Goal: Task Accomplishment & Management: Manage account settings

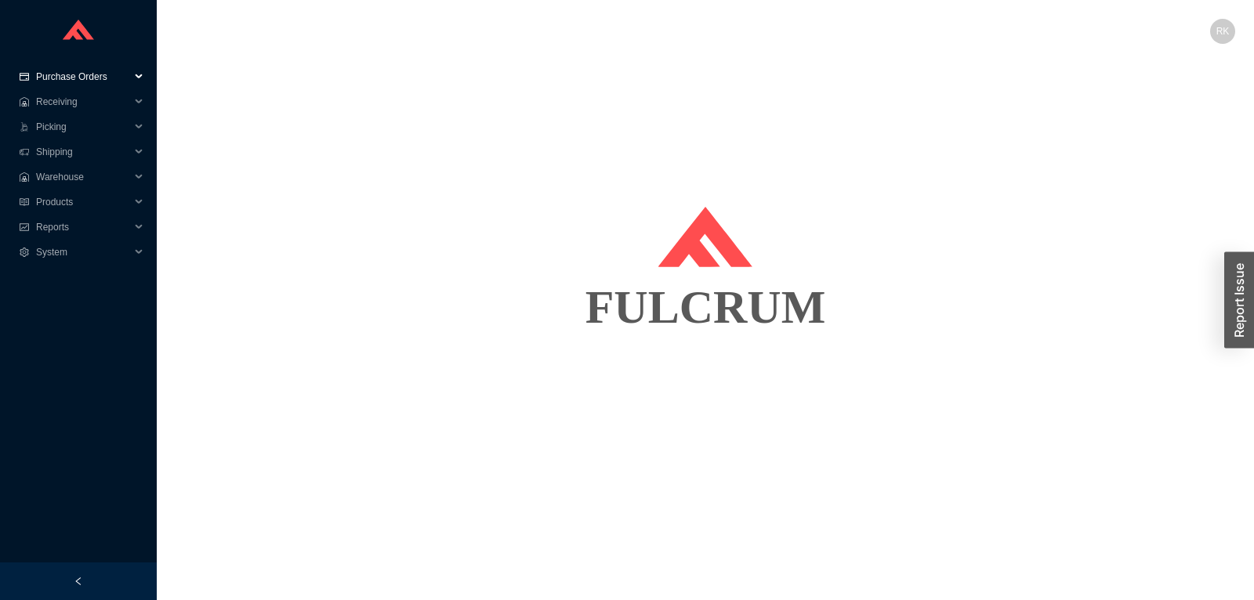
click at [84, 74] on span "Purchase Orders" at bounding box center [83, 76] width 94 height 25
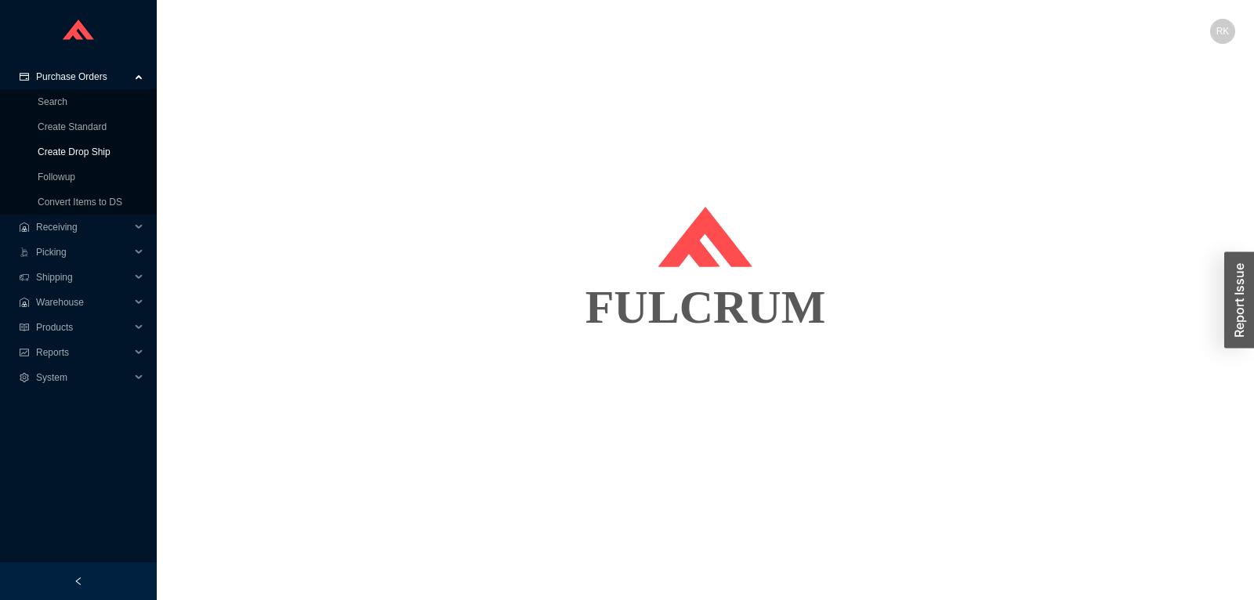
click at [93, 151] on link "Create Drop Ship" at bounding box center [74, 152] width 73 height 11
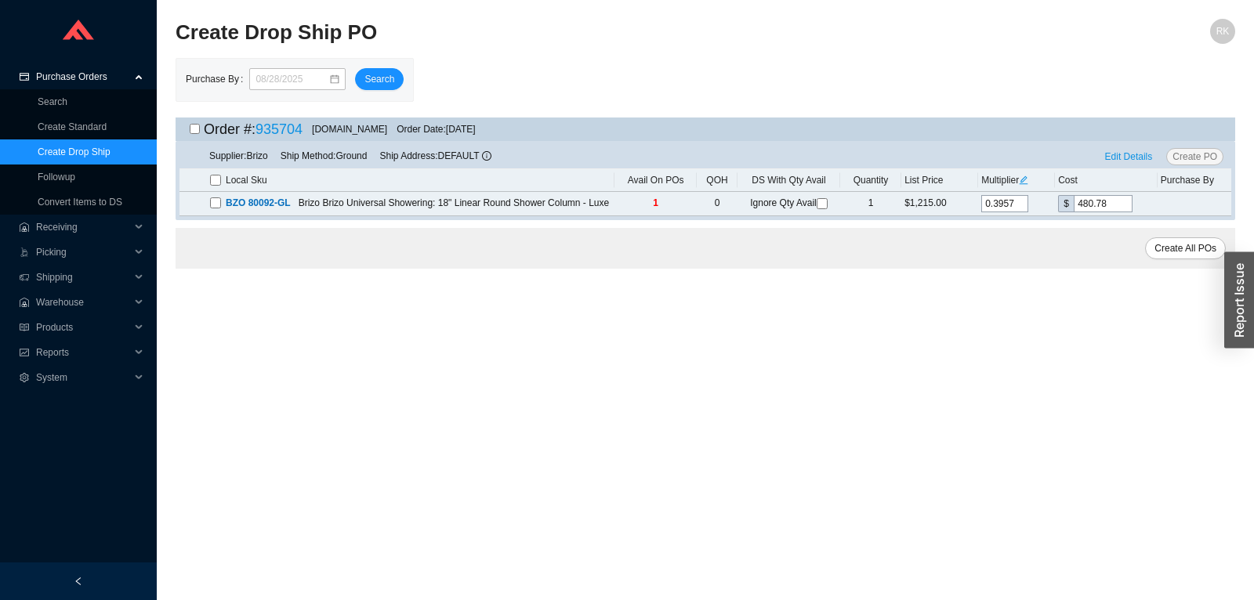
click at [192, 131] on input "checkbox" at bounding box center [195, 129] width 10 height 10
checkbox input "true"
click at [1140, 160] on span "Edit Details" at bounding box center [1129, 157] width 48 height 16
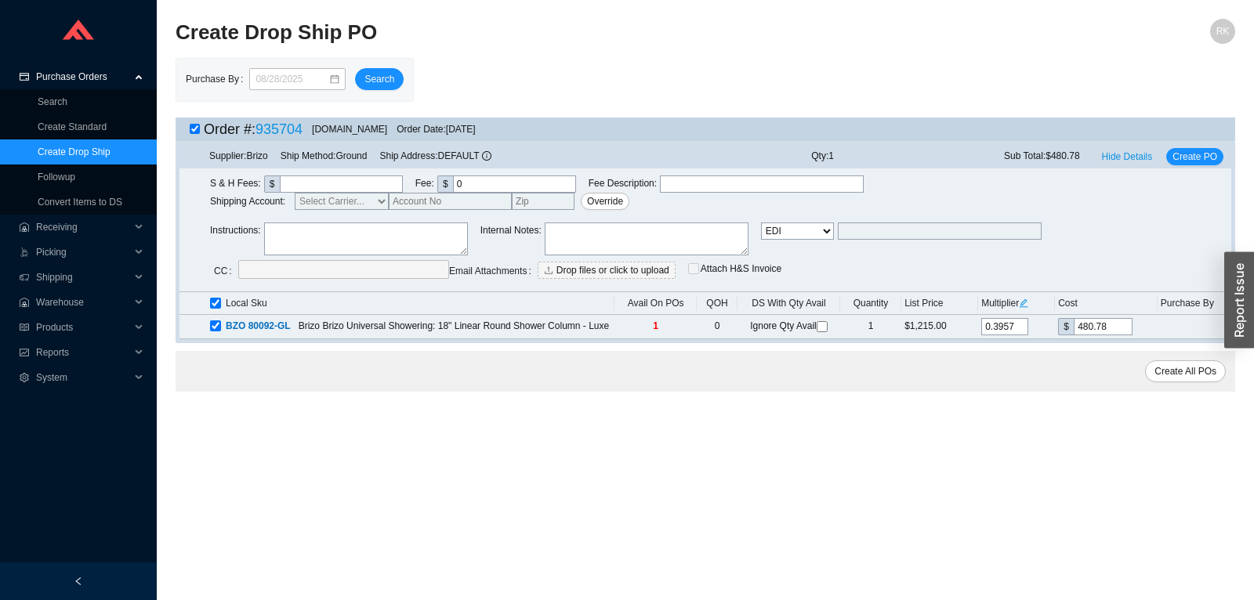
click at [761, 223] on select "Email Email Buyer EDI Do Not Send" at bounding box center [797, 231] width 73 height 17
select select "5"
click option "Email Buyer" at bounding box center [0, 0] width 0 height 0
type input "rikki@qualitybath.com"
click at [1196, 159] on span "Create PO" at bounding box center [1195, 157] width 45 height 16
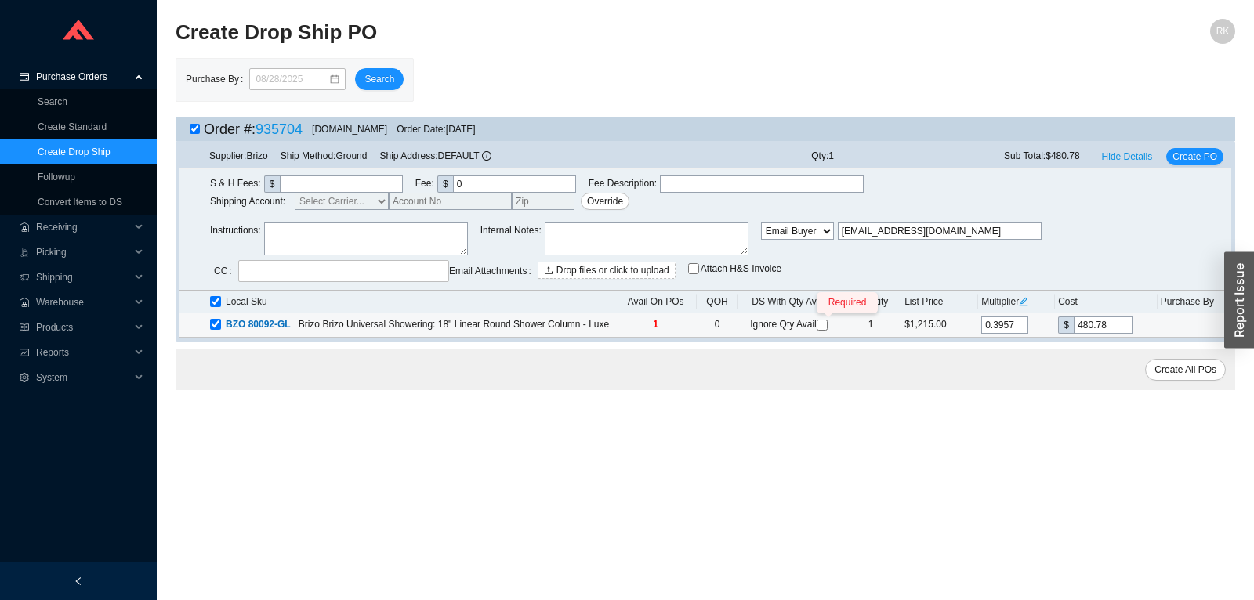
click at [822, 324] on input "Required" at bounding box center [822, 325] width 11 height 11
checkbox input "true"
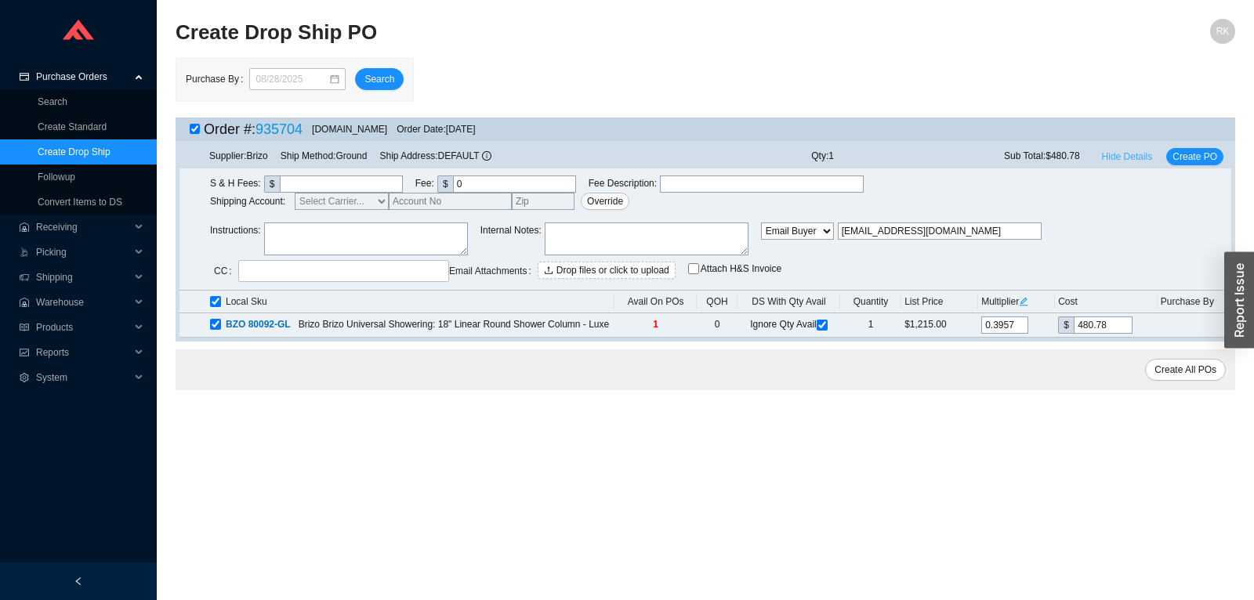
click at [1136, 159] on span "Hide Details" at bounding box center [1127, 157] width 51 height 16
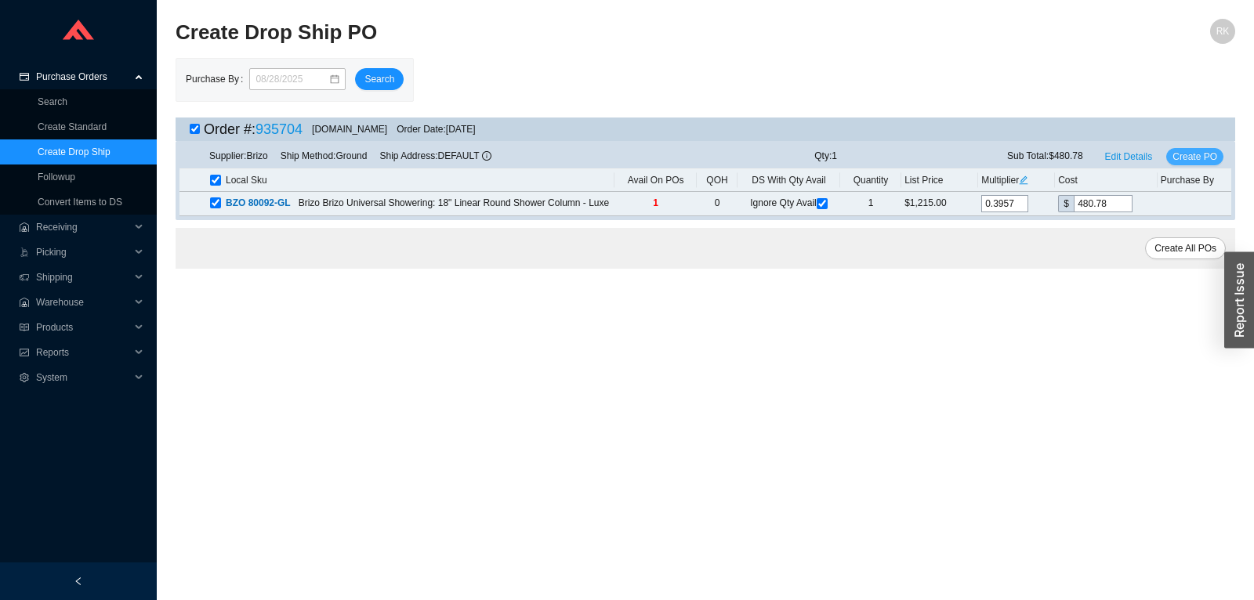
click at [1194, 152] on span "Create PO" at bounding box center [1195, 157] width 45 height 16
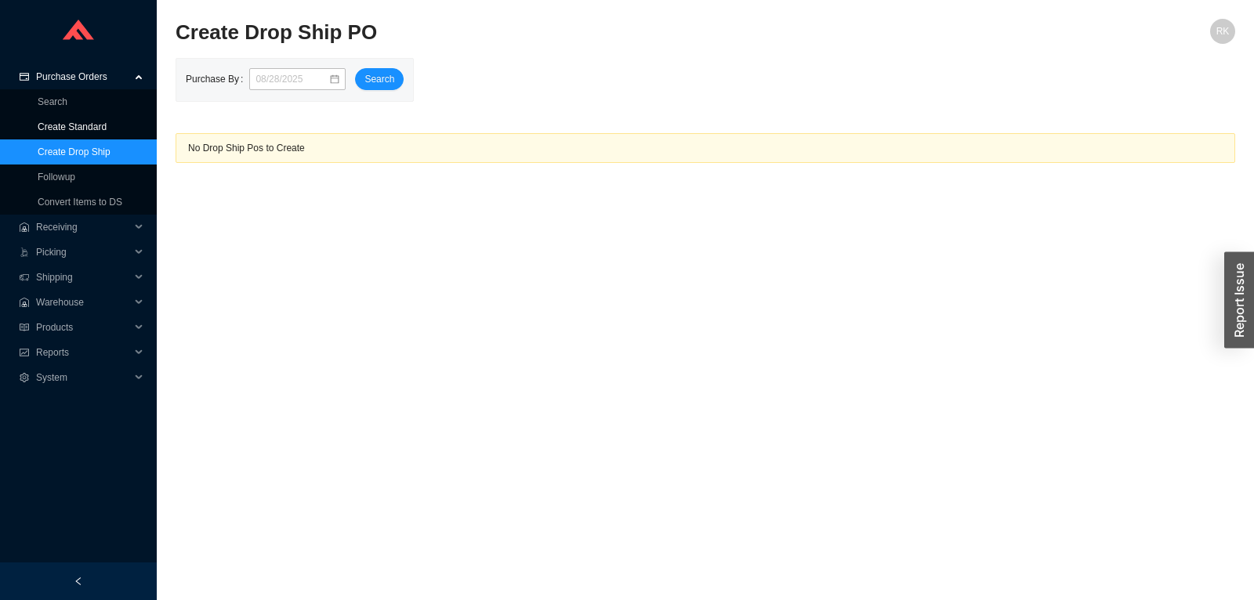
click at [91, 126] on link "Create Standard" at bounding box center [72, 127] width 69 height 11
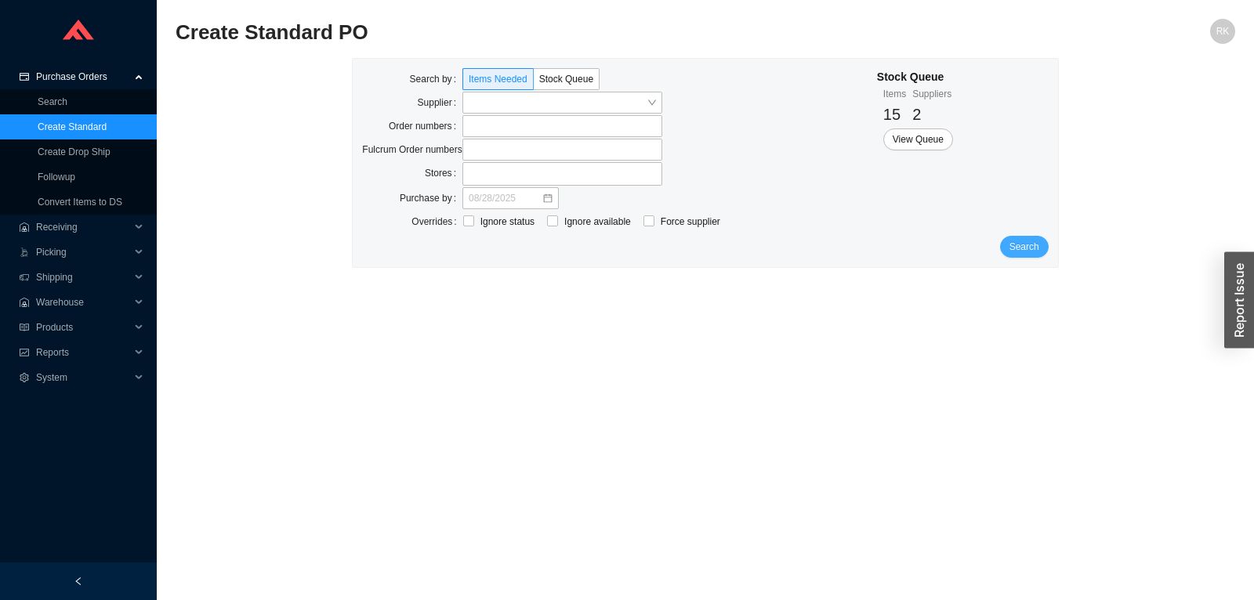
click at [1039, 249] on span "Search" at bounding box center [1025, 247] width 30 height 16
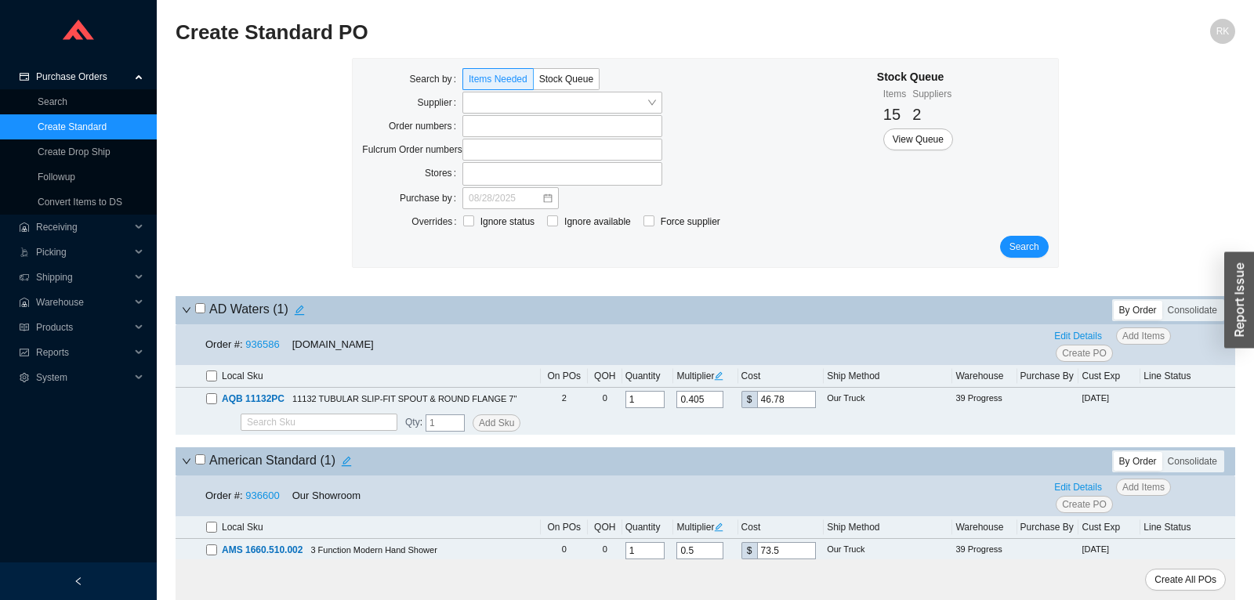
click at [206, 312] on h4 "AD Waters ( 1 )" at bounding box center [252, 310] width 115 height 22
click at [203, 307] on input "checkbox" at bounding box center [200, 308] width 10 height 10
checkbox input "true"
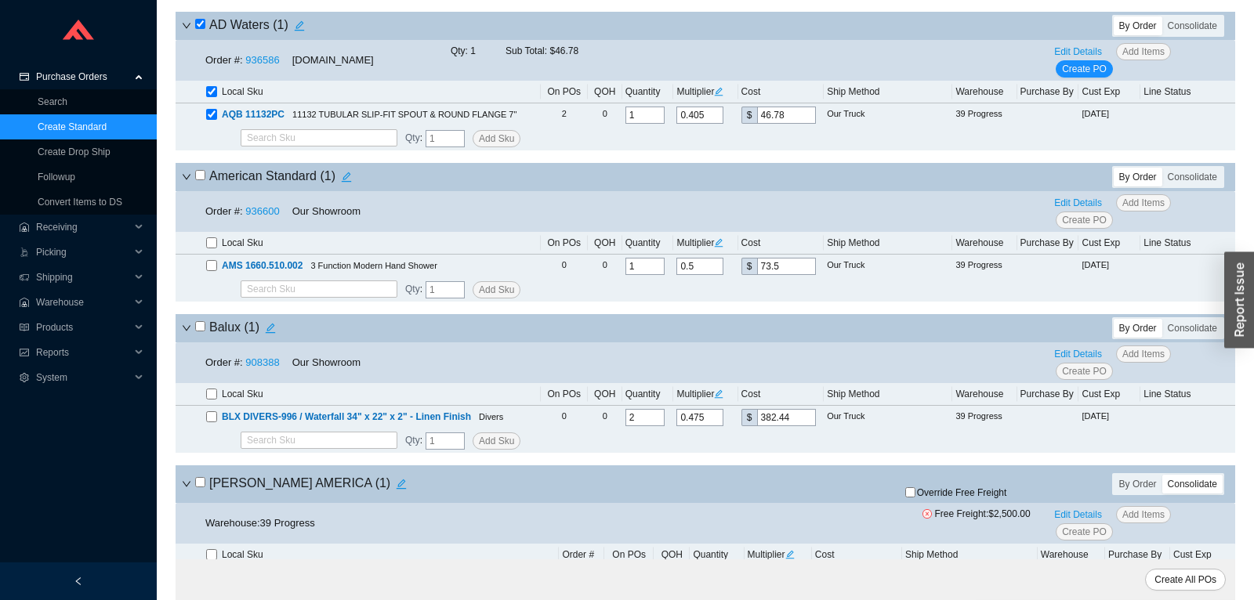
scroll to position [329, 0]
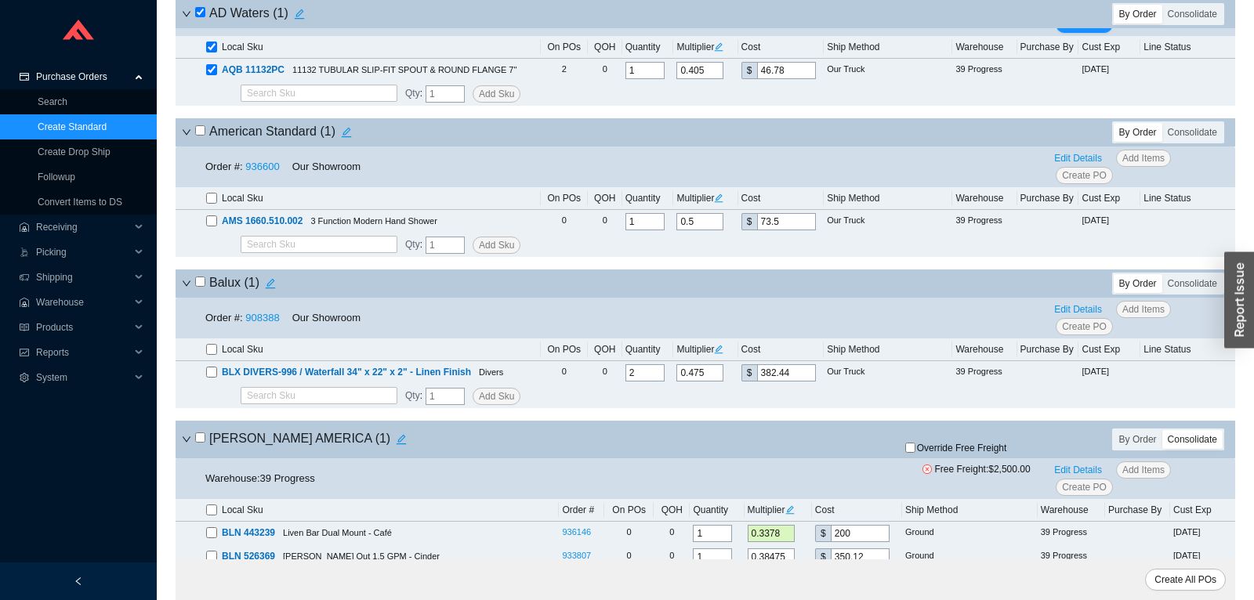
click at [201, 136] on input "checkbox" at bounding box center [200, 130] width 10 height 10
checkbox input "true"
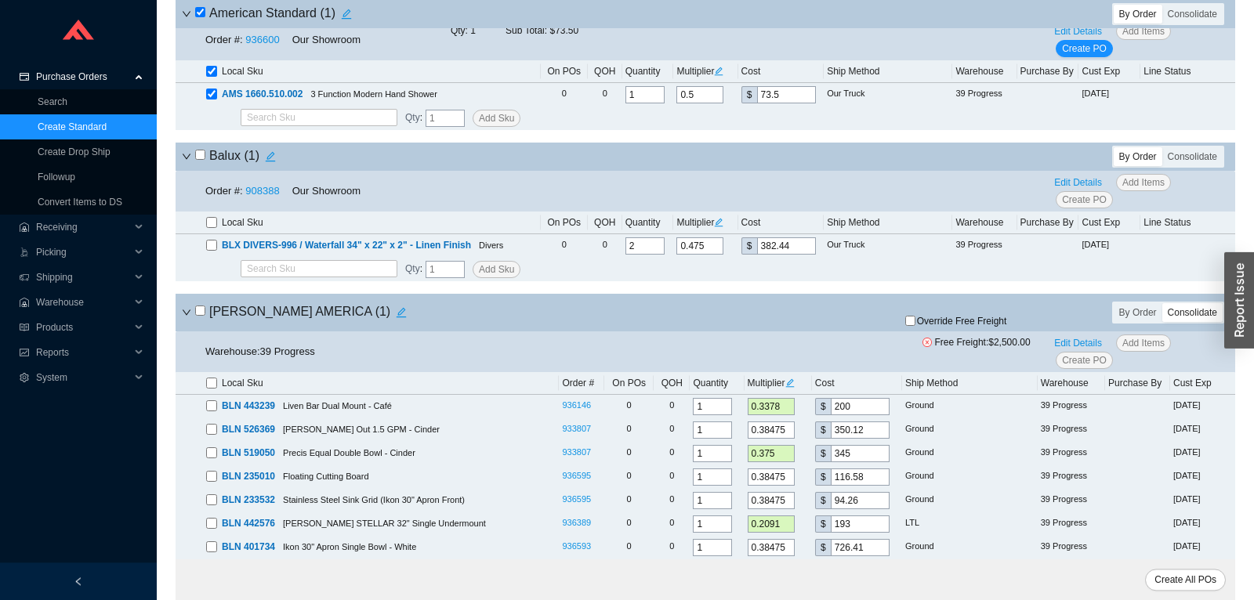
scroll to position [494, 0]
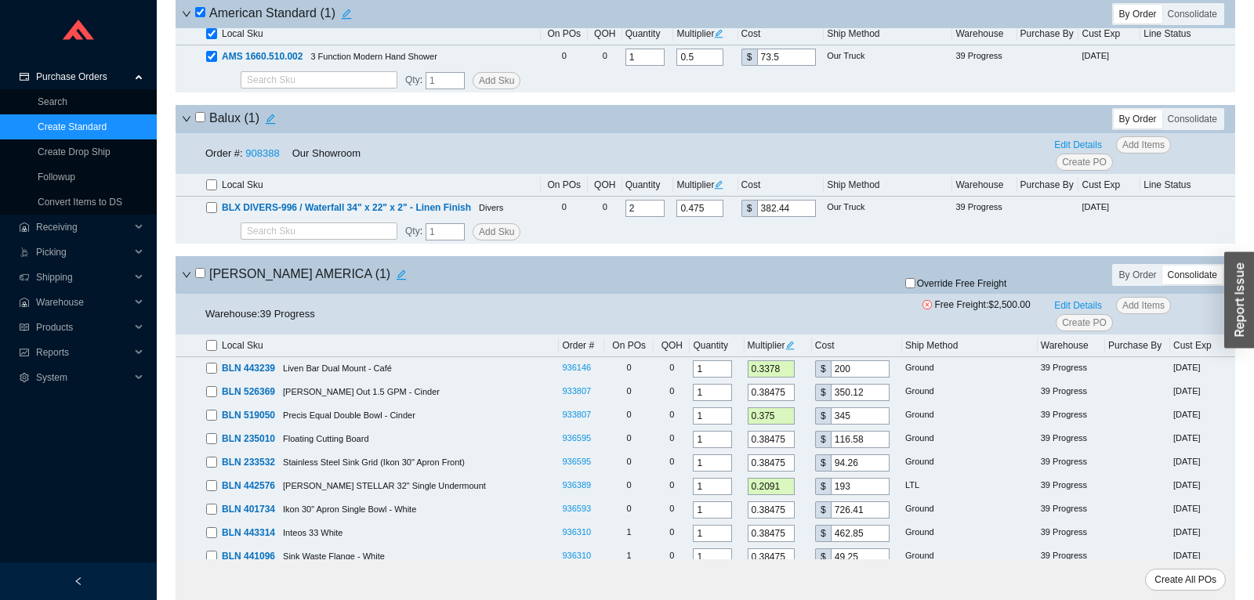
click at [205, 276] on input "checkbox" at bounding box center [200, 273] width 10 height 10
checkbox input "true"
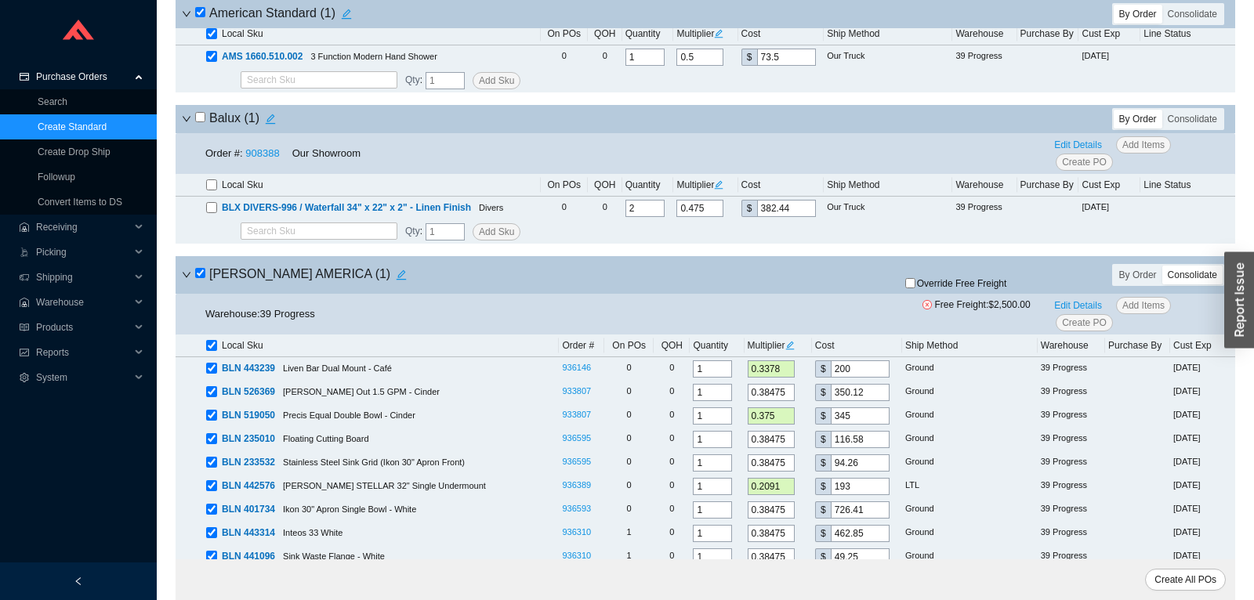
checkbox input "true"
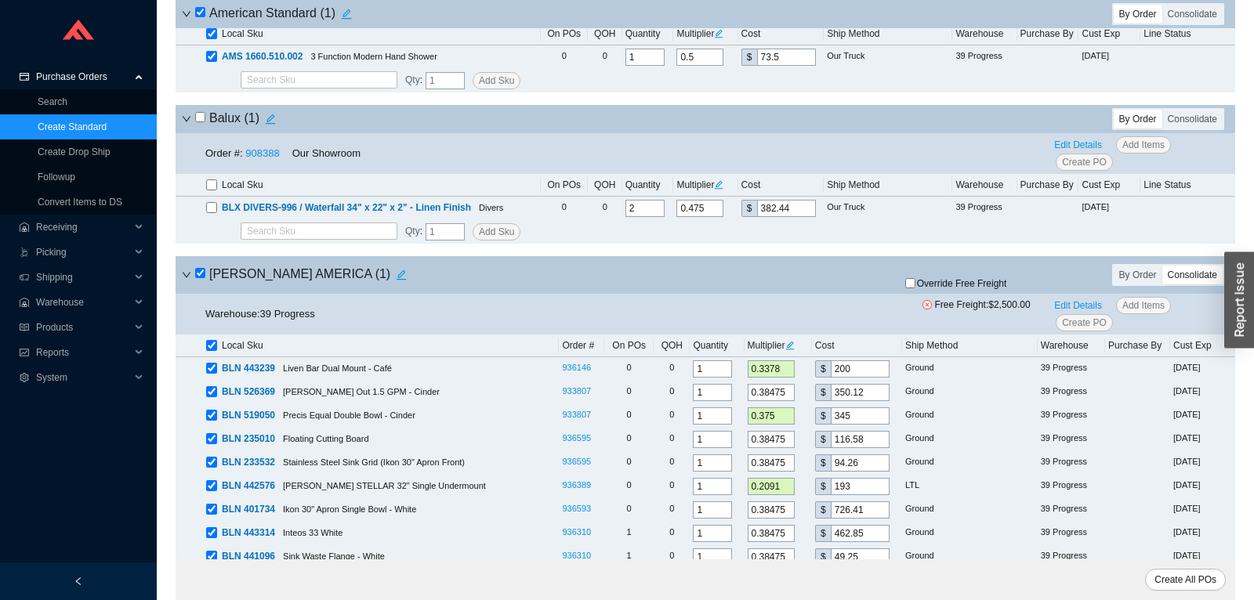
checkbox input "true"
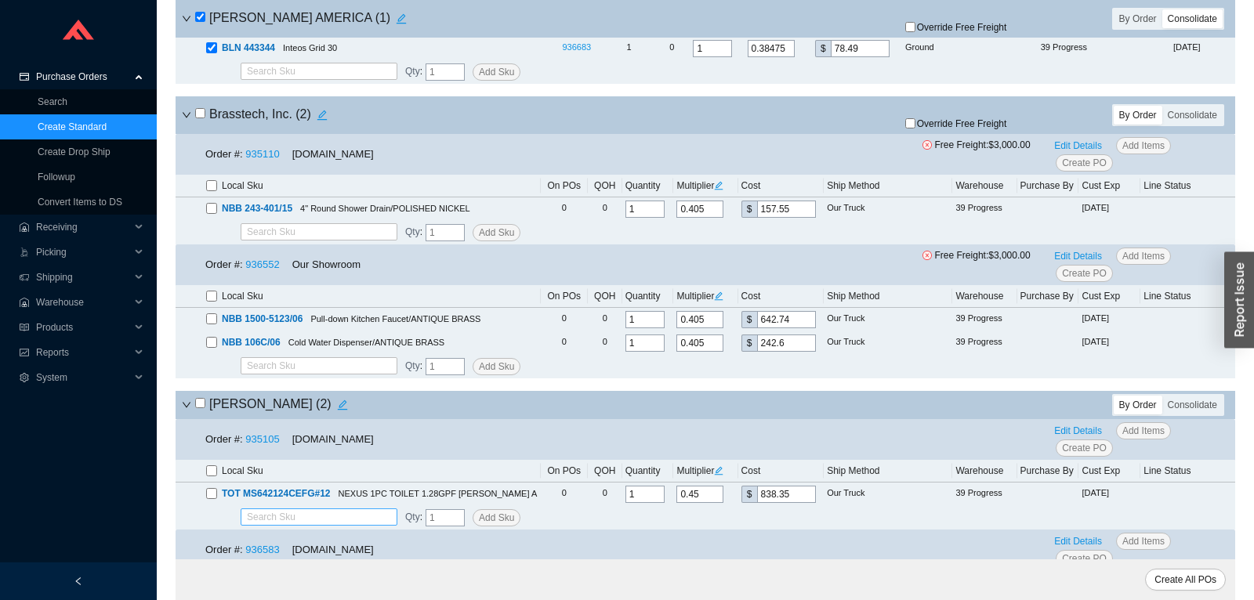
scroll to position [1152, 0]
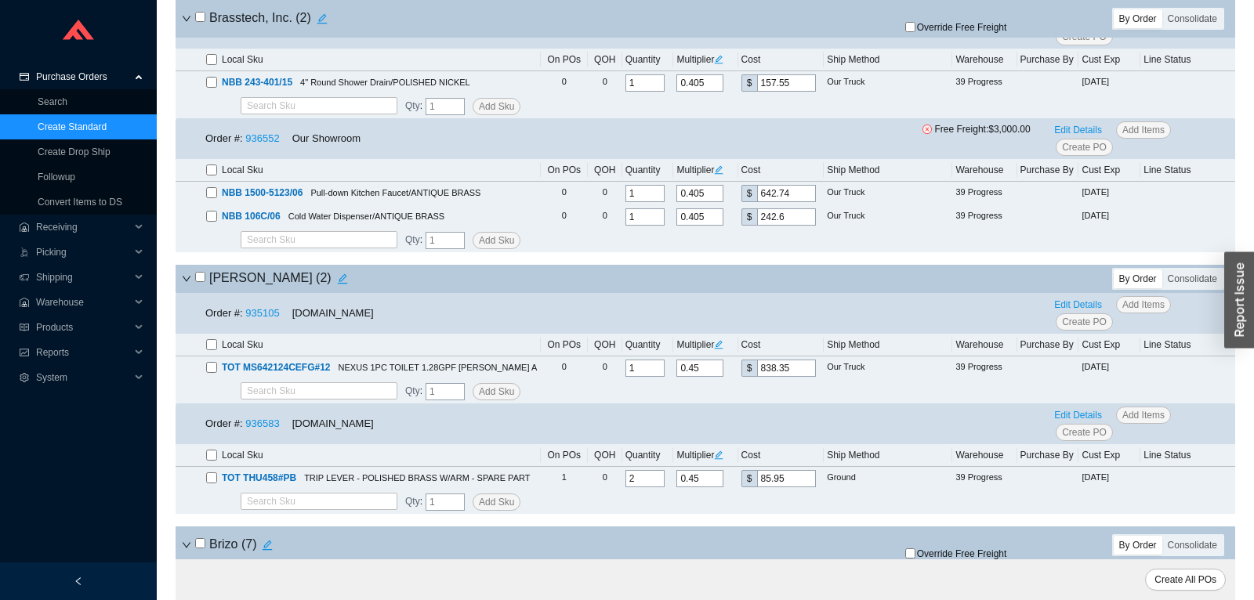
click at [199, 281] on input "checkbox" at bounding box center [200, 277] width 10 height 10
checkbox input "true"
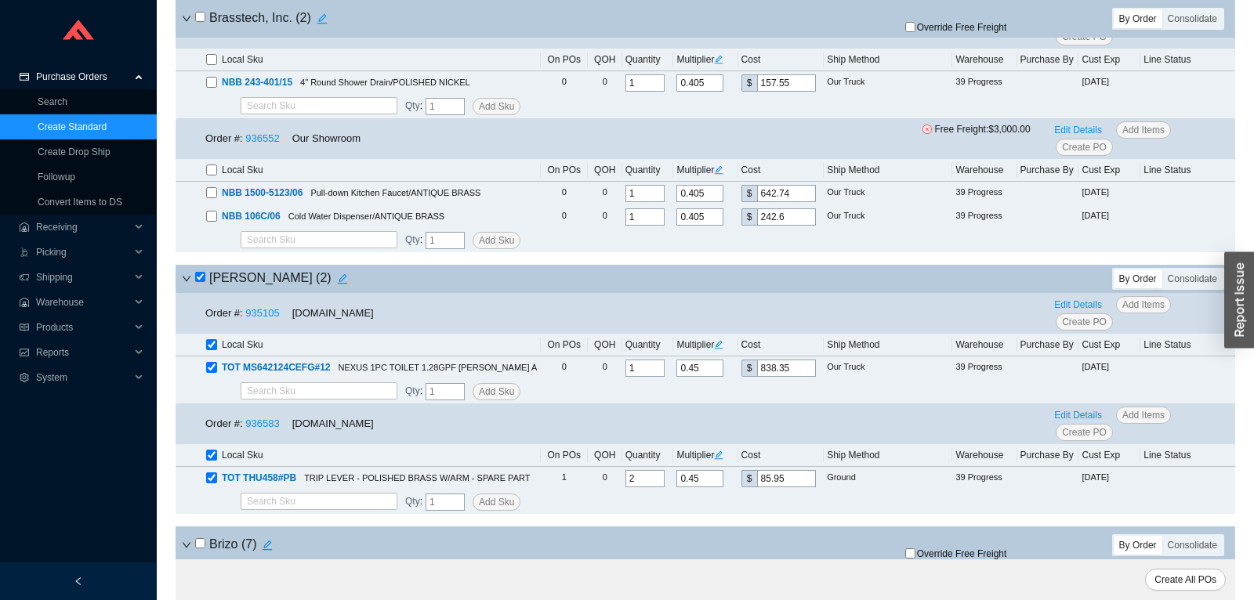
checkbox input "true"
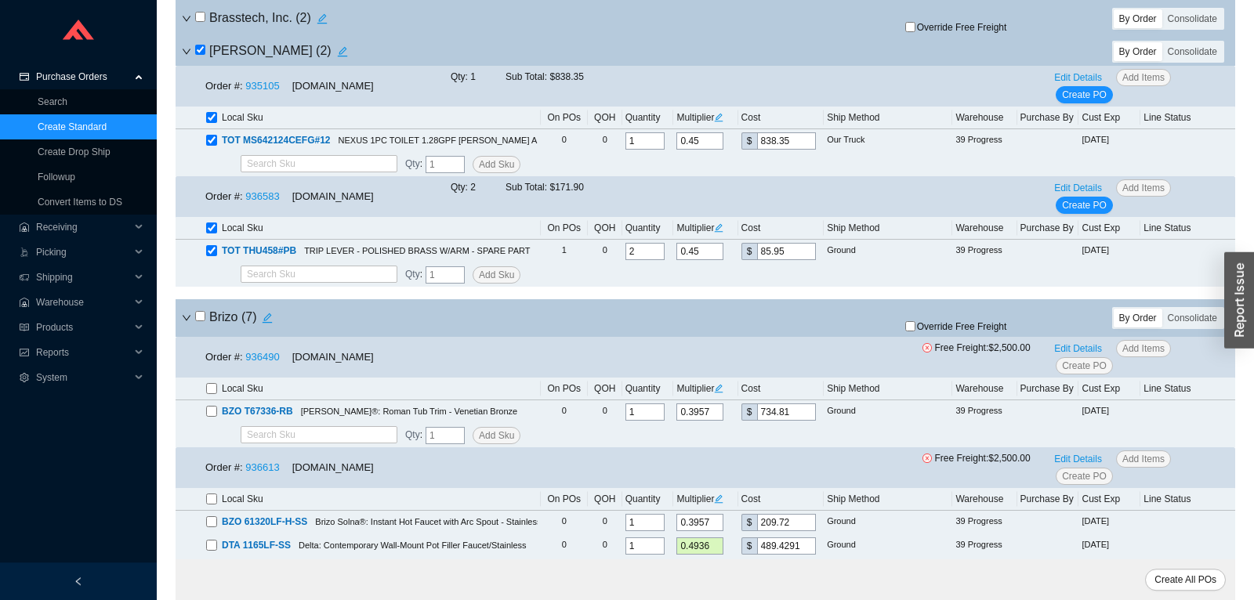
scroll to position [1399, 0]
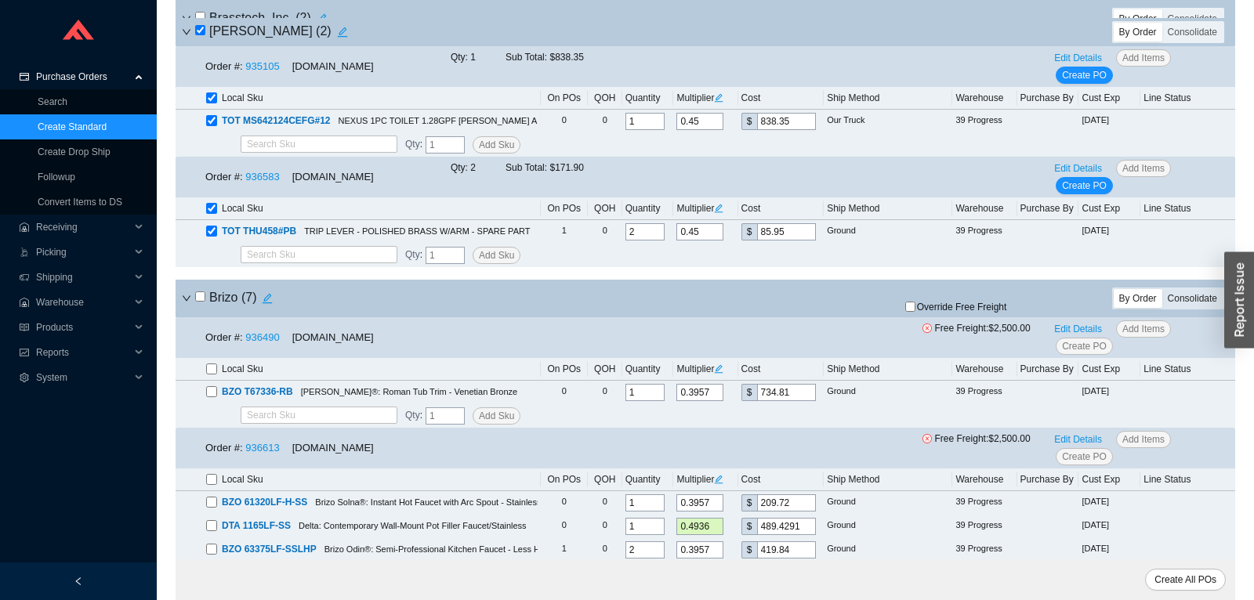
click at [1182, 303] on div "Consolidate" at bounding box center [1193, 298] width 60 height 19
click at [1163, 289] on input "Consolidate" at bounding box center [1163, 289] width 0 height 0
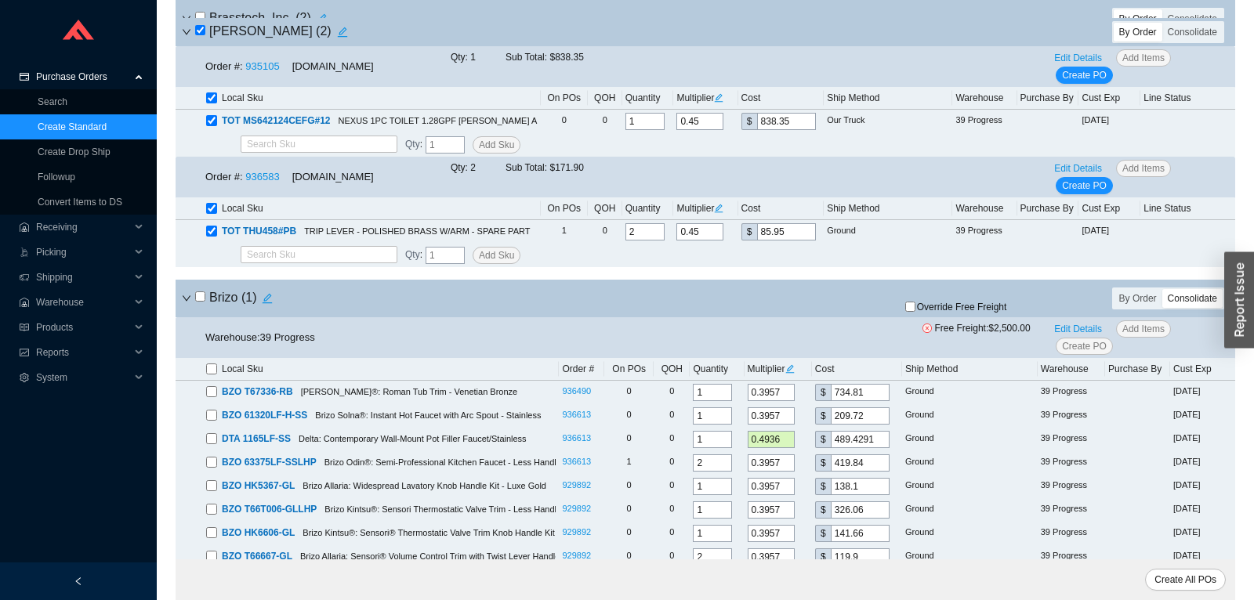
click at [202, 302] on input "checkbox" at bounding box center [200, 297] width 10 height 10
checkbox input "true"
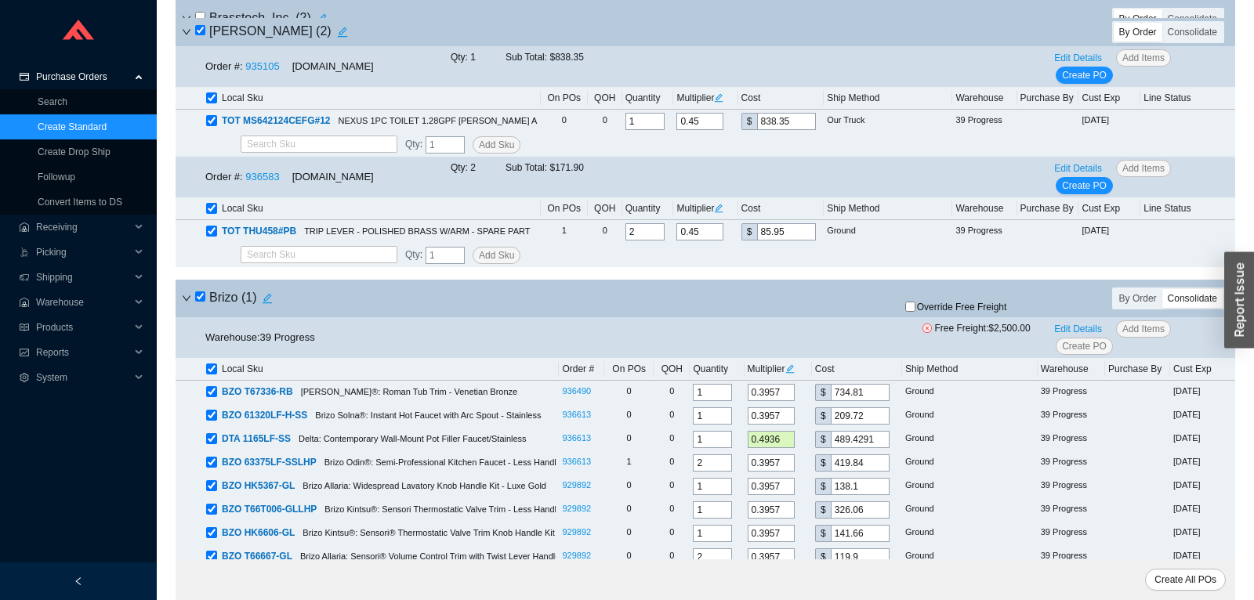
checkbox input "true"
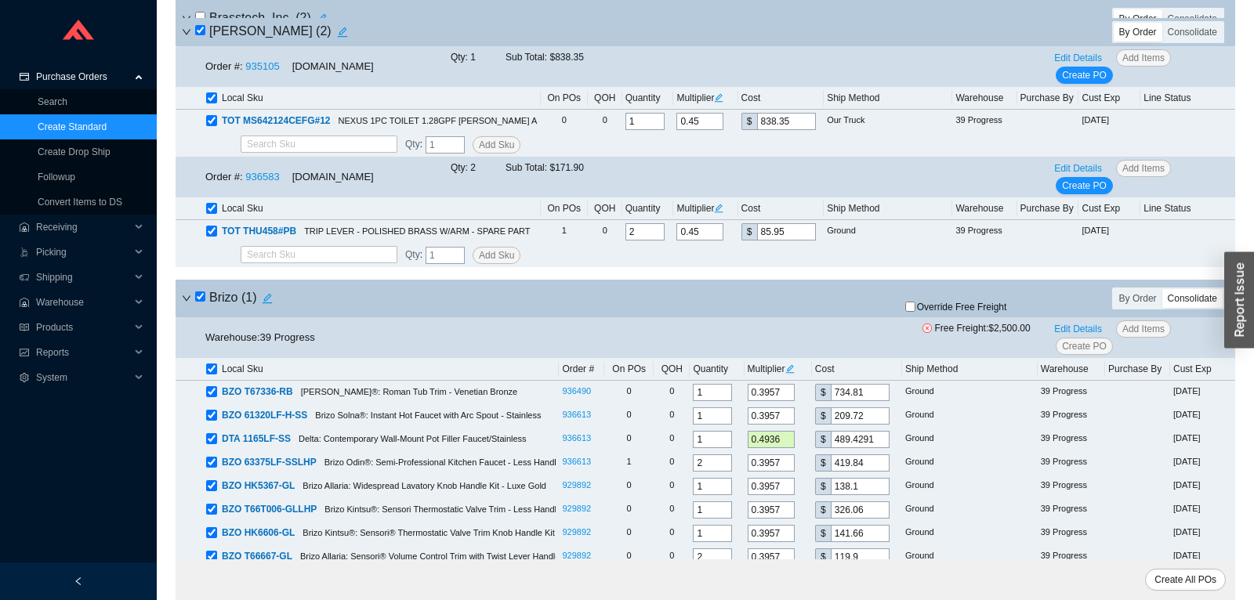
checkbox input "true"
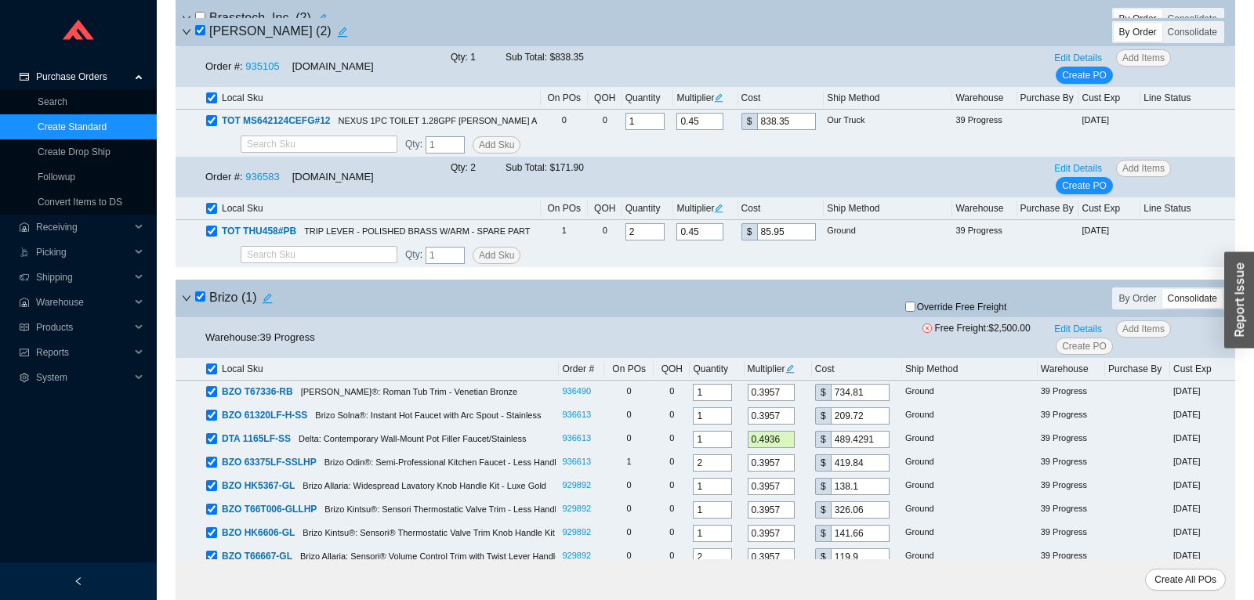
checkbox input "true"
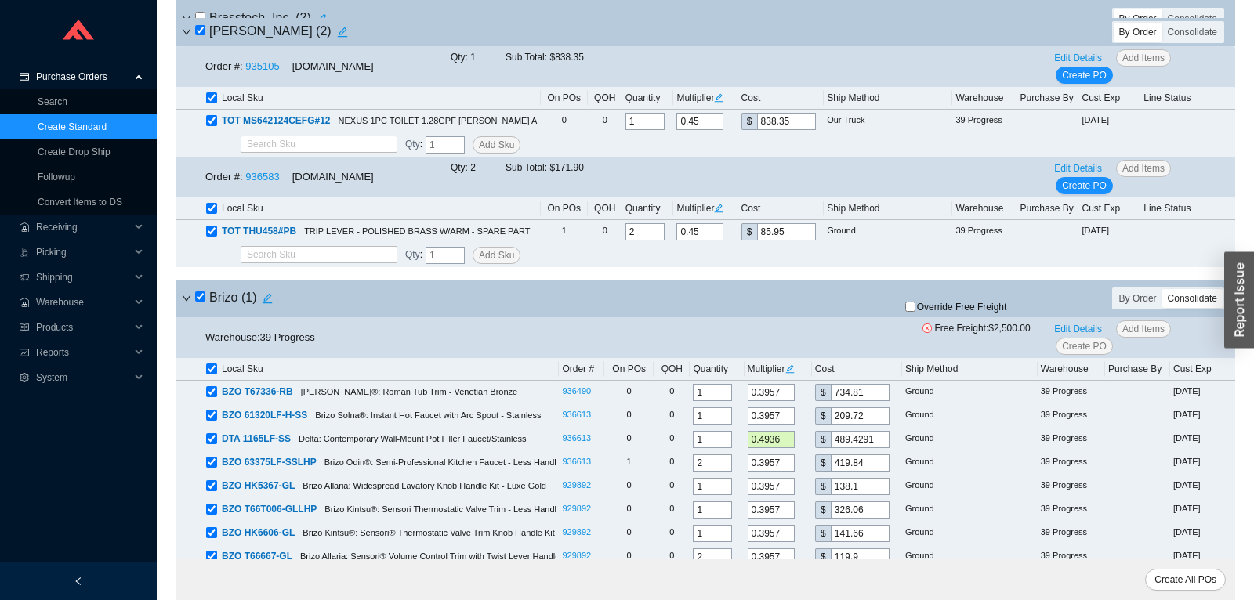
checkbox input "true"
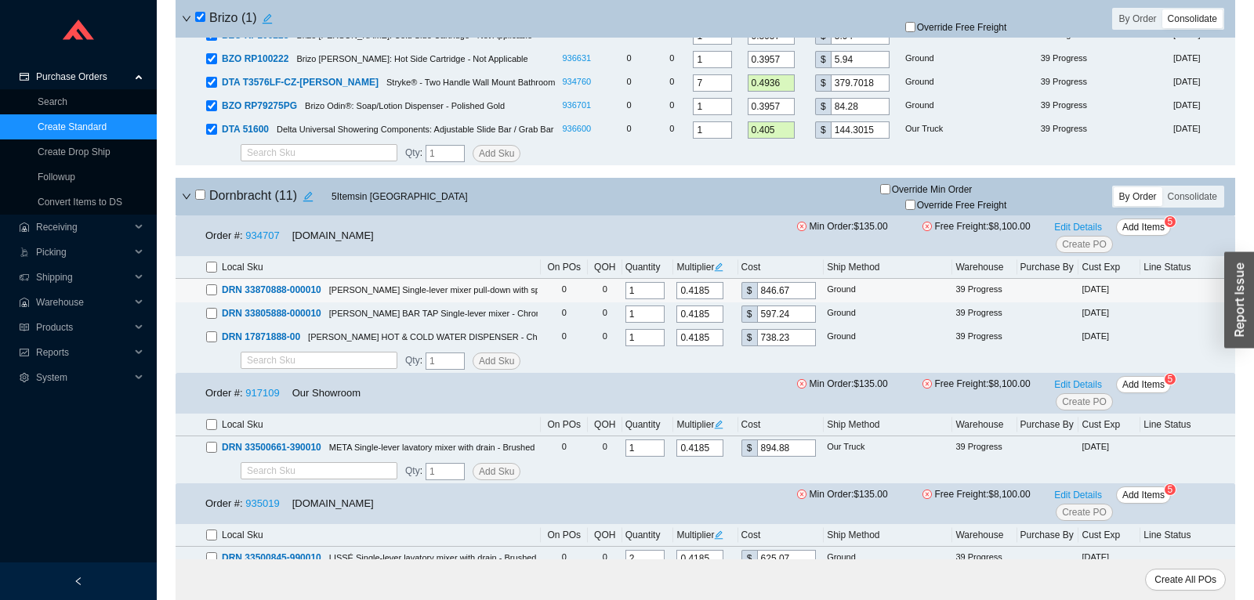
scroll to position [2222, 0]
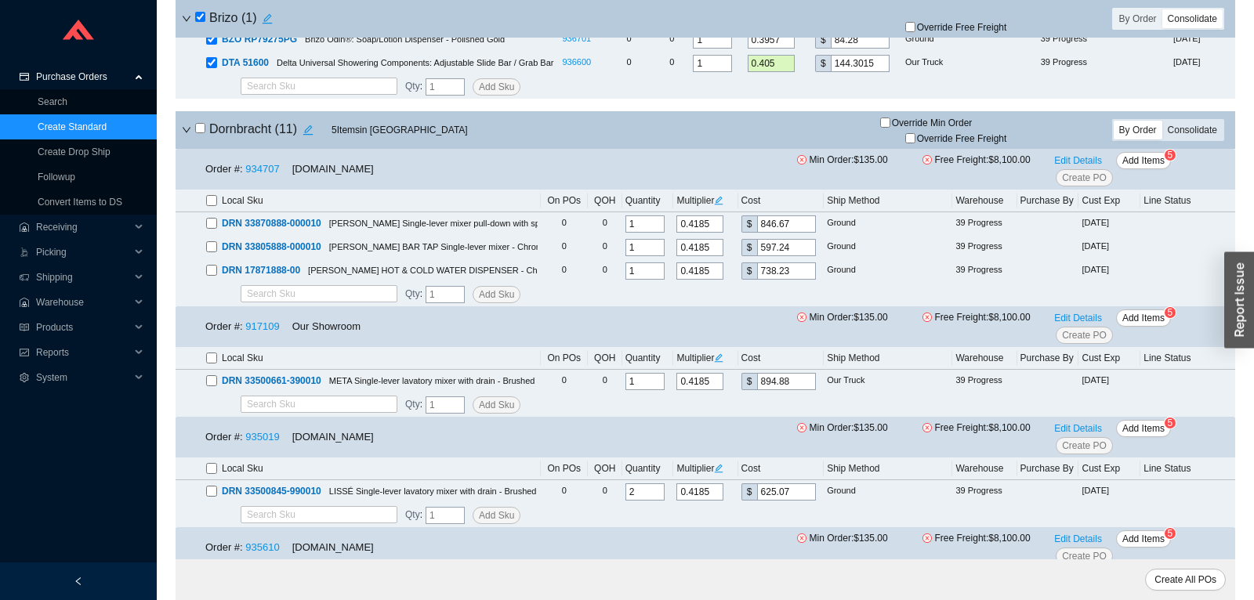
click at [1206, 135] on div "Consolidate" at bounding box center [1193, 130] width 60 height 19
click at [1163, 121] on input "Consolidate" at bounding box center [1163, 121] width 0 height 0
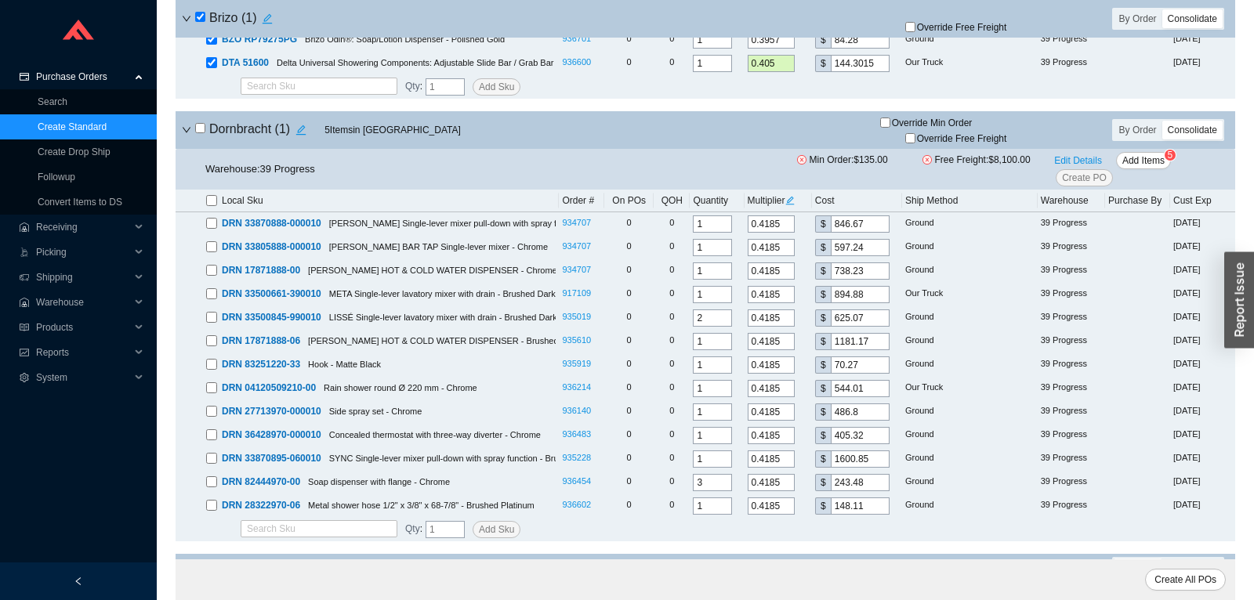
click at [201, 132] on input "checkbox" at bounding box center [200, 128] width 10 height 10
checkbox input "true"
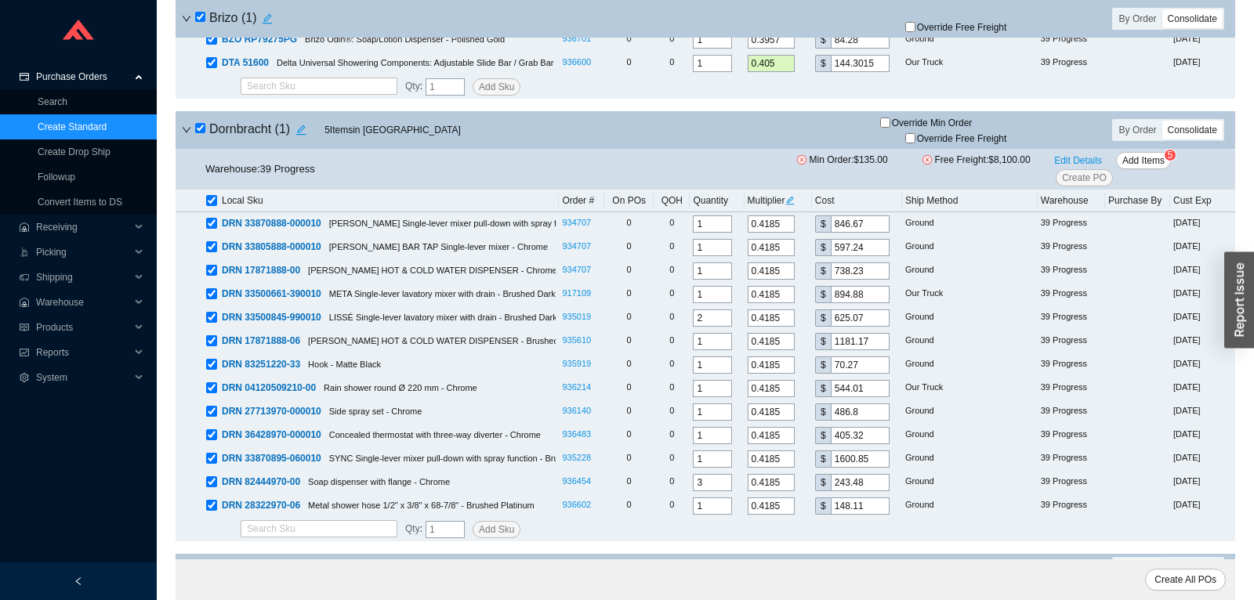
checkbox input "true"
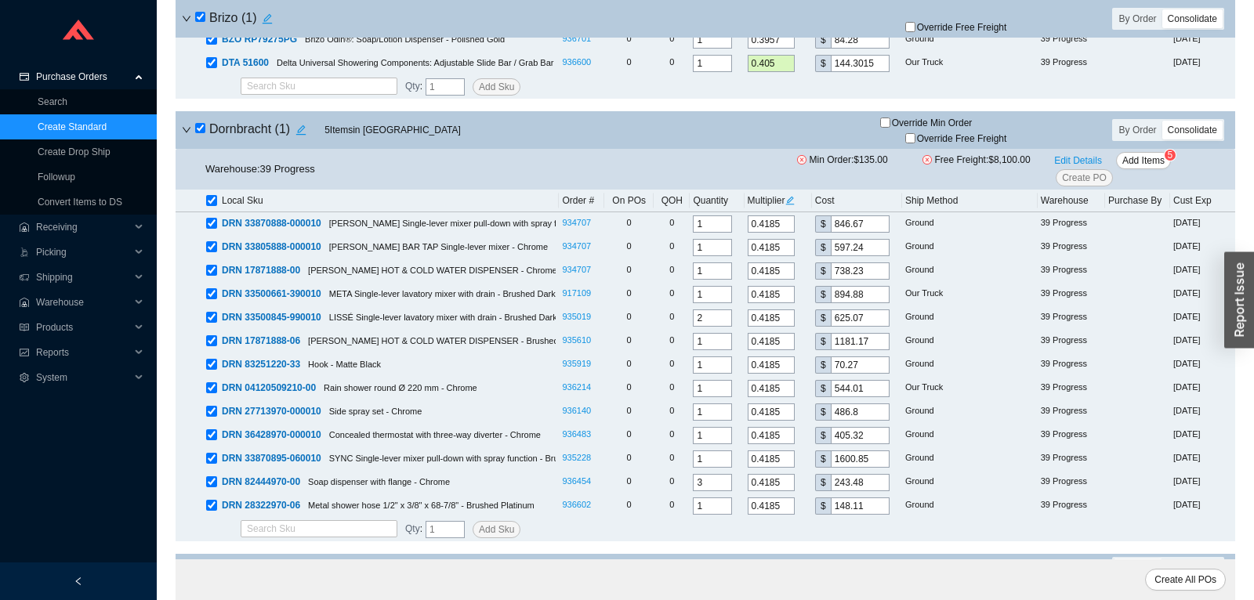
checkbox input "true"
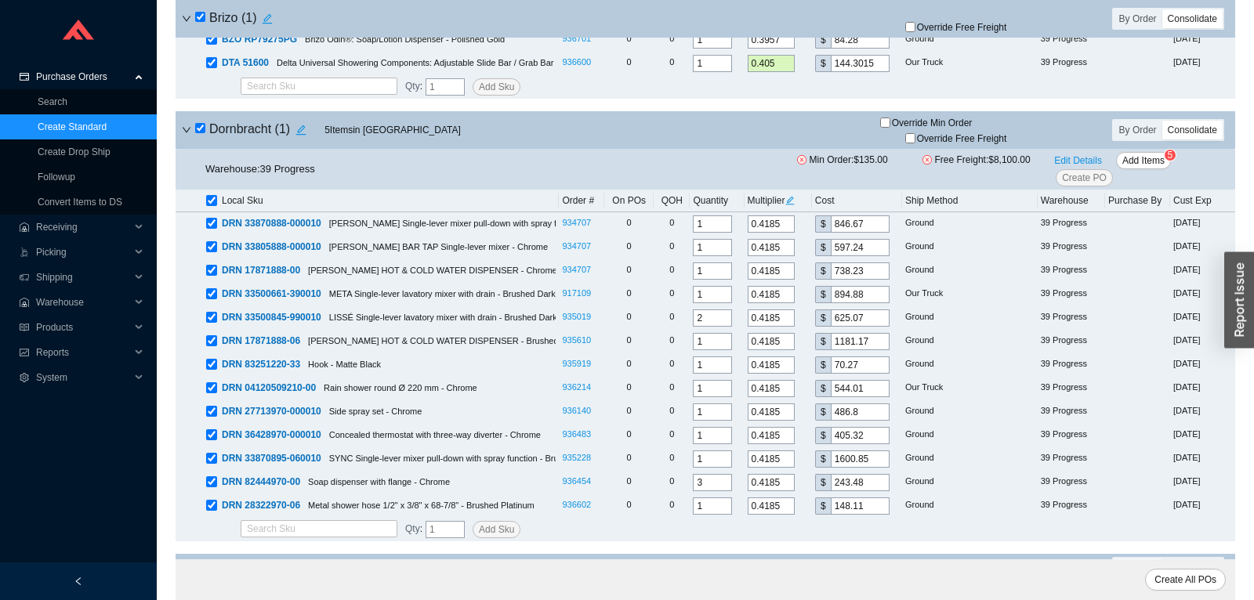
checkbox input "true"
click at [1137, 165] on span "Add Items" at bounding box center [1144, 161] width 42 height 16
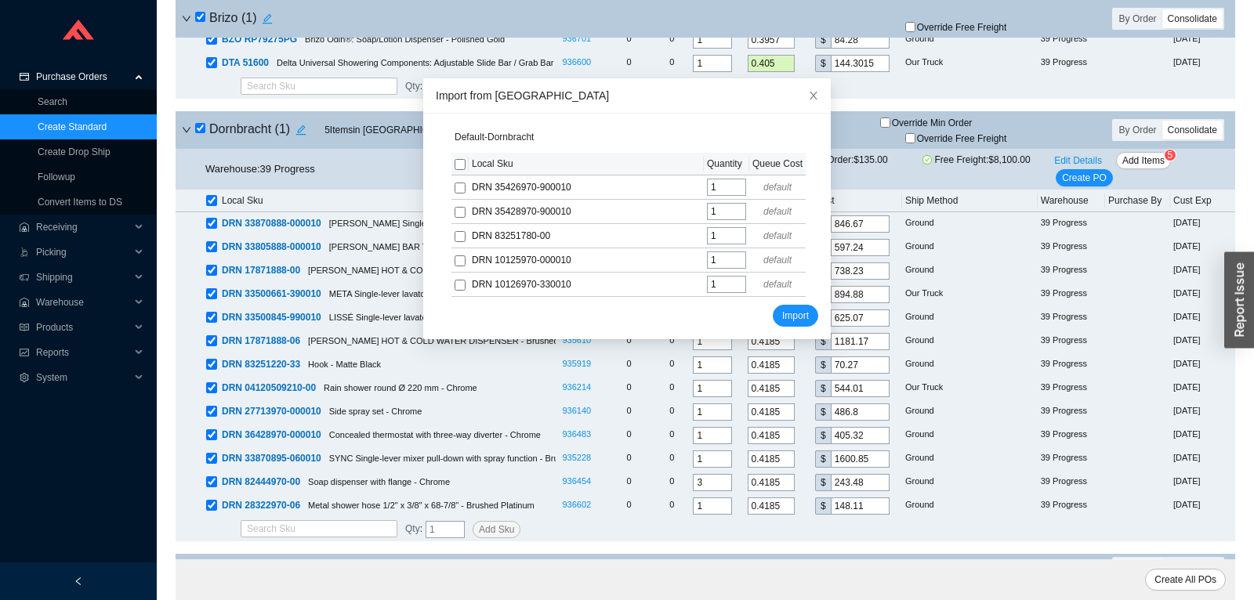
click at [455, 164] on input "checkbox" at bounding box center [460, 164] width 11 height 11
checkbox input "true"
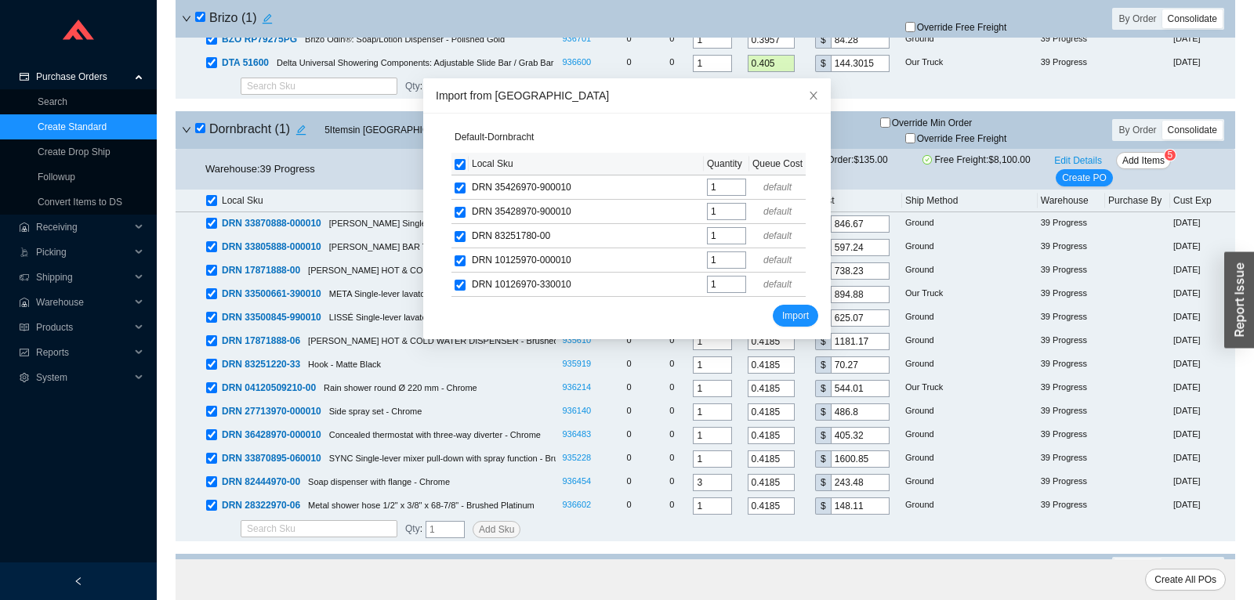
checkbox input "true"
click at [811, 321] on button "Import" at bounding box center [795, 316] width 45 height 22
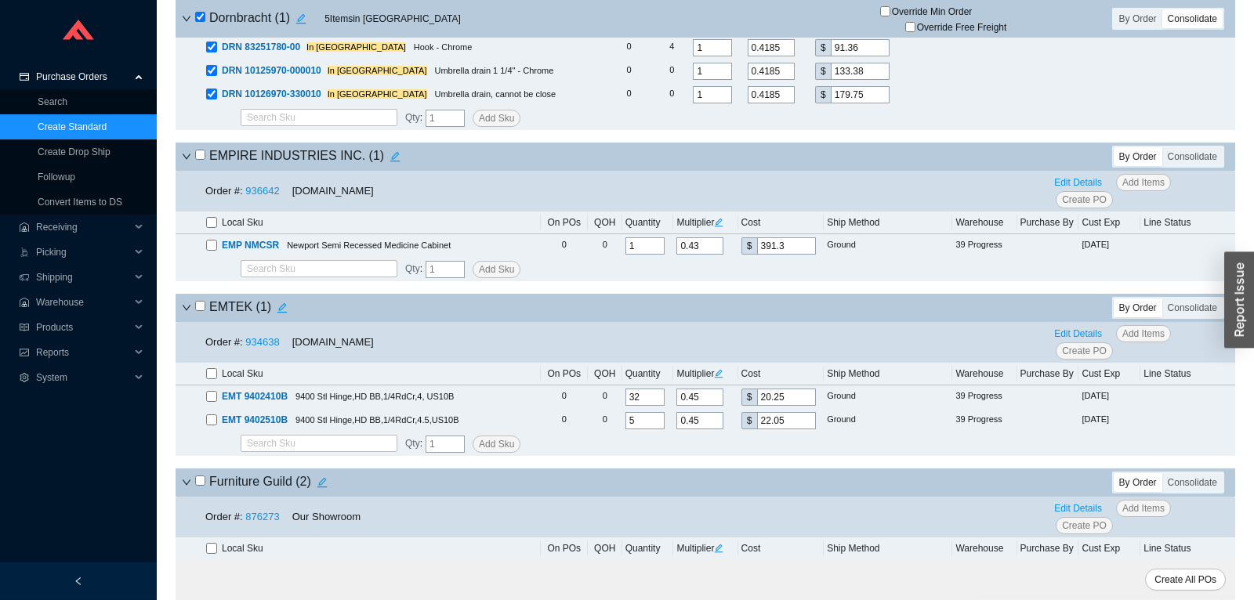
scroll to position [2796, 0]
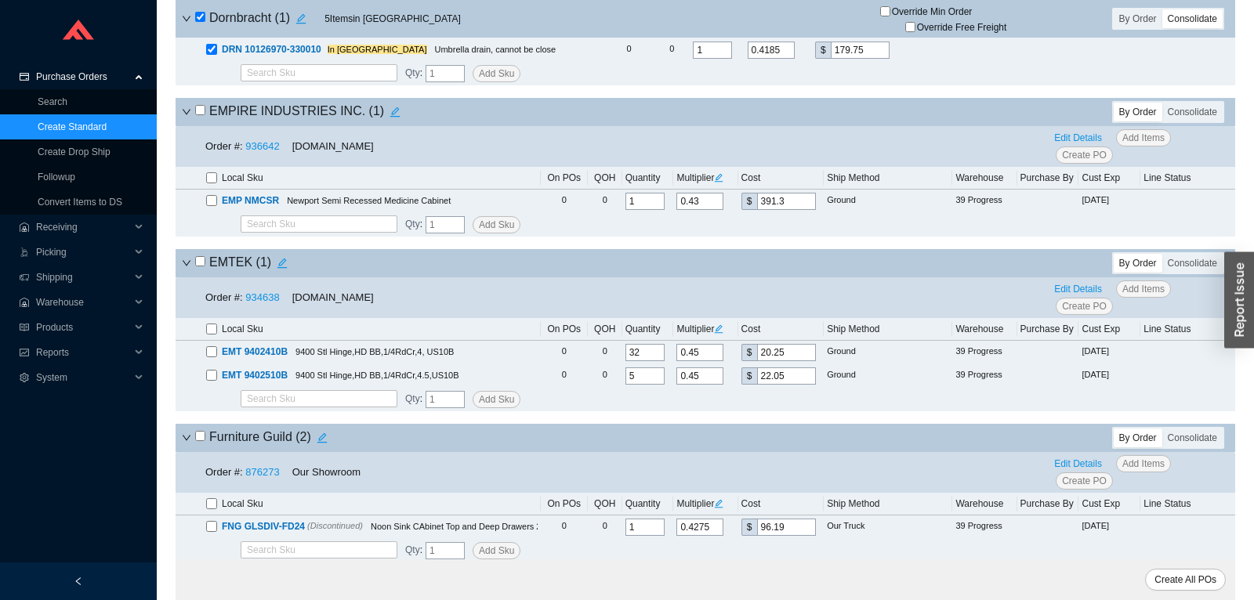
click at [203, 113] on input "checkbox" at bounding box center [200, 110] width 10 height 10
checkbox input "true"
click at [199, 267] on input "checkbox" at bounding box center [200, 261] width 10 height 10
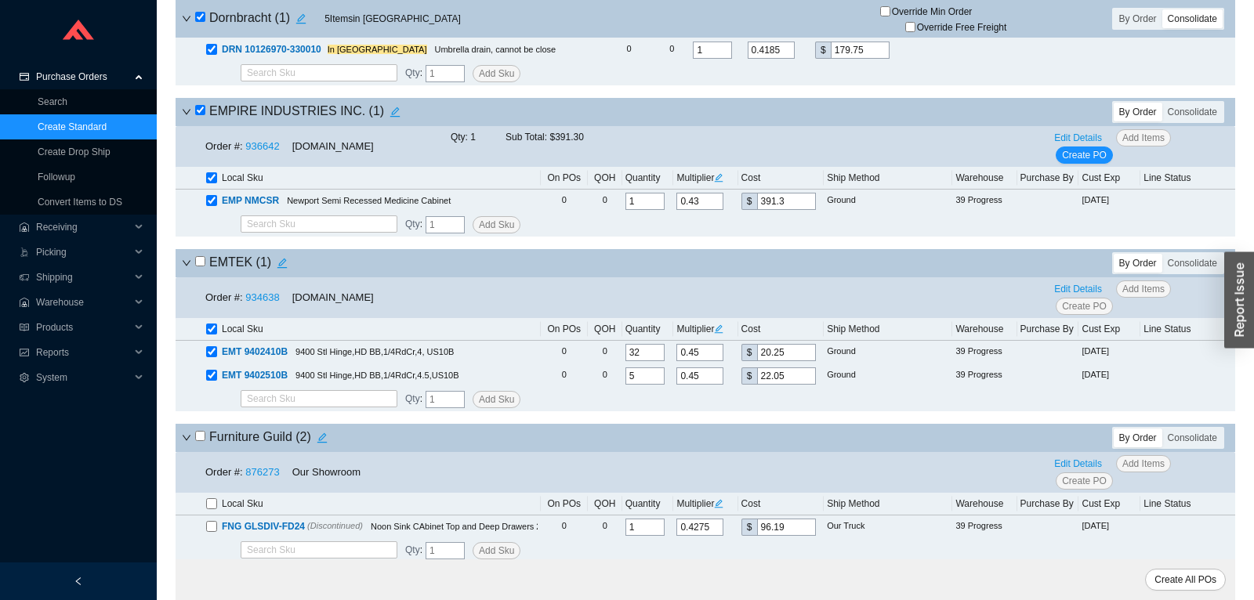
checkbox input "true"
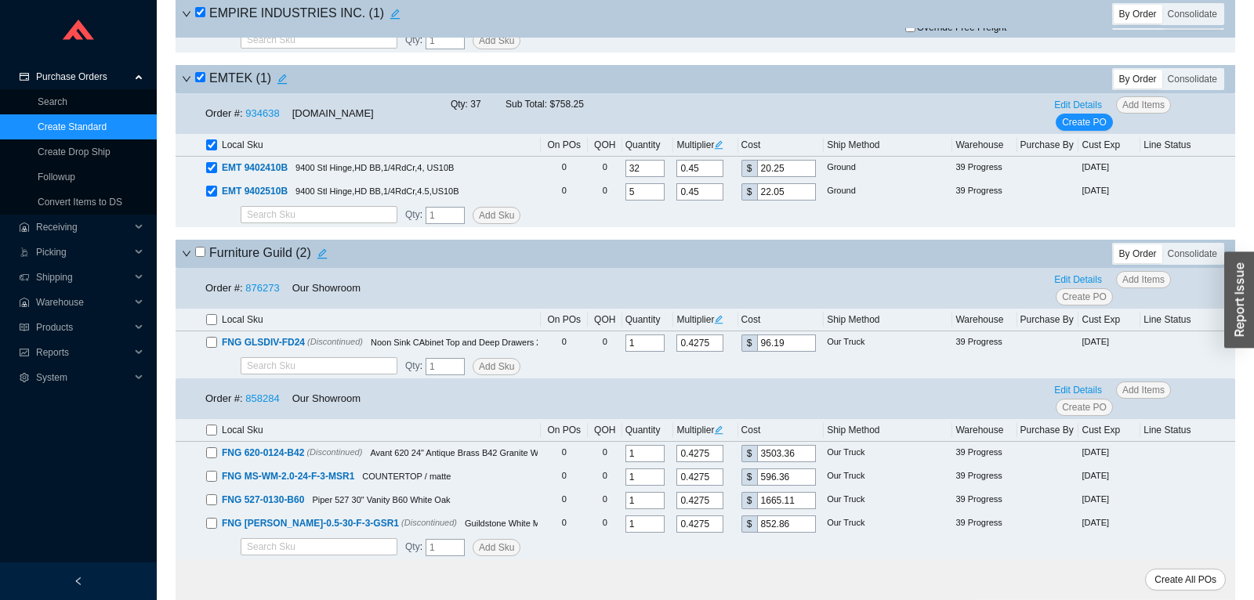
scroll to position [3043, 0]
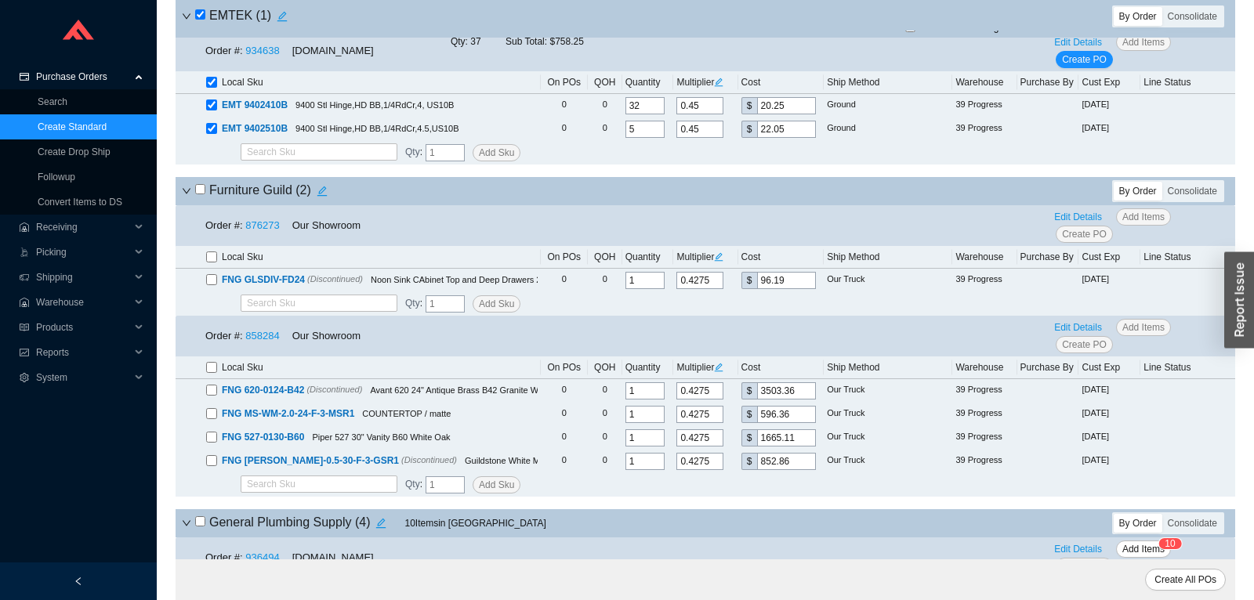
click at [182, 198] on div "Furniture Guild ( 2 ) By Order Consolidate" at bounding box center [706, 191] width 1060 height 28
click at [186, 196] on icon "down" at bounding box center [186, 191] width 9 height 9
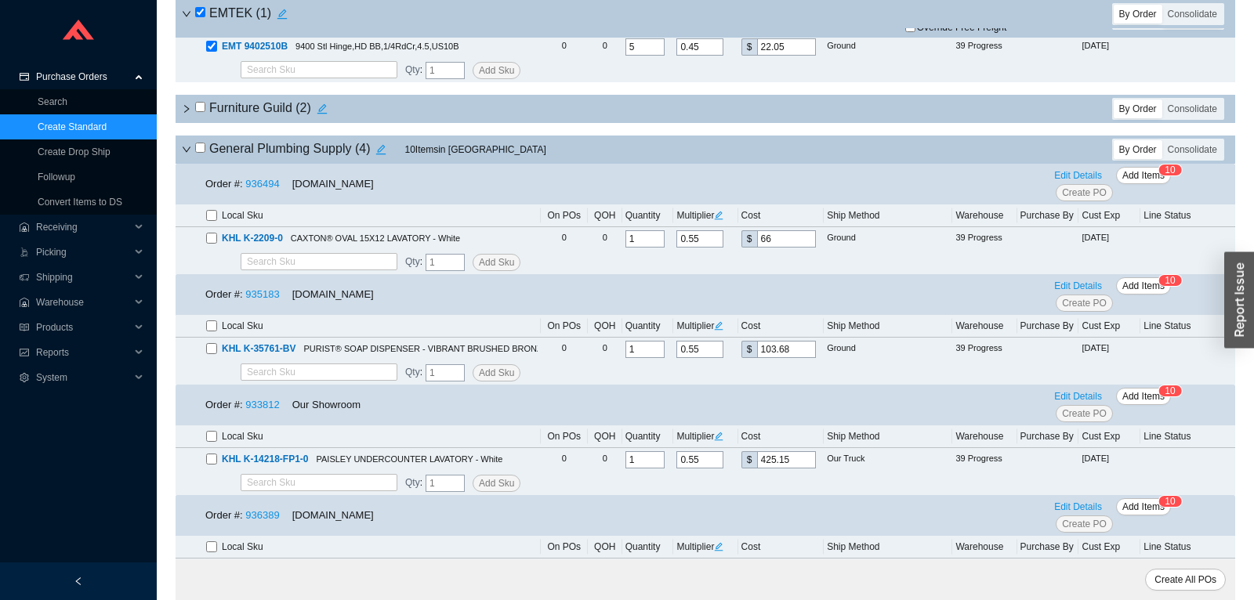
click at [197, 153] on input "checkbox" at bounding box center [200, 148] width 10 height 10
checkbox input "true"
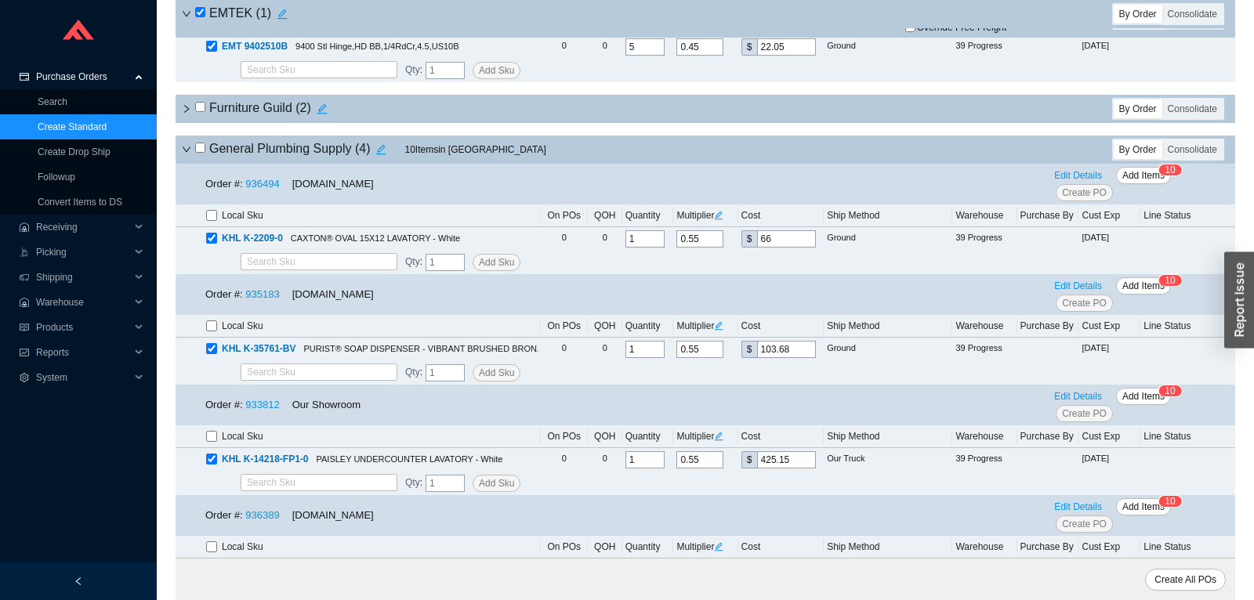
checkbox input "true"
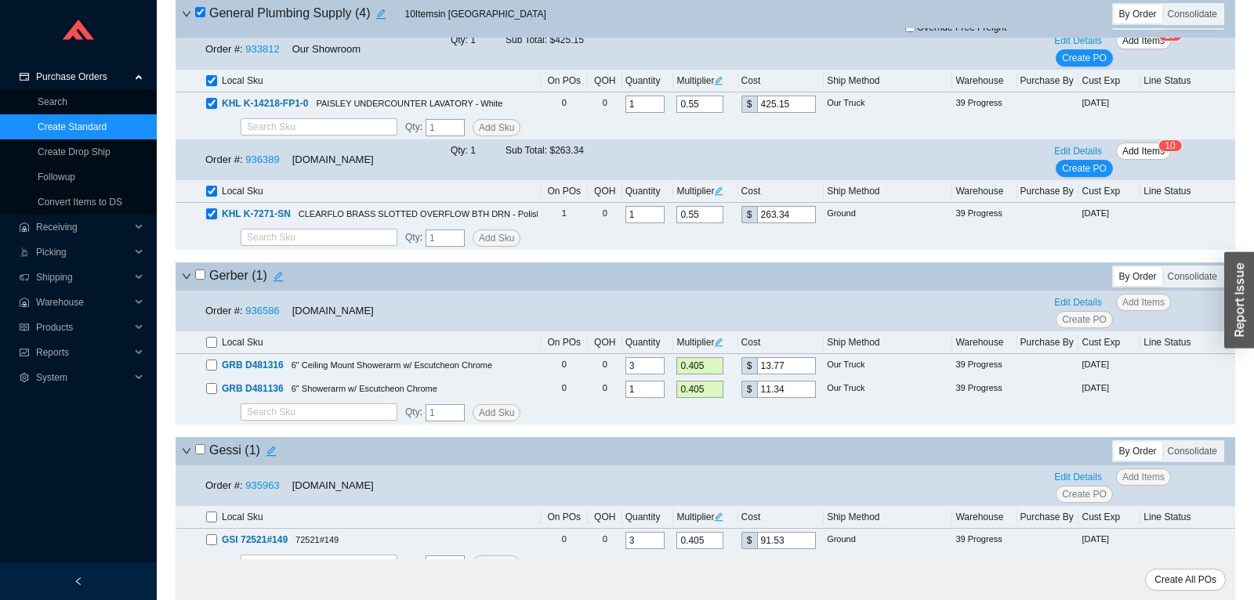
scroll to position [3537, 0]
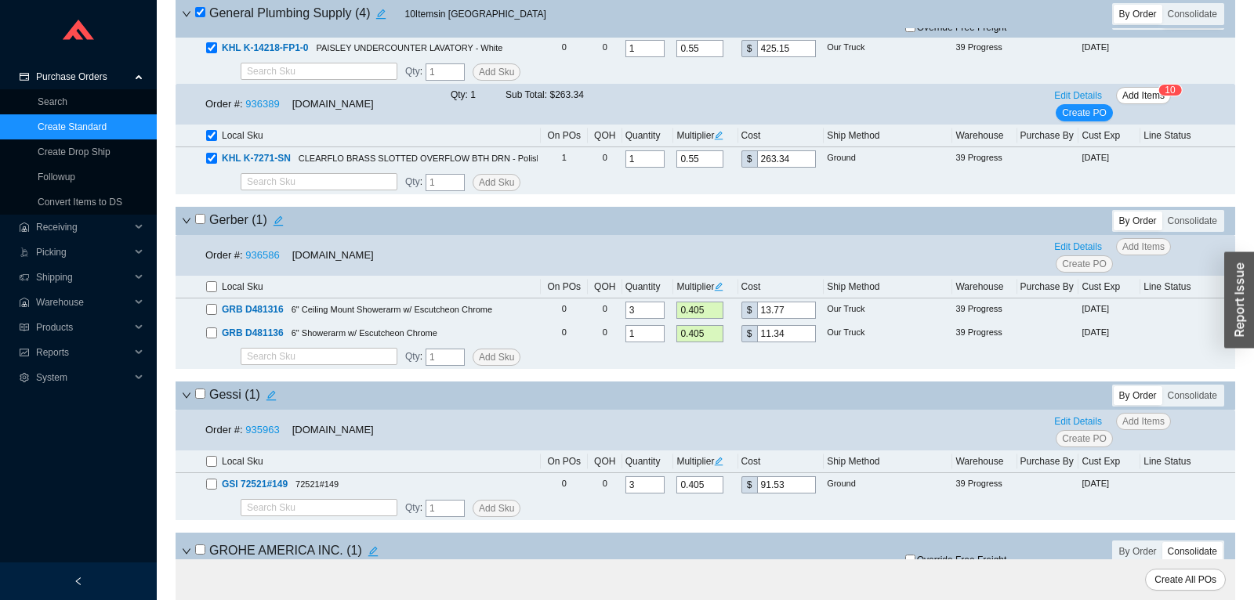
click at [202, 224] on input "checkbox" at bounding box center [200, 219] width 10 height 10
checkbox input "true"
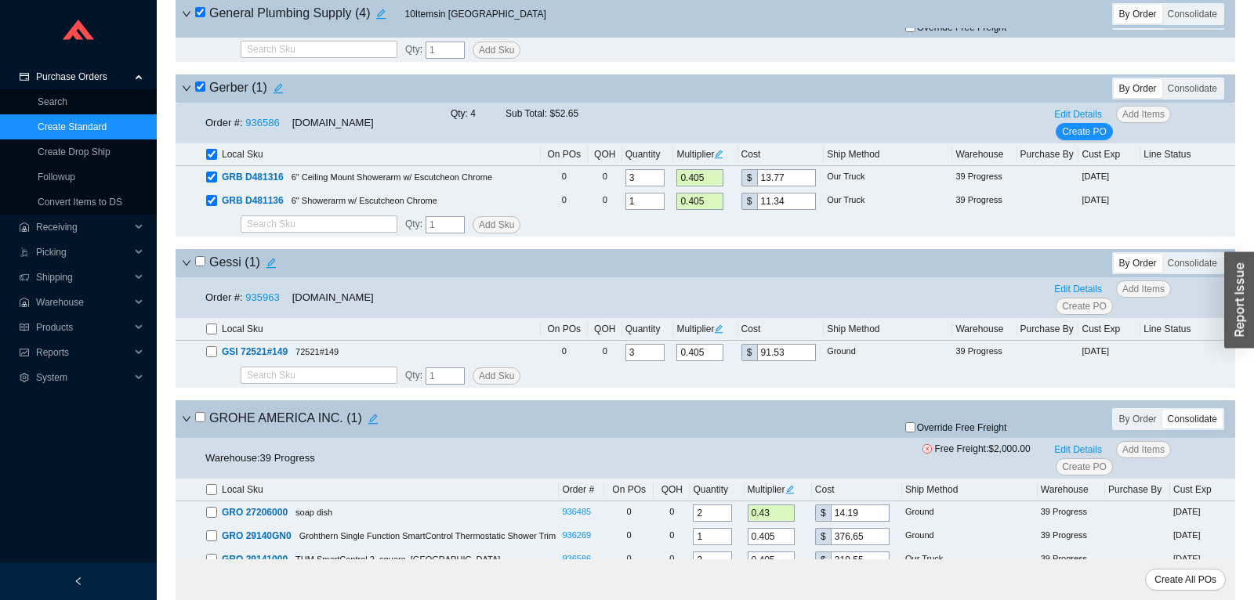
scroll to position [3702, 0]
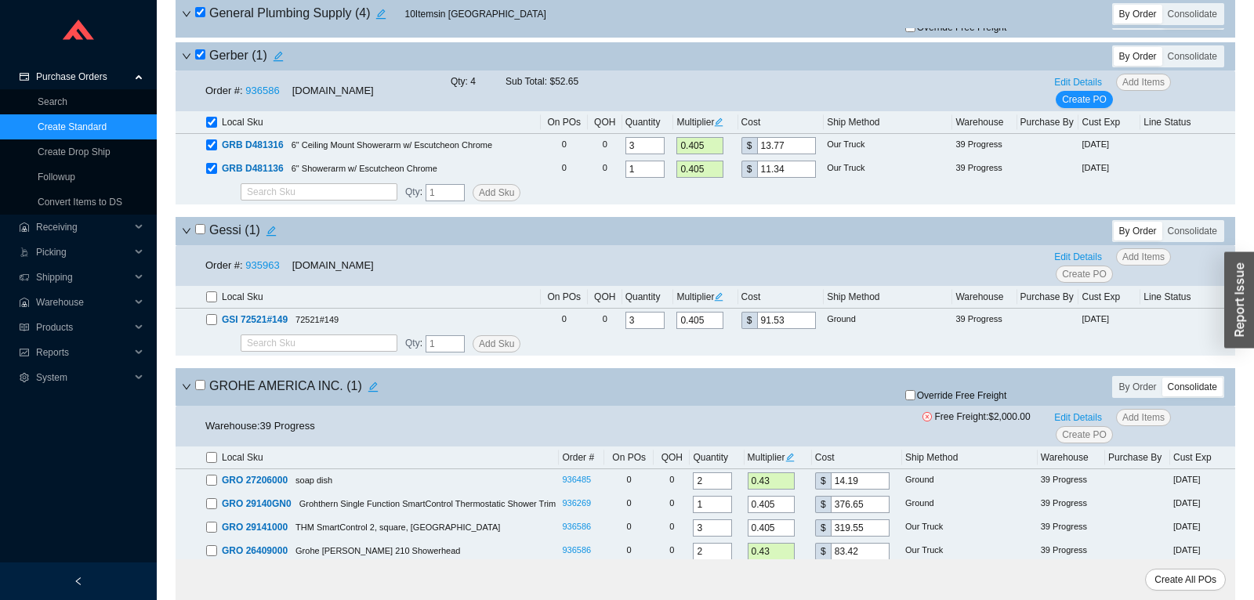
click at [202, 234] on input "checkbox" at bounding box center [200, 229] width 10 height 10
checkbox input "true"
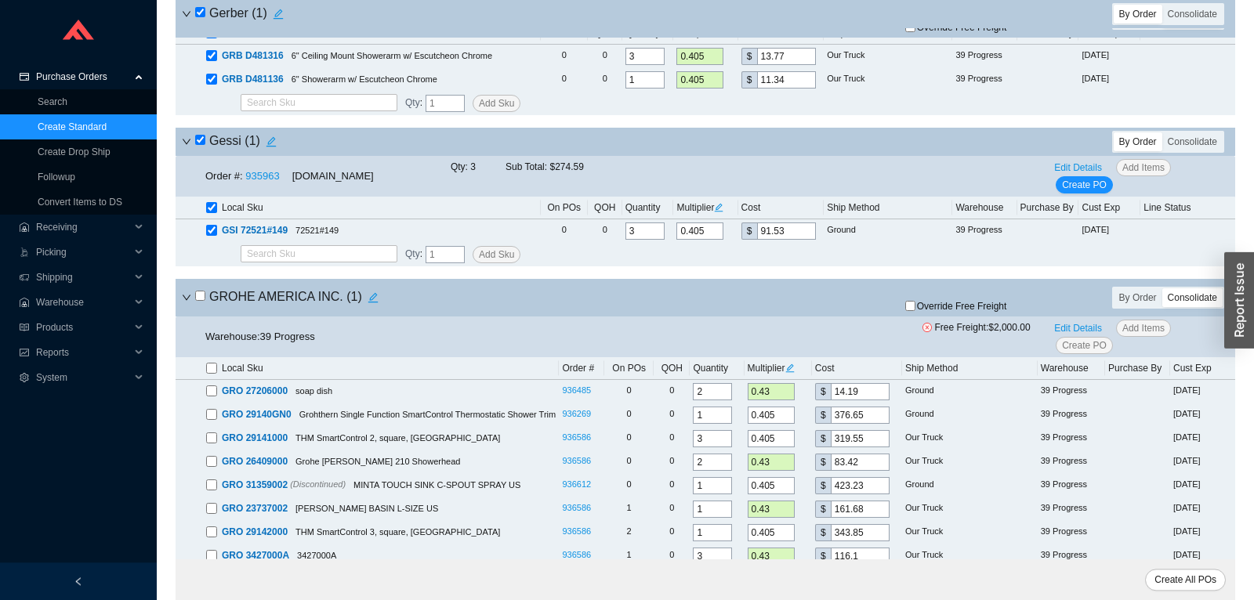
scroll to position [3866, 0]
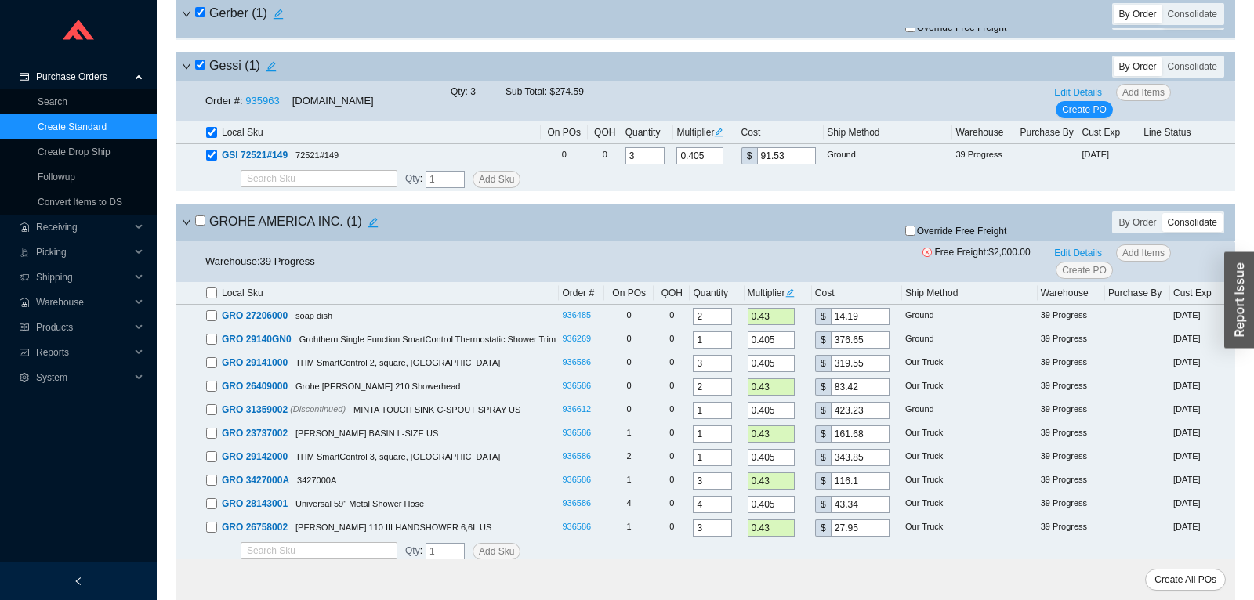
click at [198, 226] on input "checkbox" at bounding box center [200, 221] width 10 height 10
checkbox input "true"
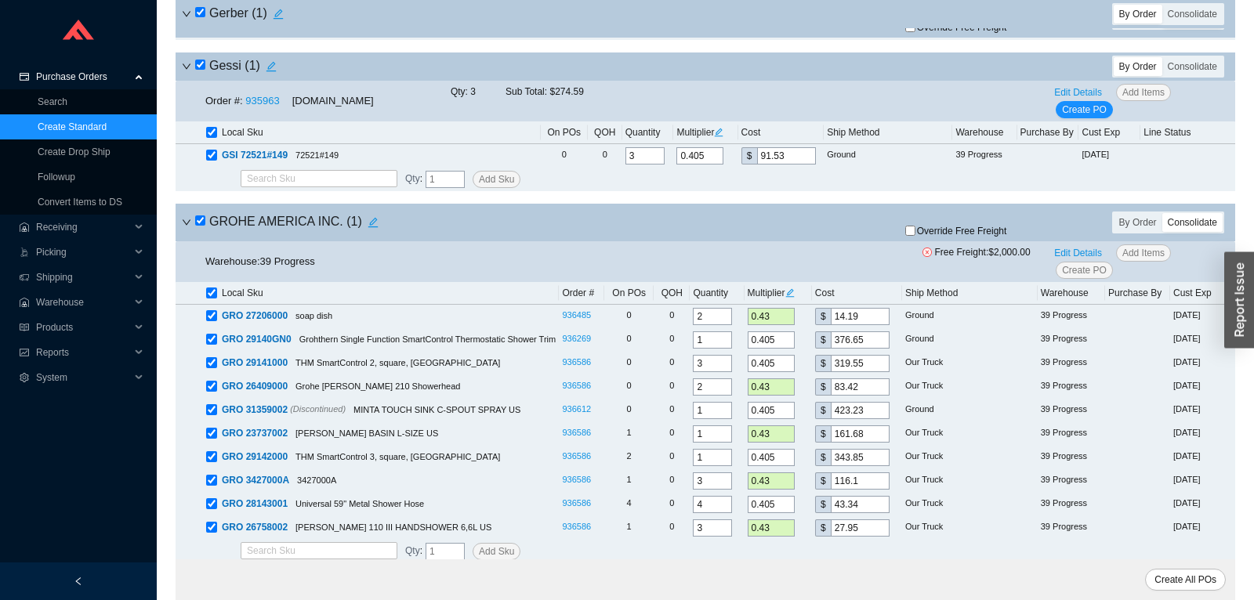
checkbox input "true"
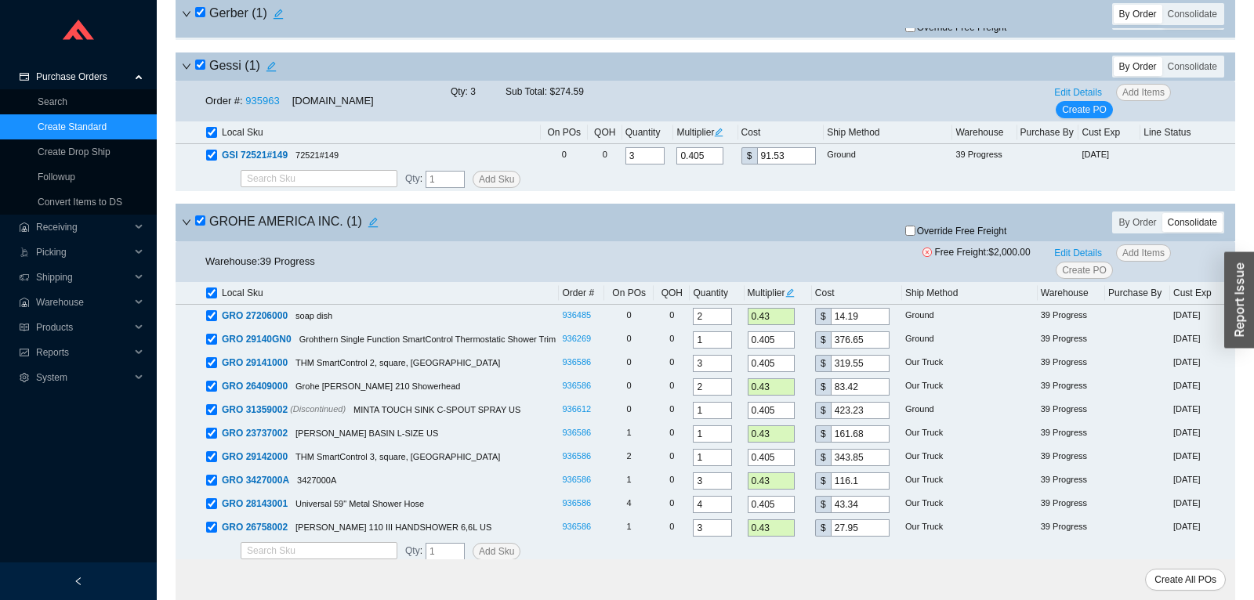
checkbox input "true"
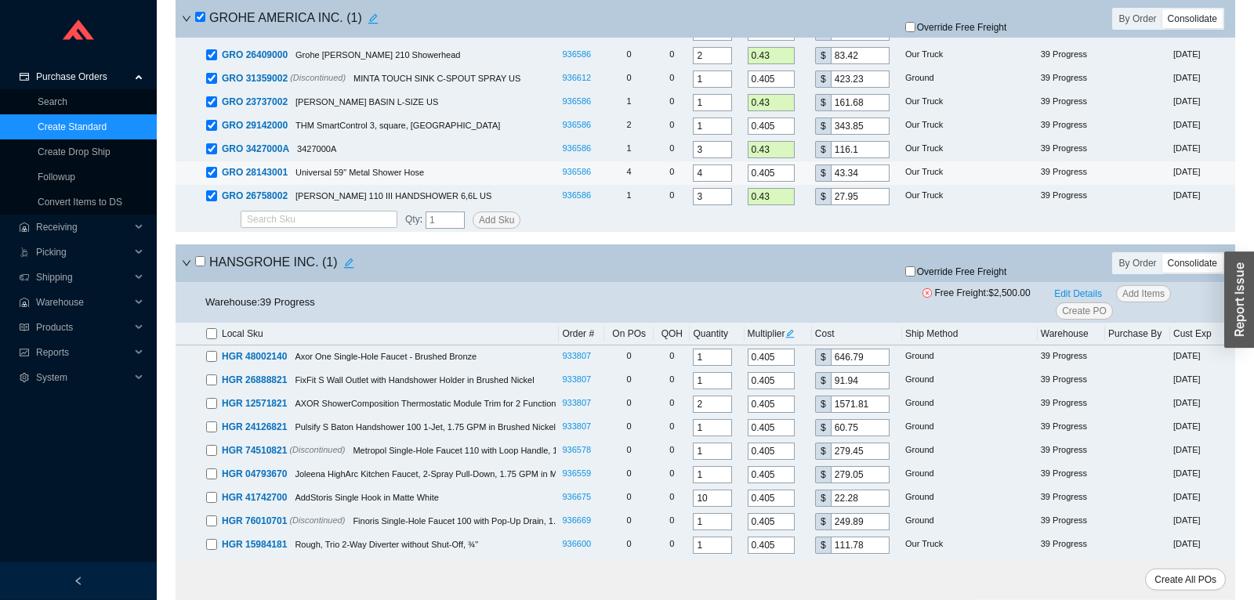
scroll to position [4360, 0]
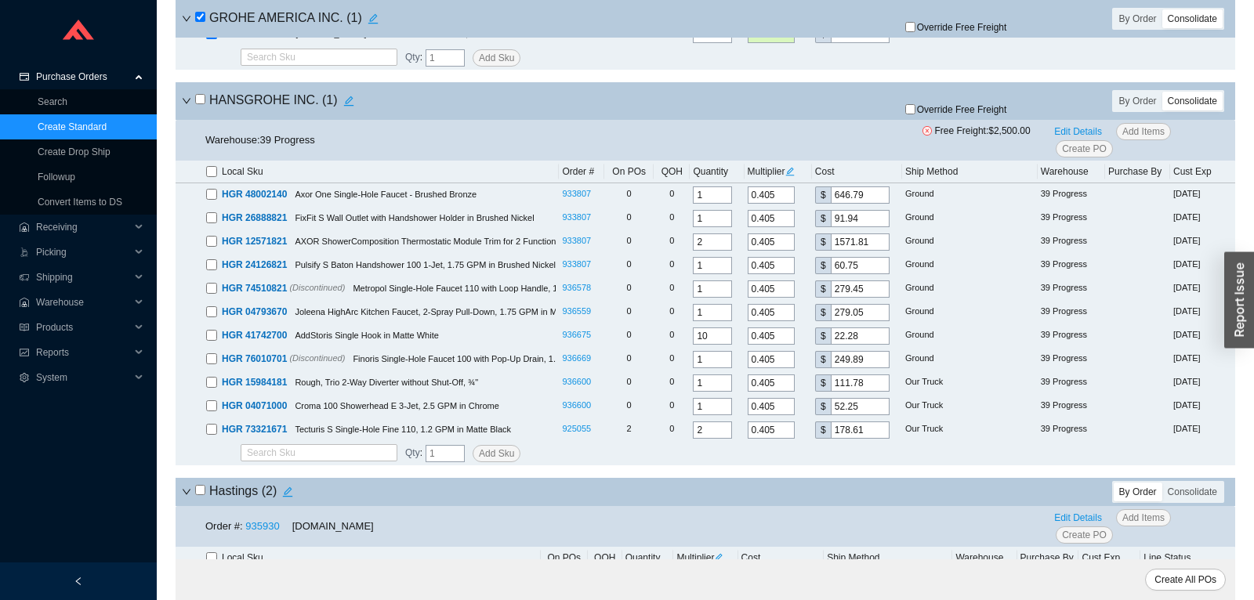
click at [203, 104] on input "checkbox" at bounding box center [200, 99] width 10 height 10
checkbox input "true"
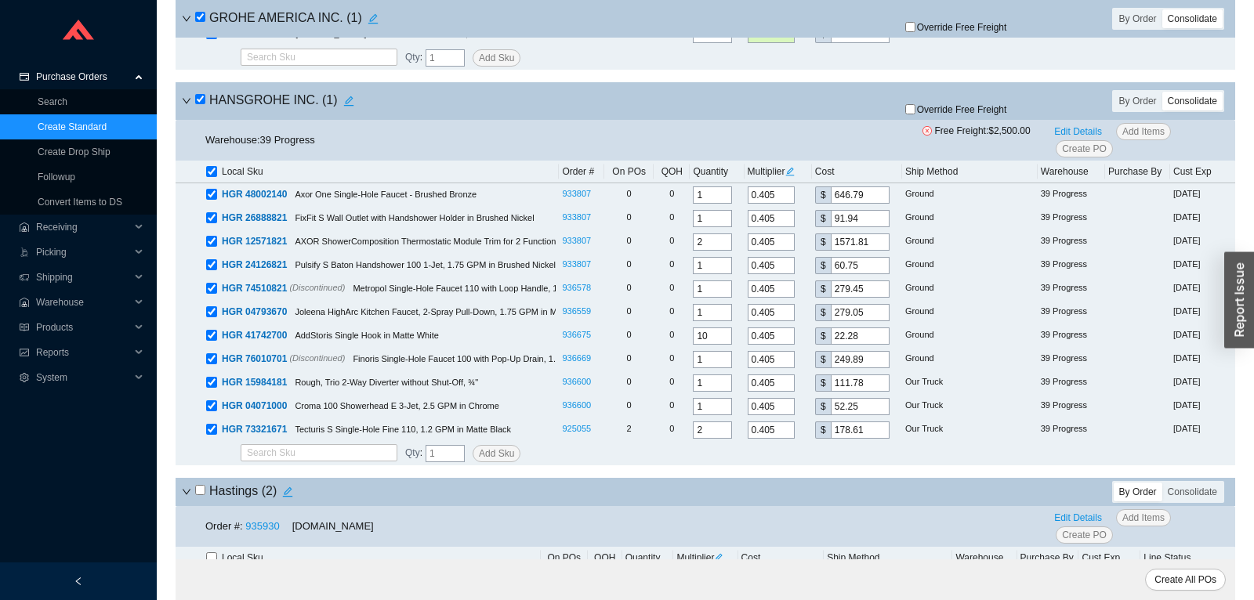
checkbox input "true"
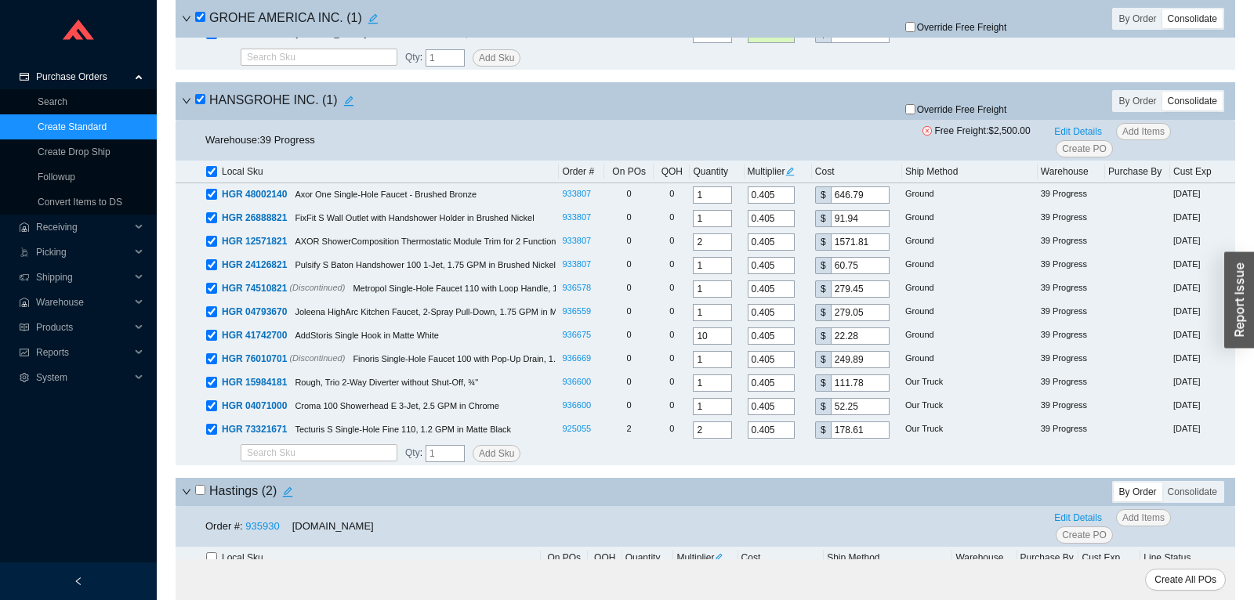
checkbox input "true"
click at [202, 104] on input "checkbox" at bounding box center [200, 99] width 10 height 10
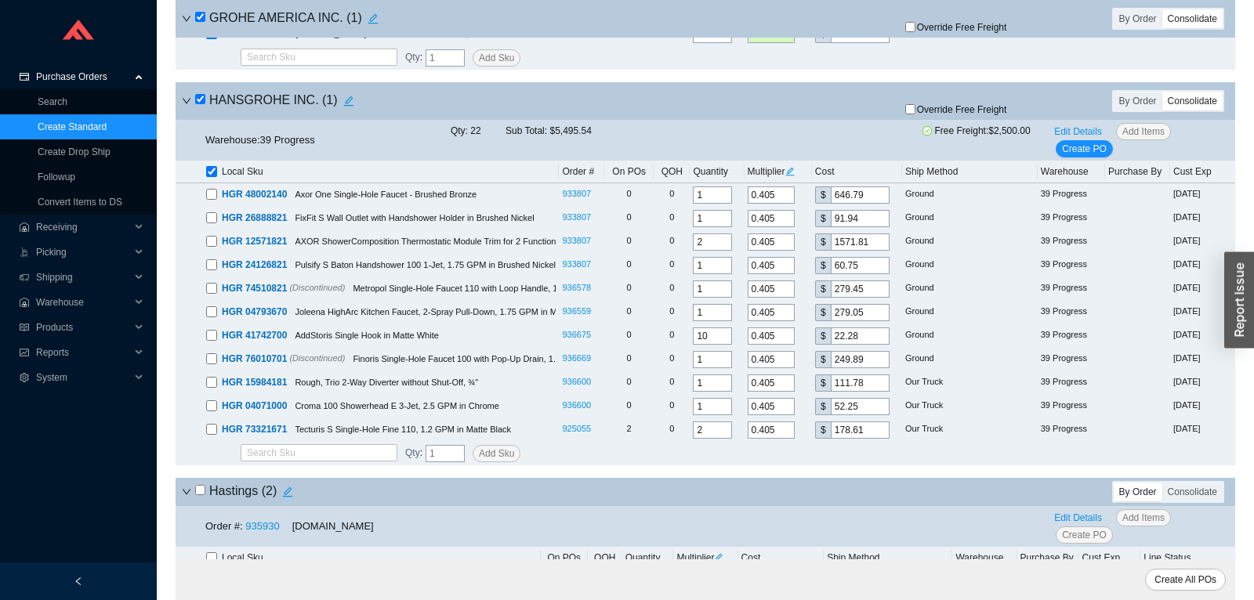
checkbox input "false"
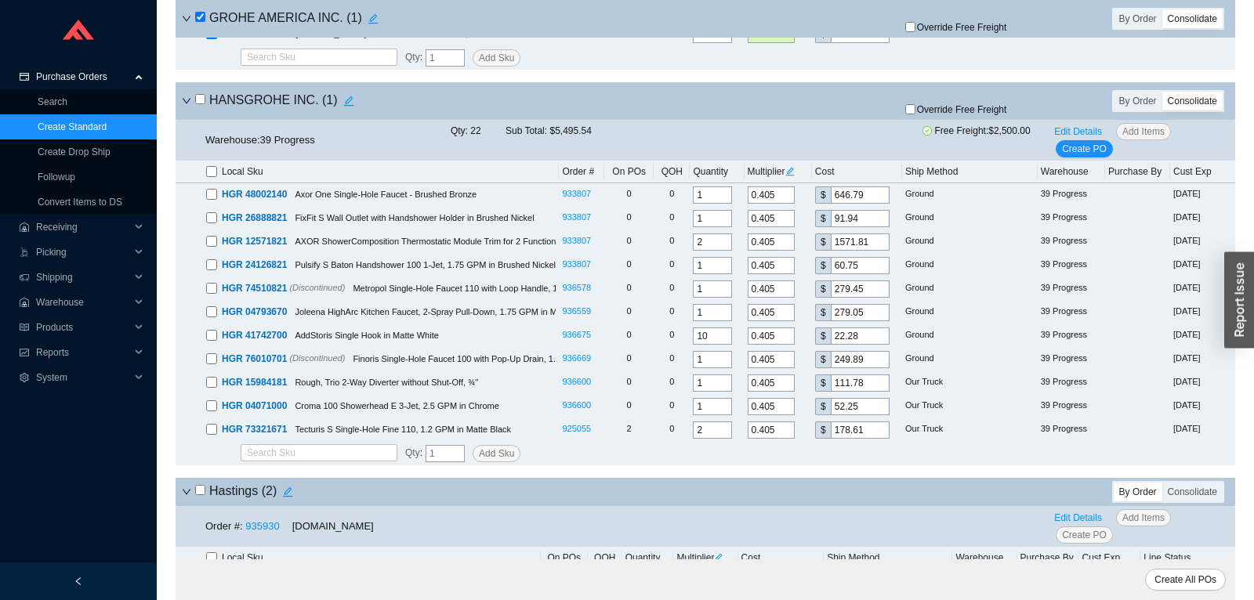
checkbox input "false"
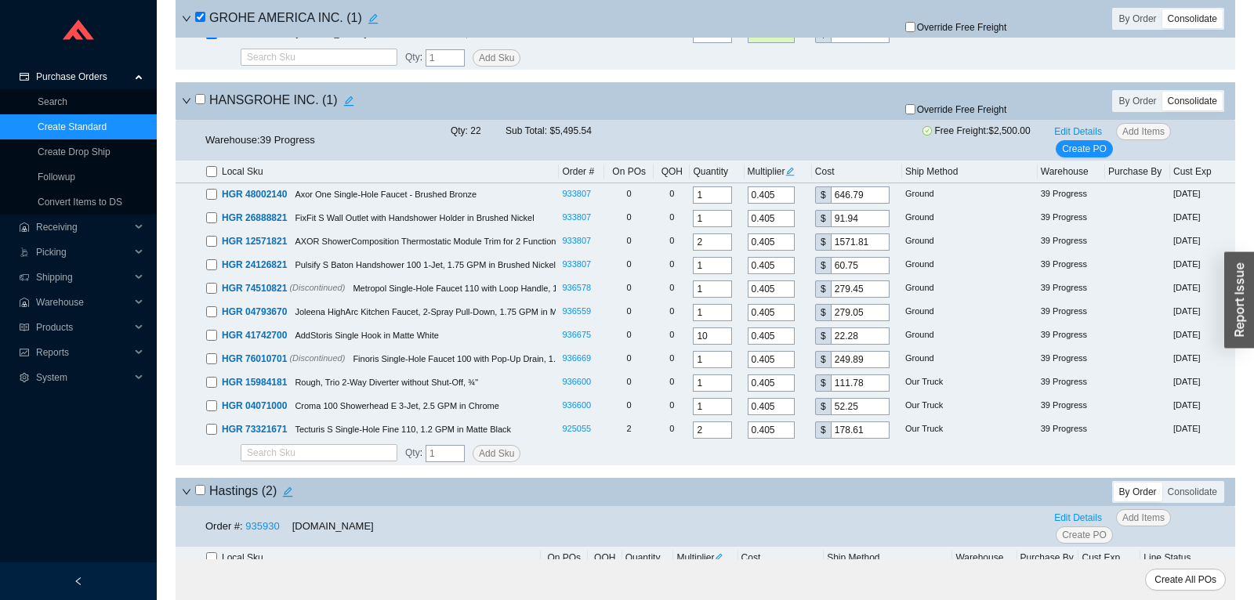
checkbox input "false"
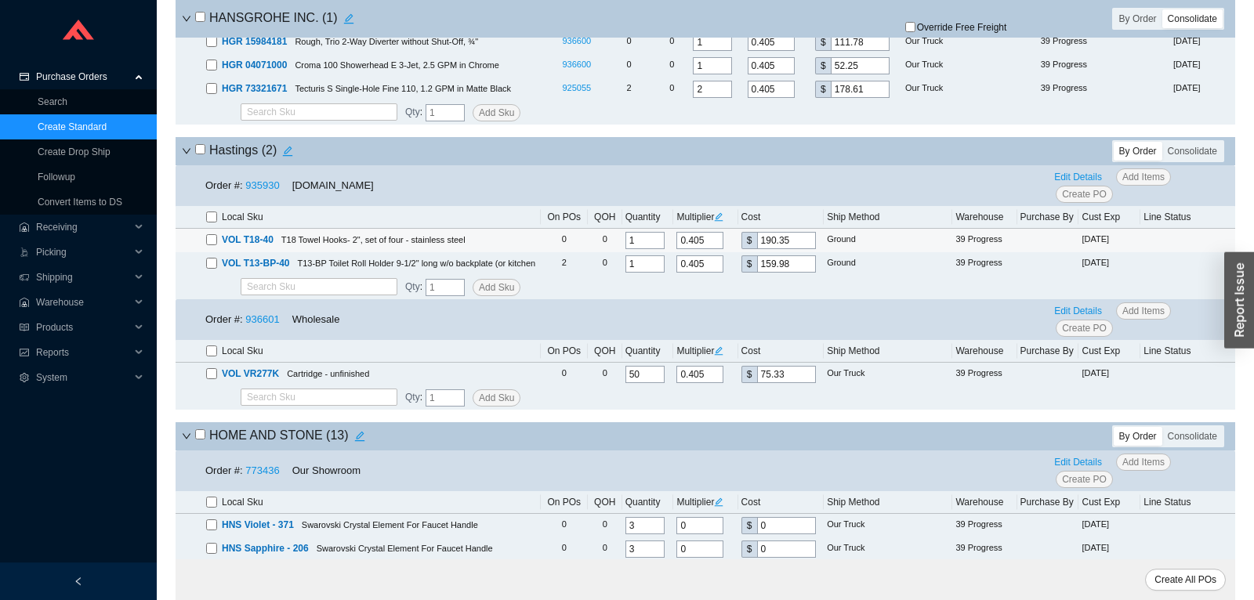
scroll to position [4772, 0]
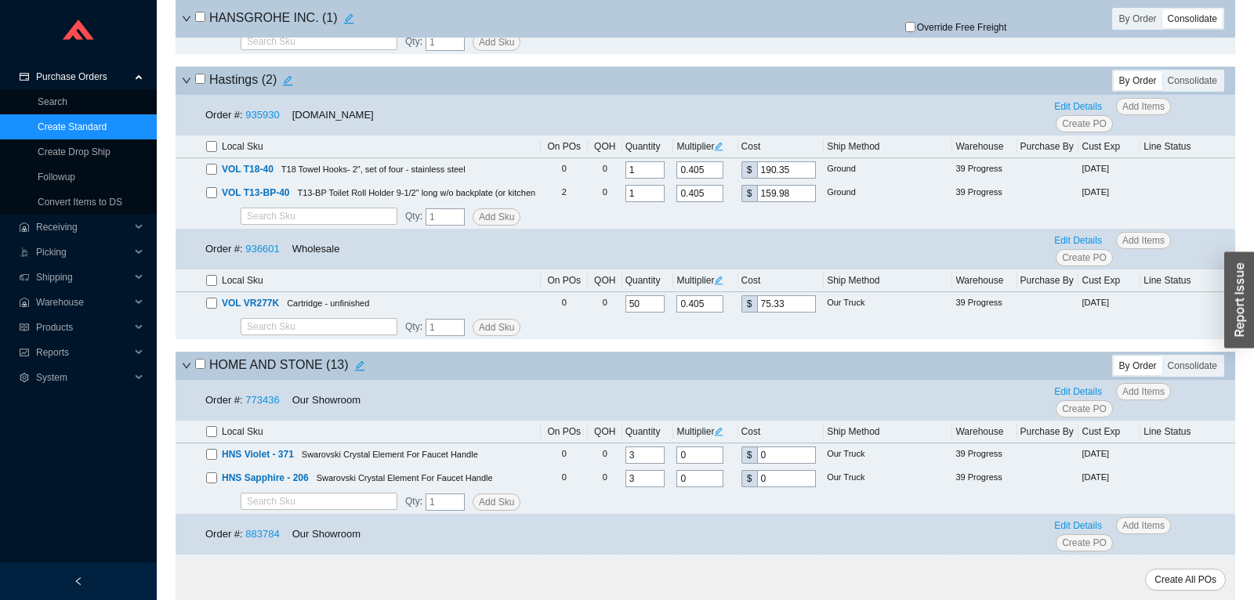
click at [198, 84] on input "checkbox" at bounding box center [200, 79] width 10 height 10
checkbox input "true"
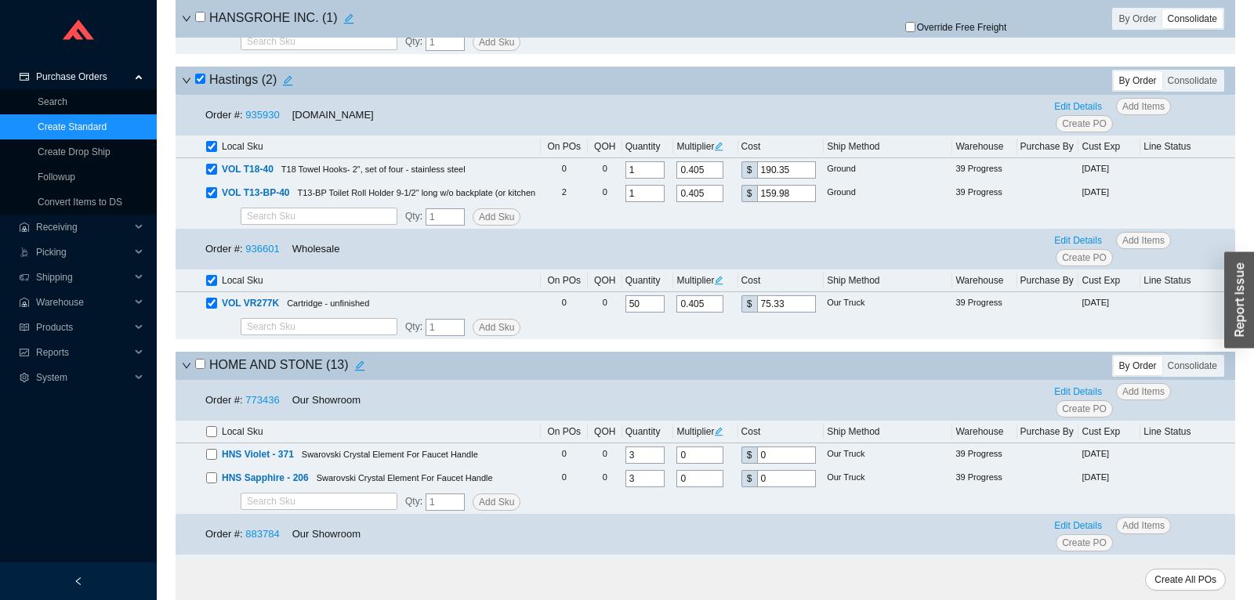
checkbox input "true"
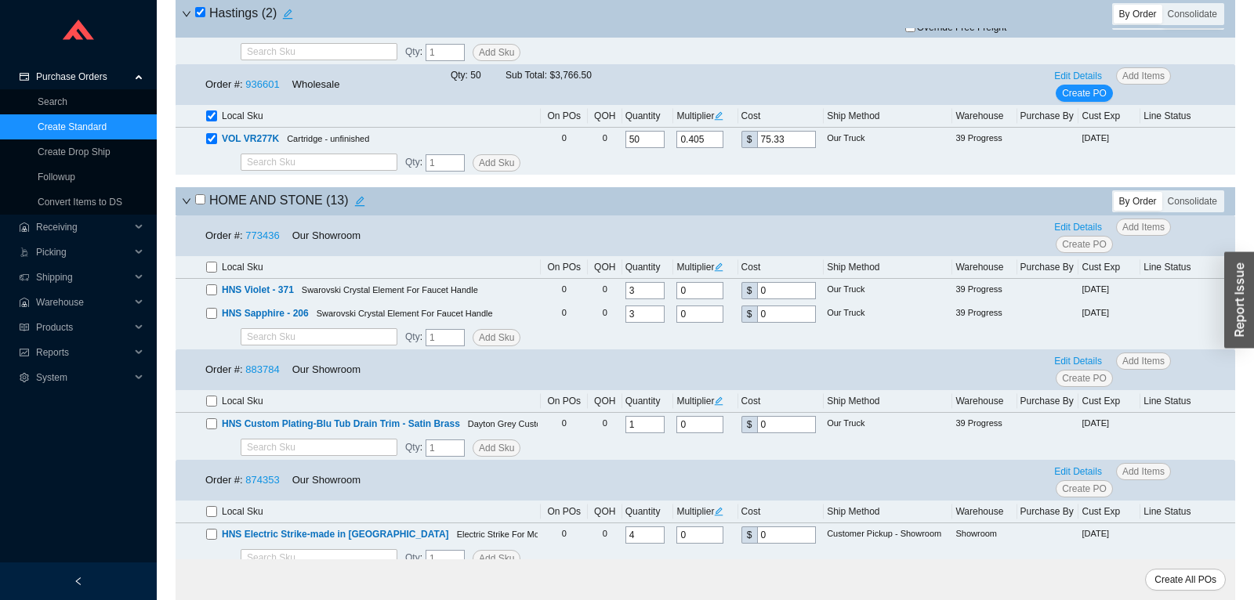
click at [188, 206] on icon "down" at bounding box center [186, 201] width 9 height 9
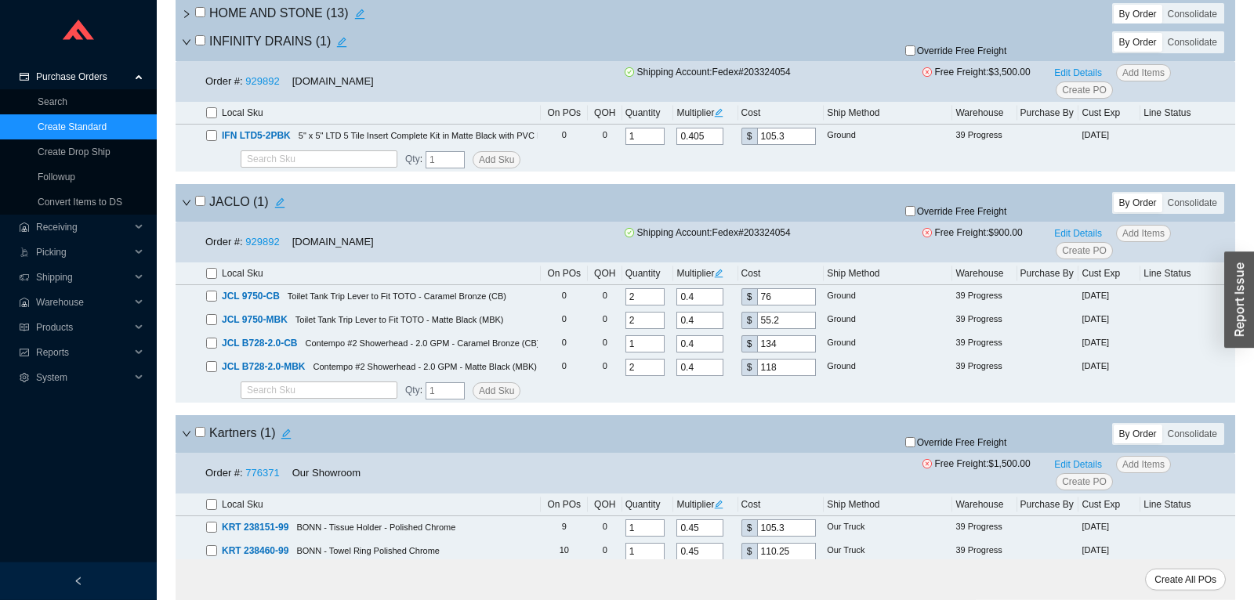
scroll to position [5266, 0]
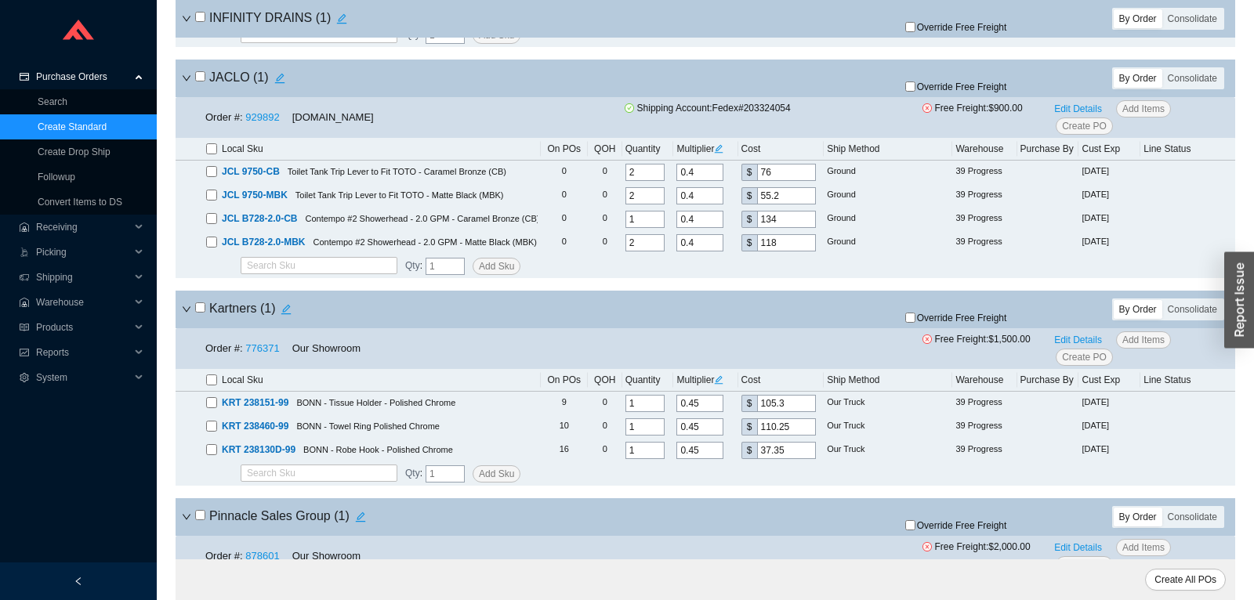
click at [204, 82] on input "checkbox" at bounding box center [200, 76] width 10 height 10
checkbox input "true"
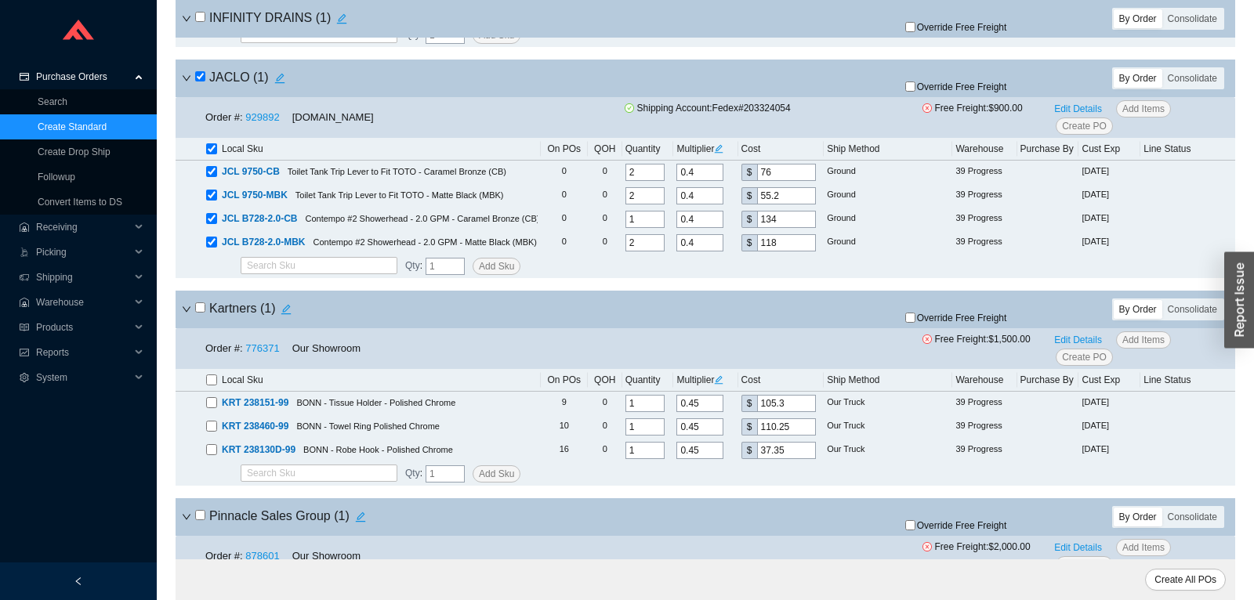
checkbox input "true"
click at [916, 92] on input "Override Free Freight" at bounding box center [910, 87] width 10 height 10
checkbox input "true"
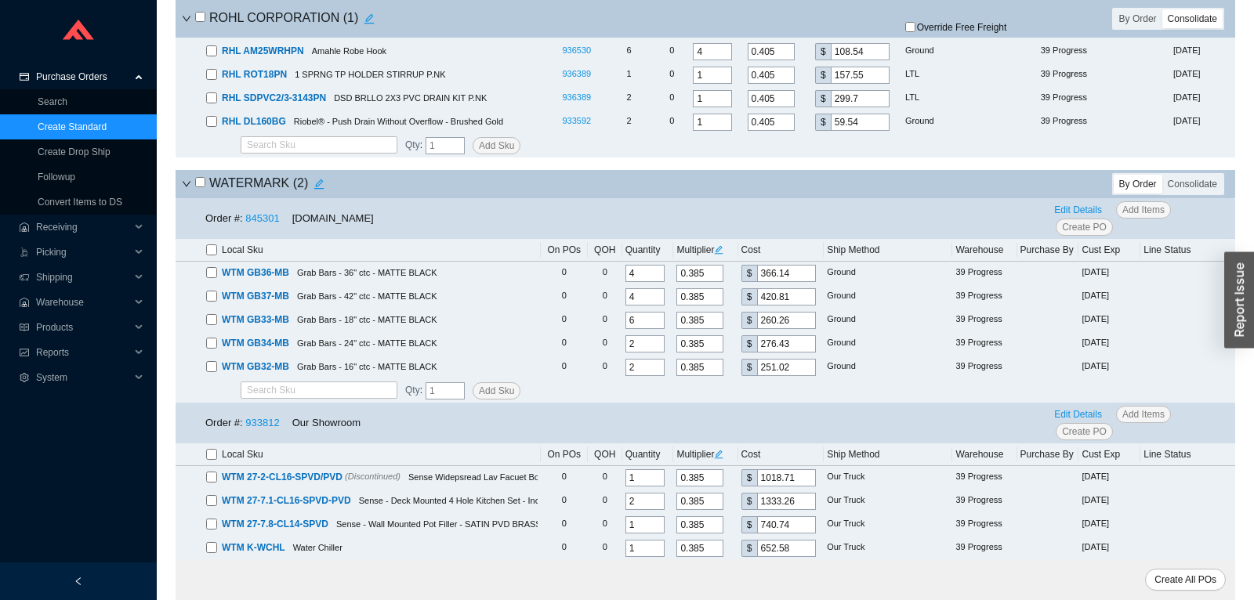
scroll to position [7061, 0]
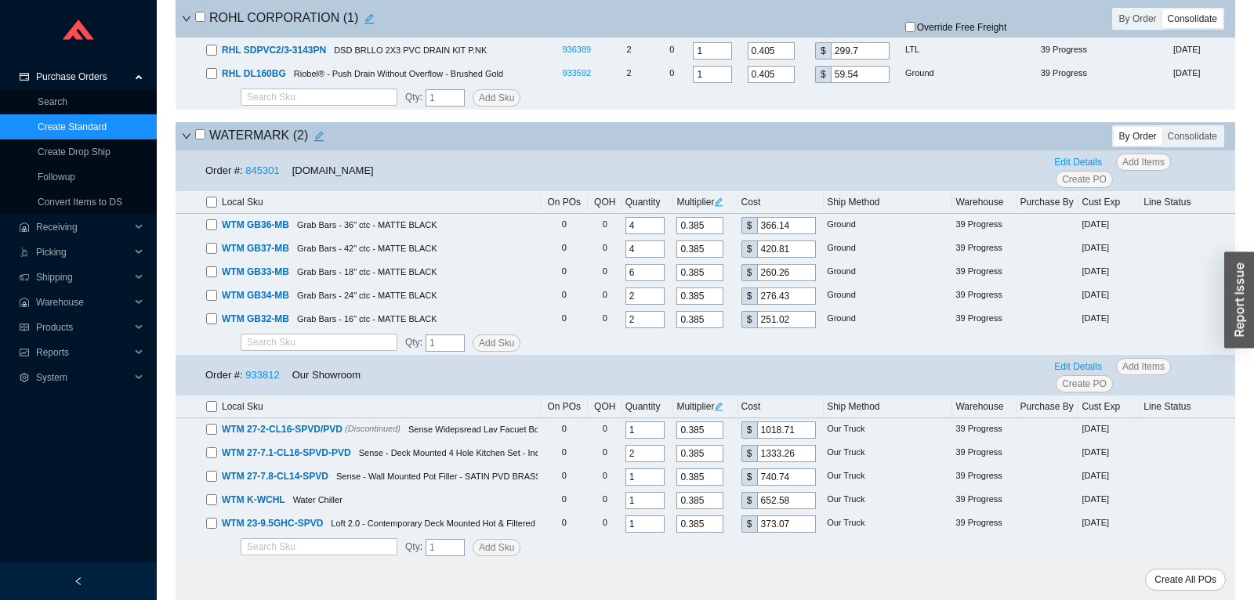
click at [202, 134] on input "checkbox" at bounding box center [200, 134] width 10 height 10
checkbox input "true"
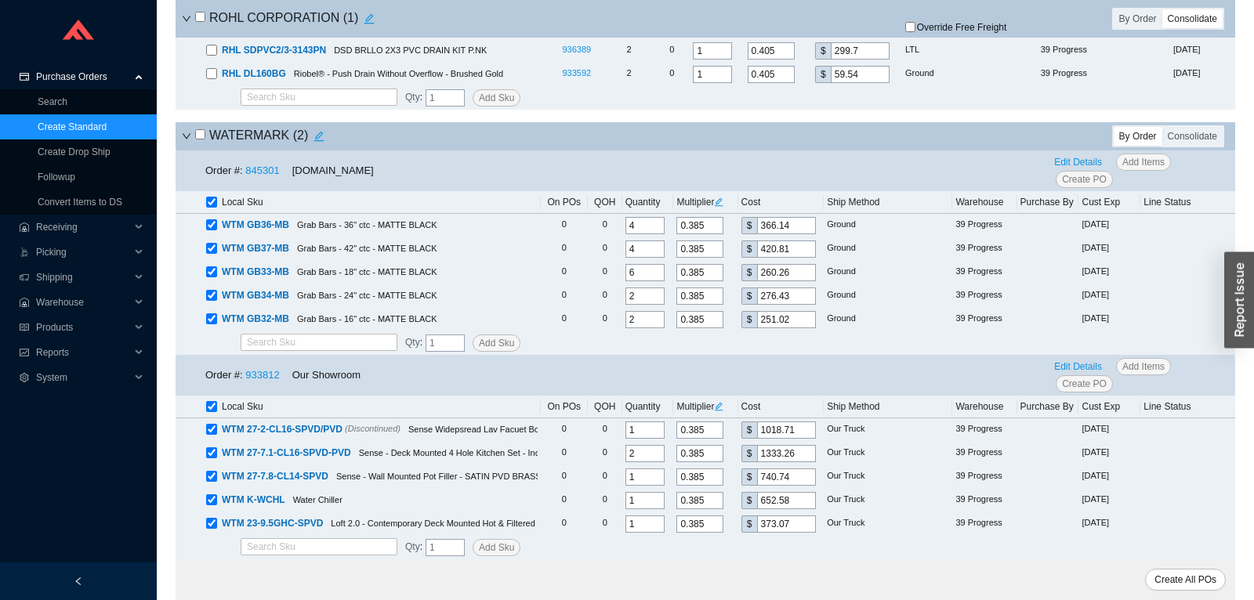
checkbox input "true"
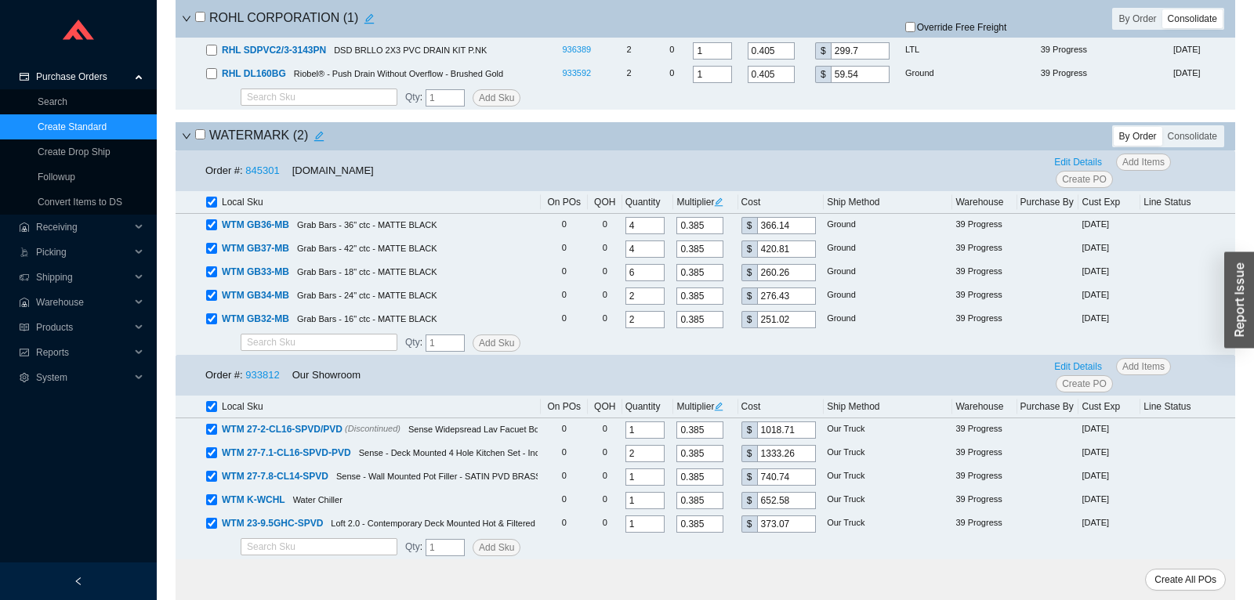
checkbox input "true"
click at [1188, 575] on span "Create All POs" at bounding box center [1186, 580] width 62 height 16
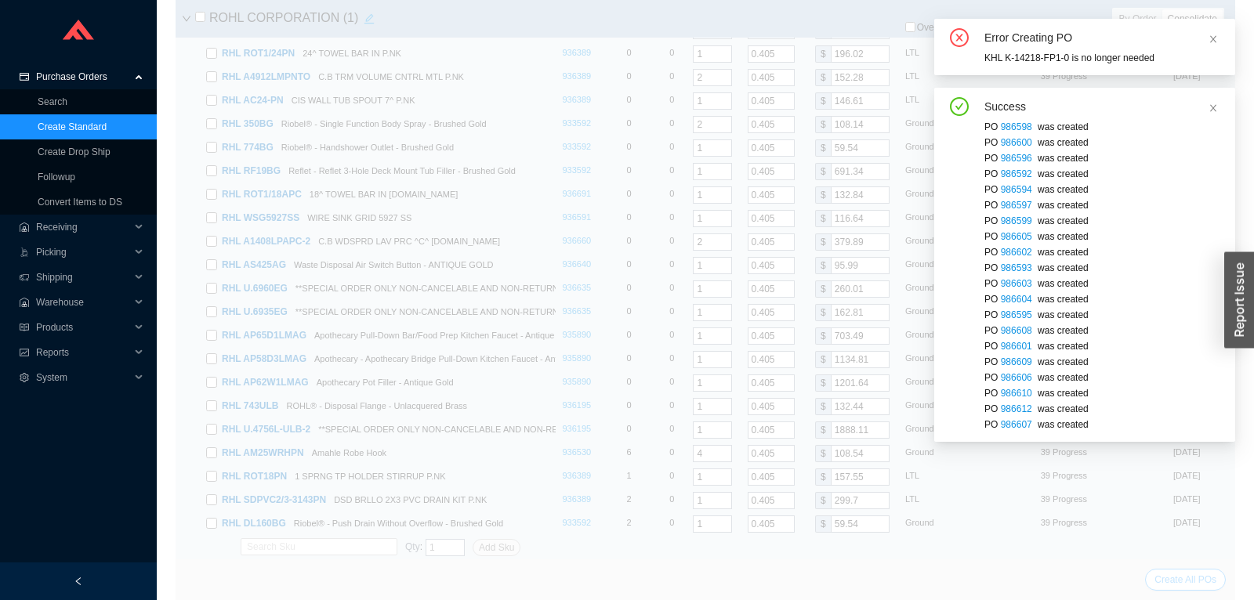
scroll to position [2074, 0]
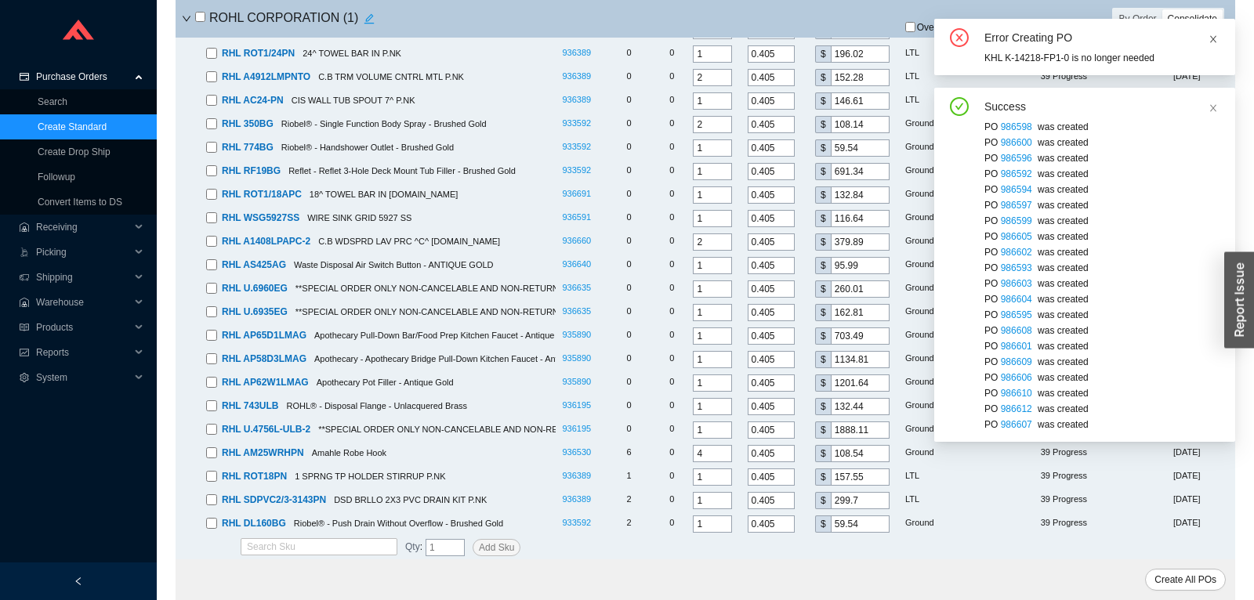
click at [1214, 37] on icon "close" at bounding box center [1213, 38] width 9 height 9
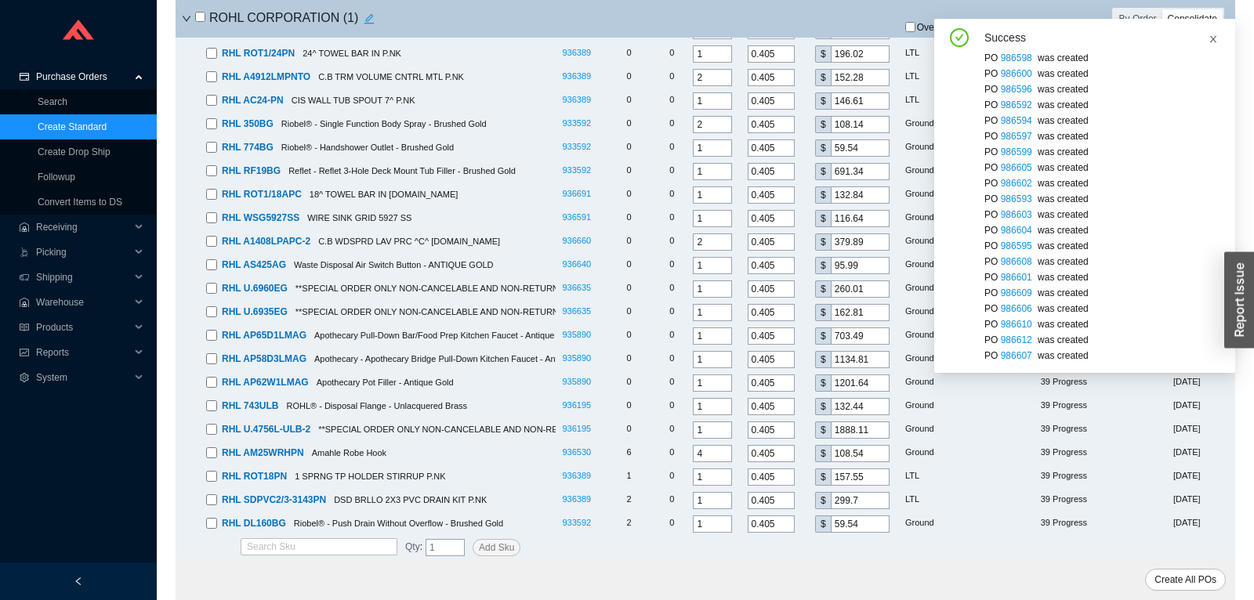
click at [1216, 35] on span at bounding box center [1213, 39] width 9 height 11
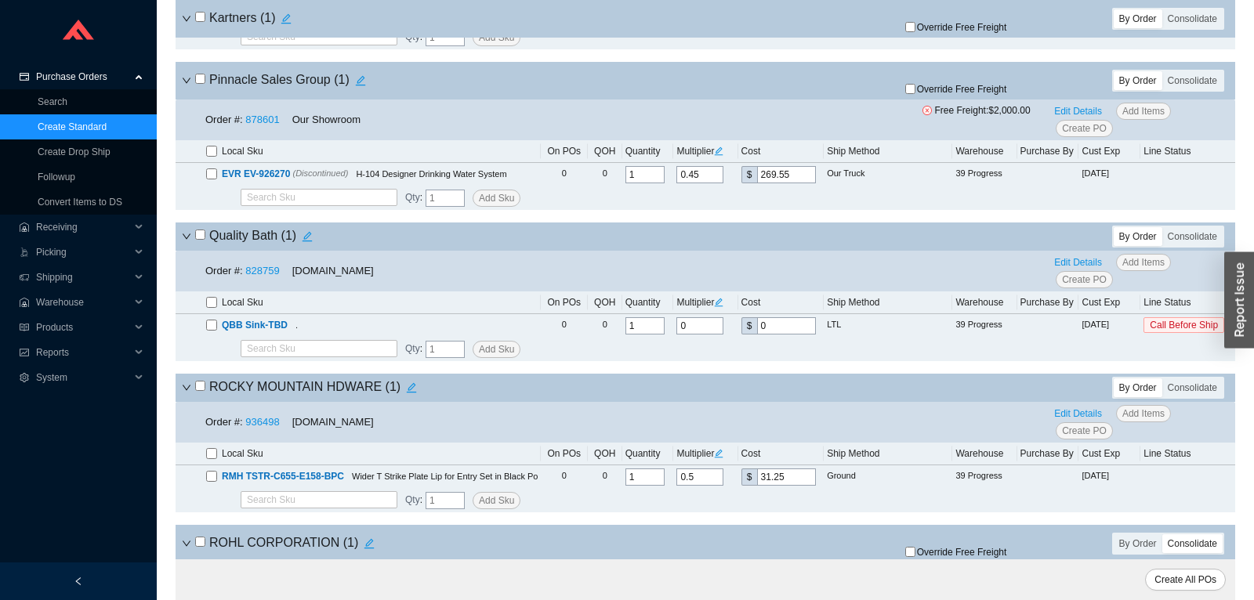
scroll to position [0, 0]
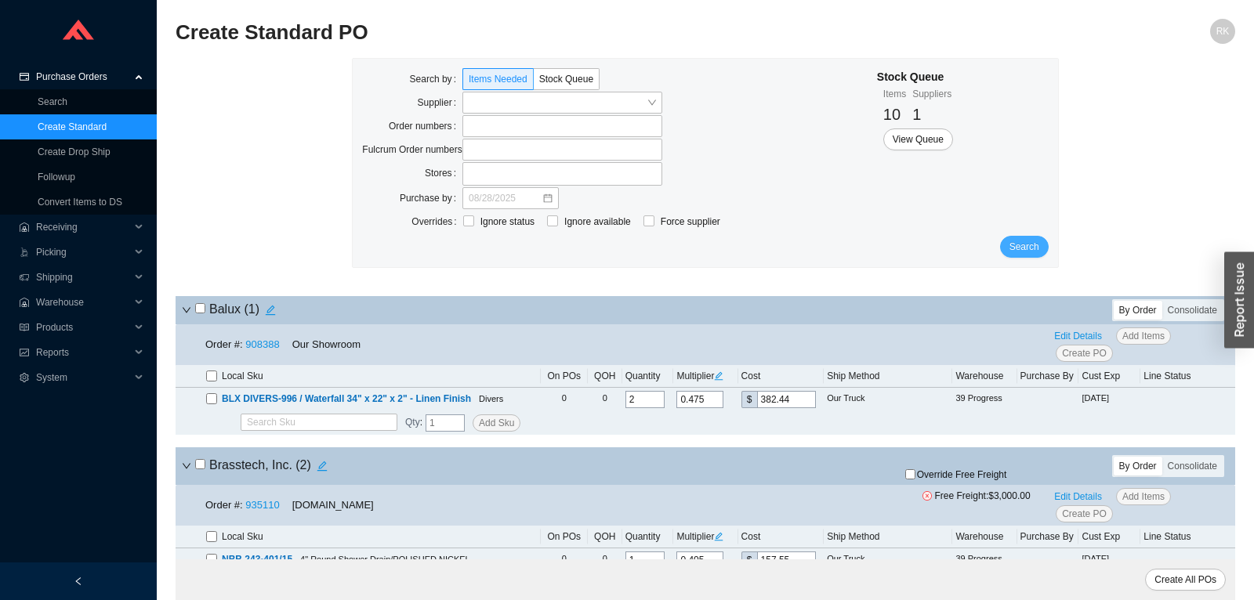
click at [1033, 253] on span "Search" at bounding box center [1025, 247] width 30 height 16
click at [517, 100] on input "search" at bounding box center [558, 103] width 178 height 20
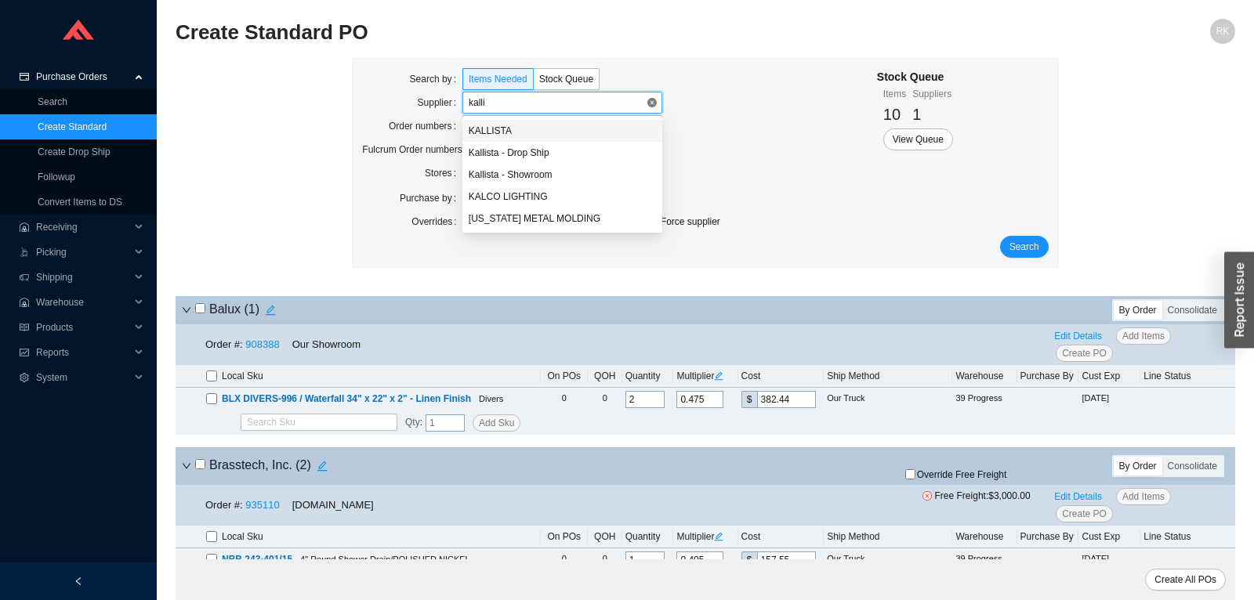
type input "kallis"
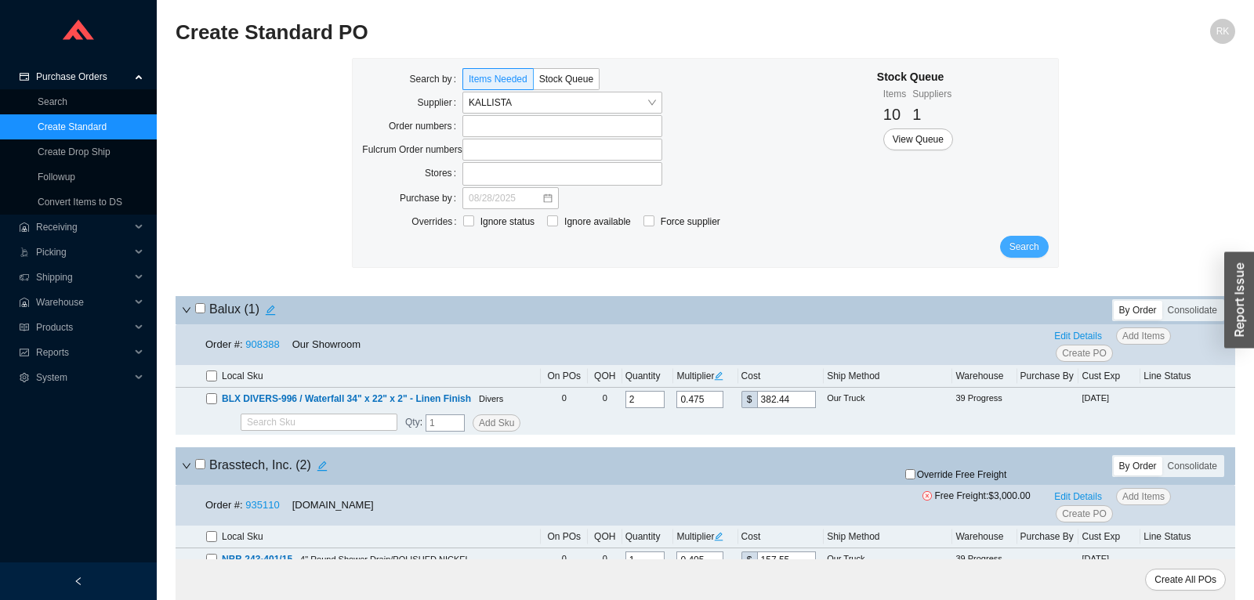
click at [1025, 256] on button "Search" at bounding box center [1024, 247] width 49 height 22
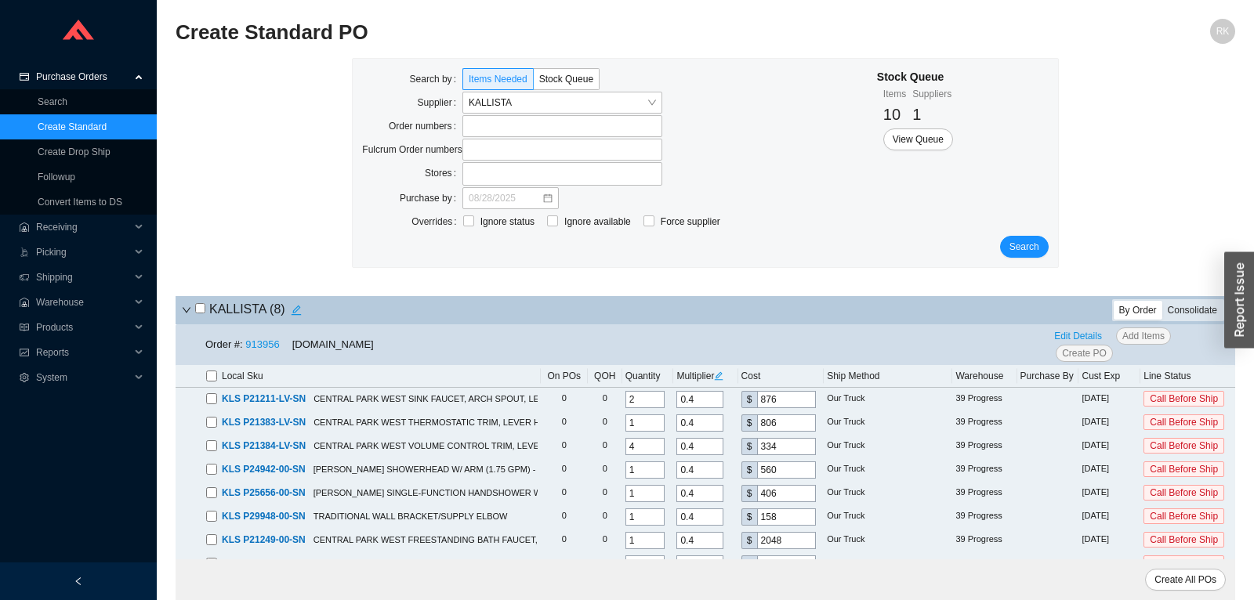
click at [1194, 319] on div "Consolidate" at bounding box center [1193, 310] width 60 height 19
click at [1163, 301] on input "Consolidate" at bounding box center [1163, 301] width 0 height 0
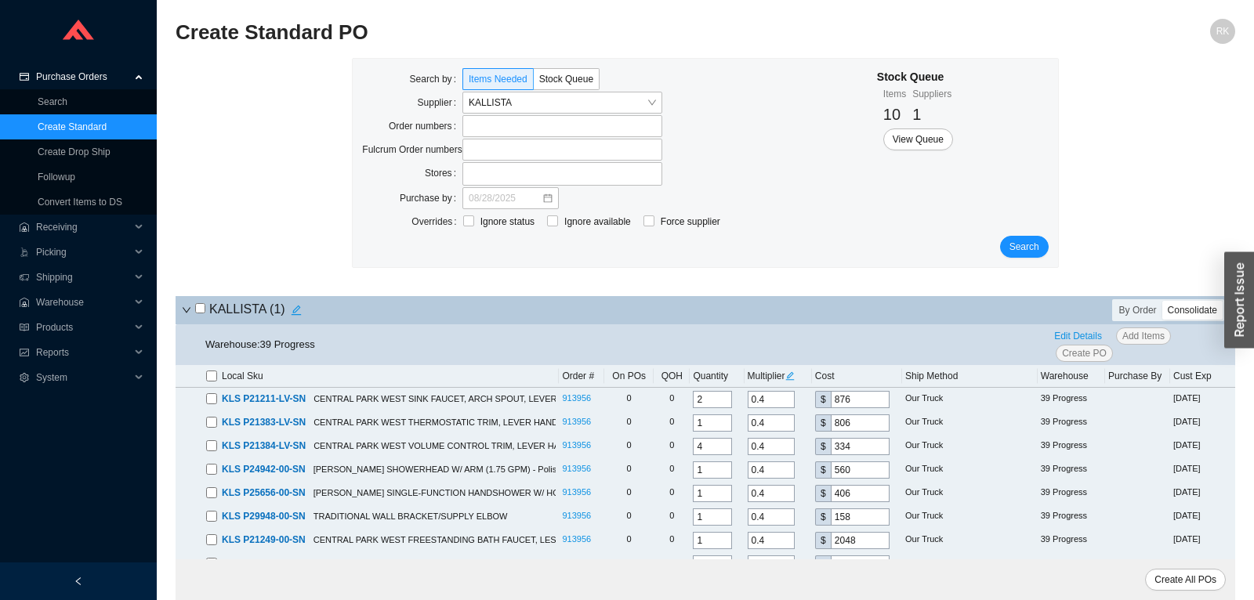
click at [195, 307] on input "checkbox" at bounding box center [200, 308] width 10 height 10
checkbox input "true"
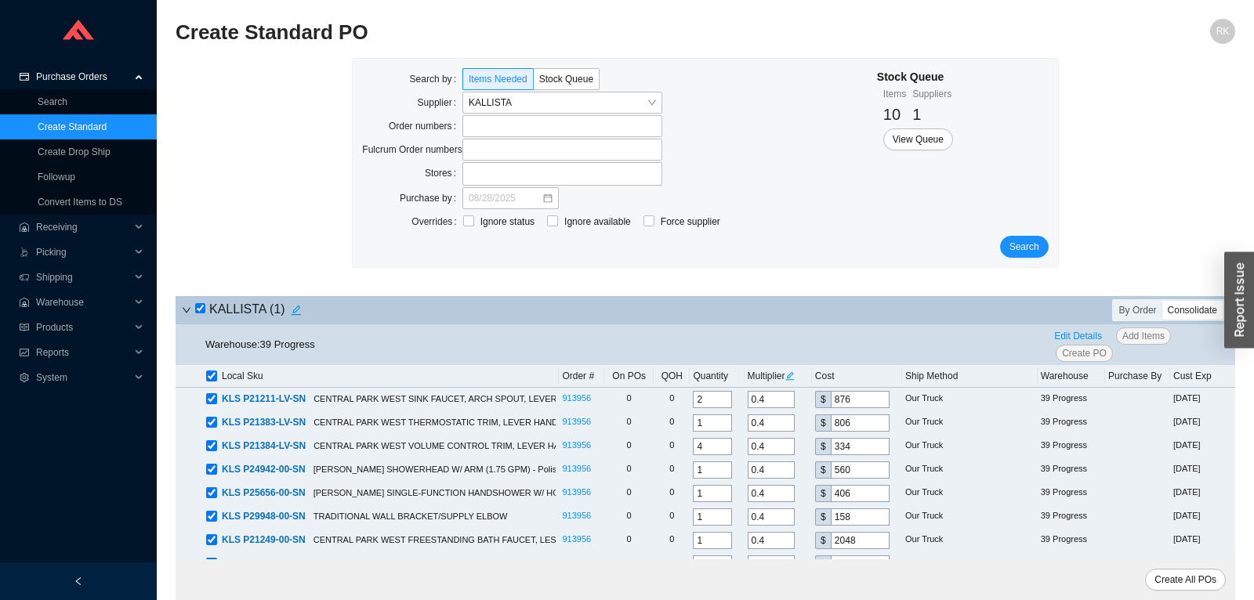
checkbox input "true"
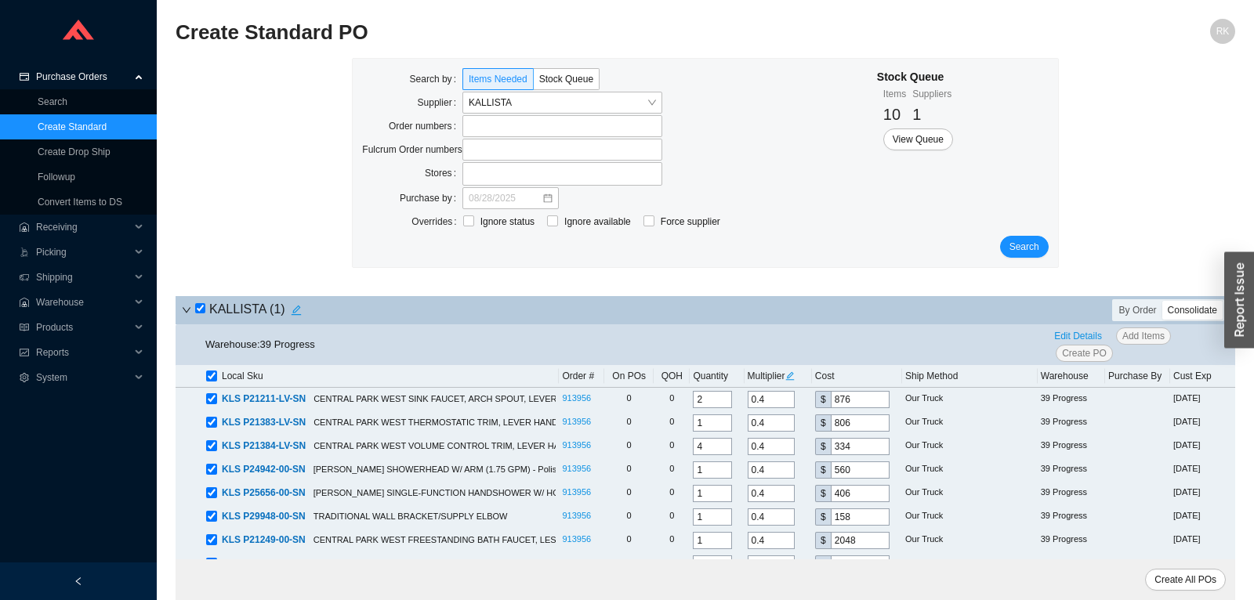
checkbox input "true"
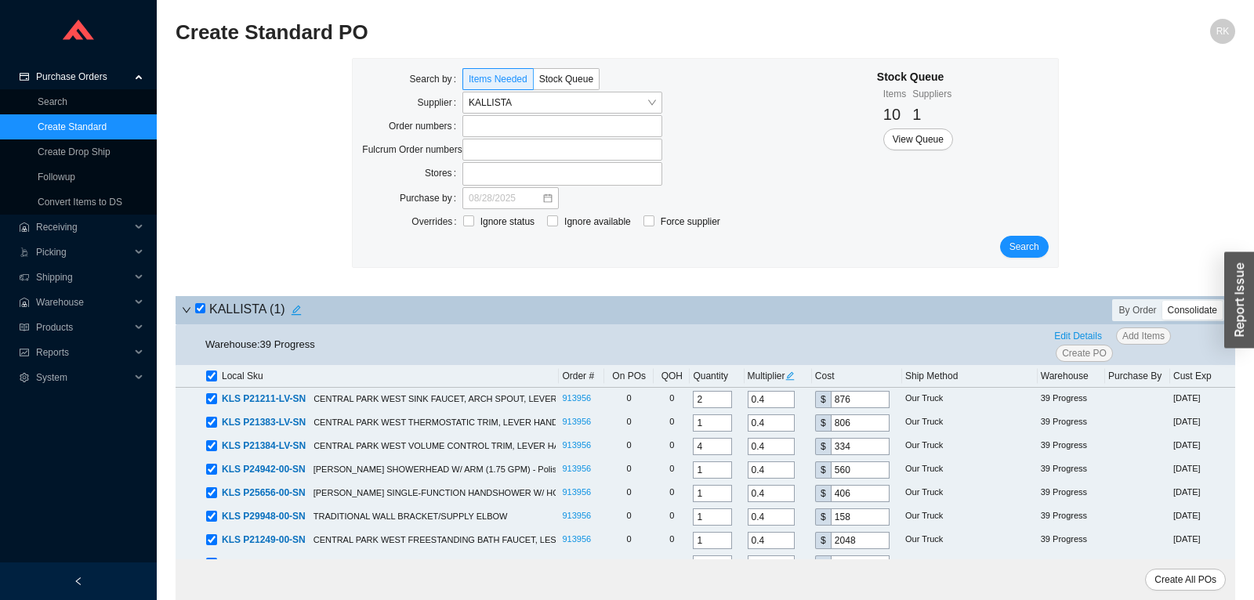
checkbox input "true"
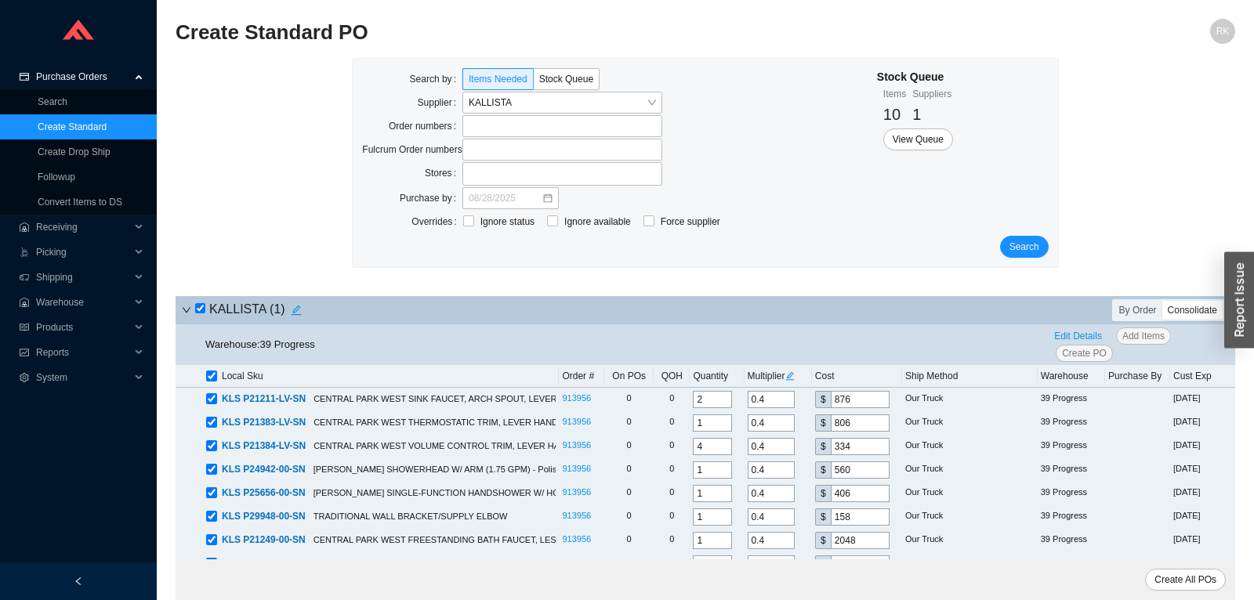
checkbox input "true"
click at [794, 379] on icon "edit" at bounding box center [790, 376] width 9 height 9
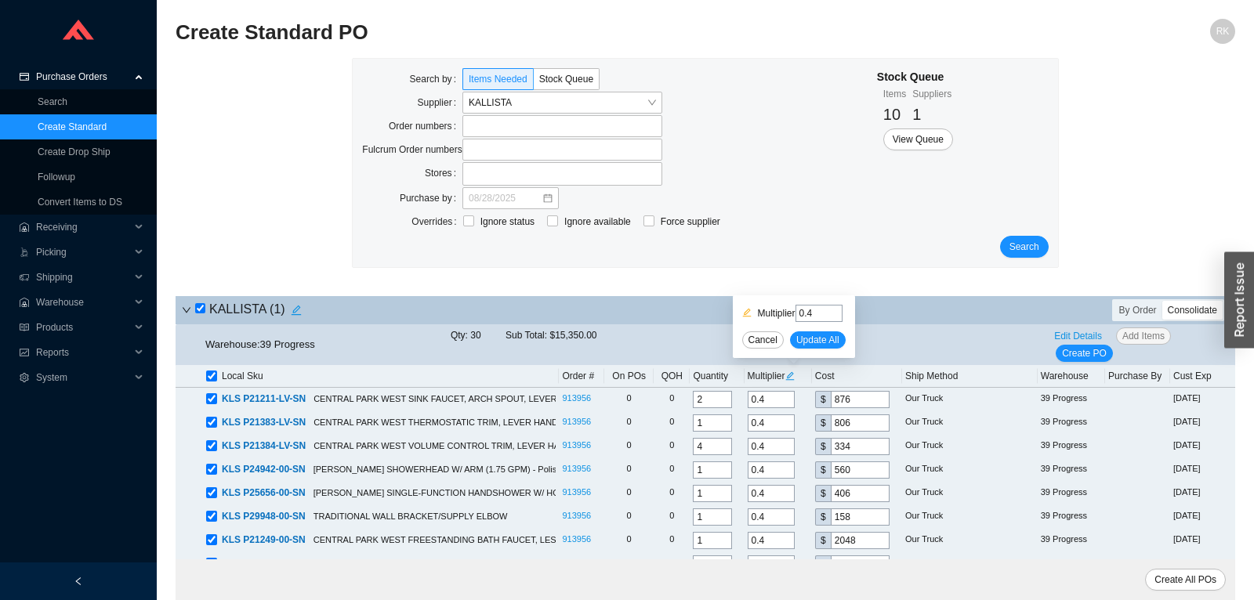
click at [813, 316] on input "0.4" at bounding box center [819, 313] width 47 height 17
type input "0.34"
click at [827, 347] on span "Update All" at bounding box center [817, 340] width 43 height 16
type input "0.34"
type input "744.6"
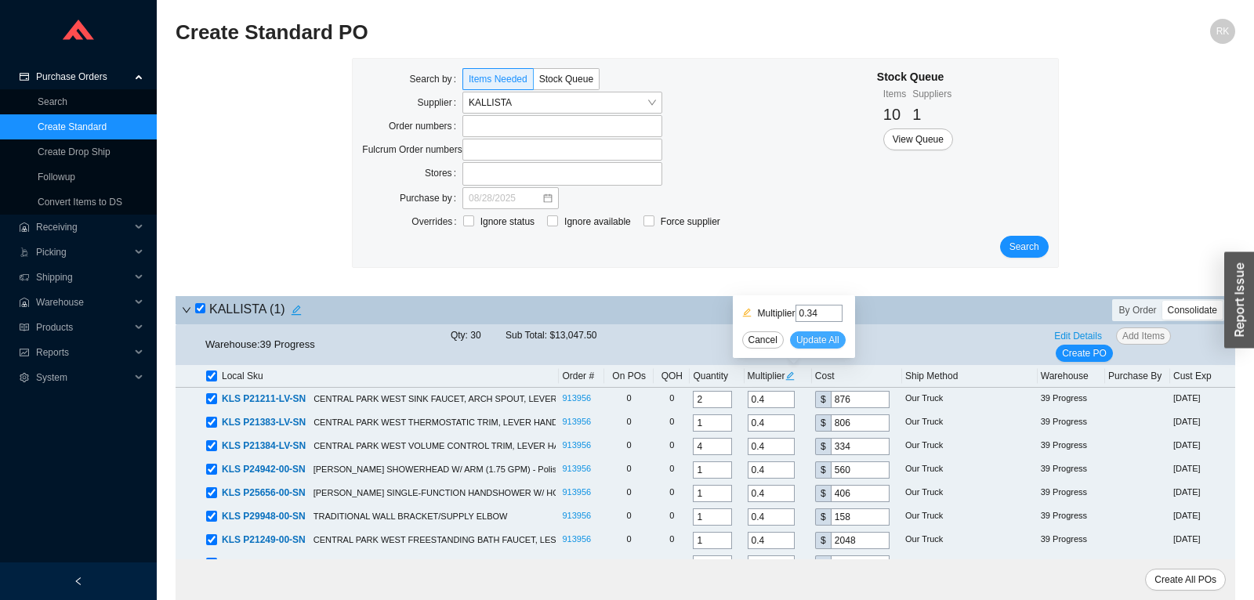
type input "0.34"
type input "685.1"
type input "0.34"
type input "283.9"
type input "0.34"
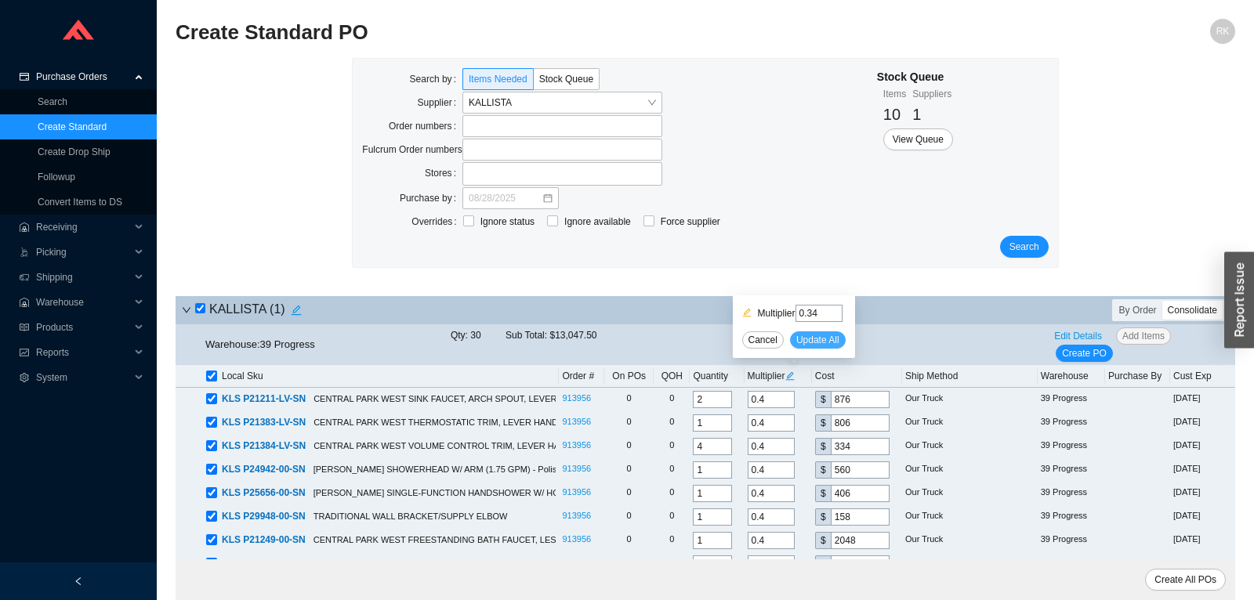
type input "476"
type input "0.34"
type input "345.1"
type input "0.34"
type input "134.3"
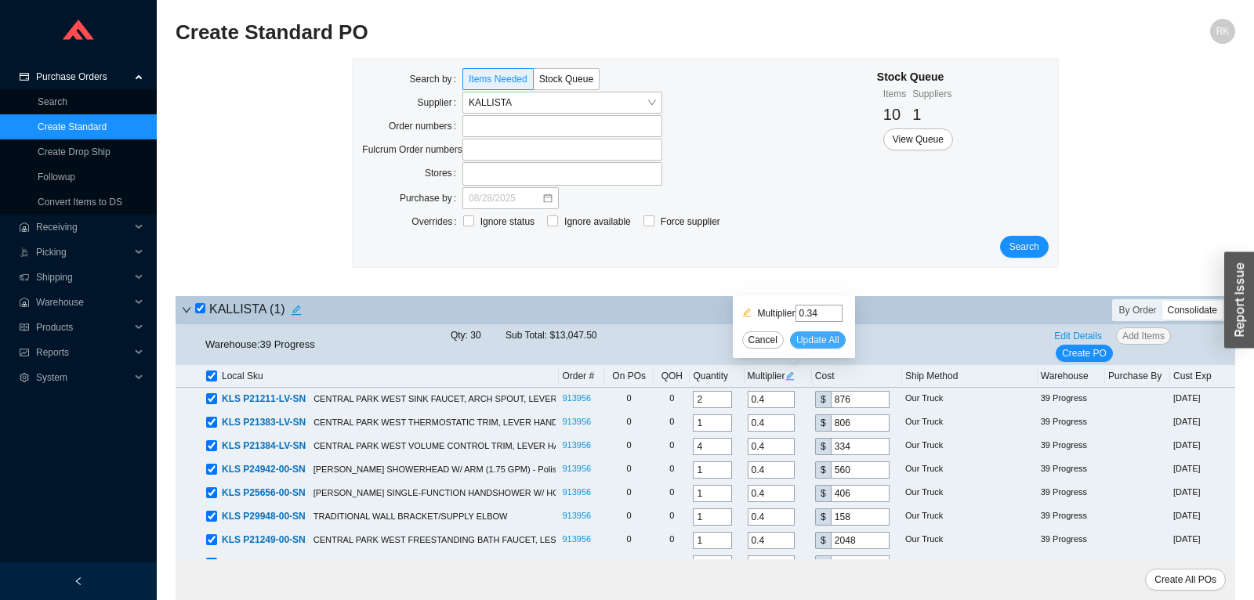
type input "0.34"
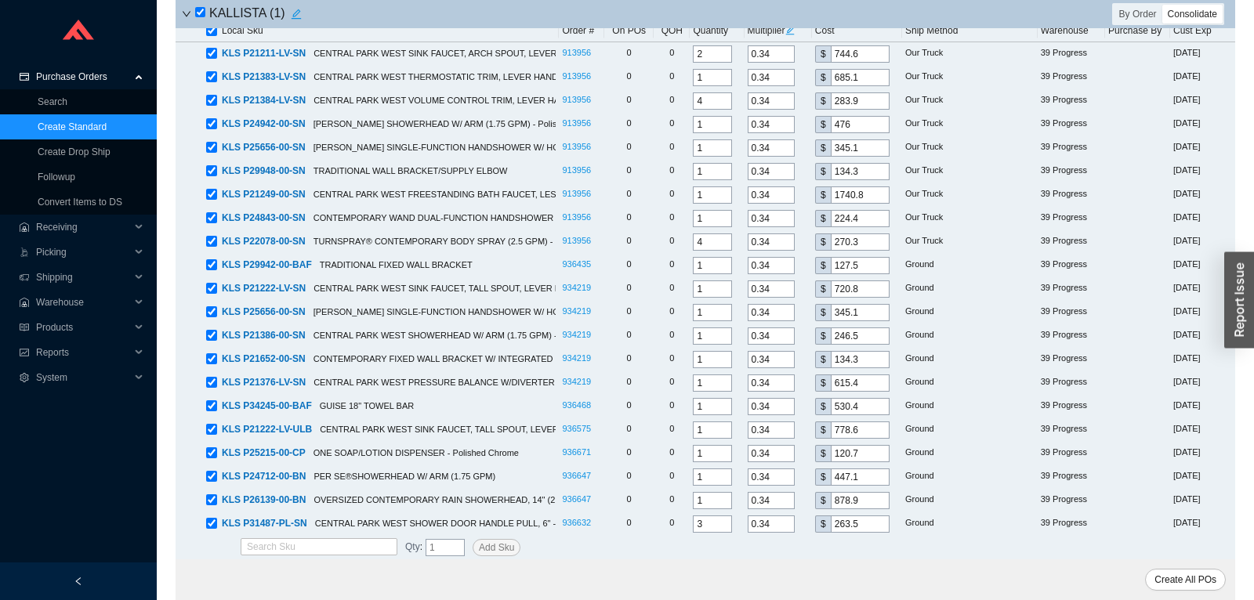
click at [508, 578] on div "Create All POs" at bounding box center [706, 580] width 1060 height 41
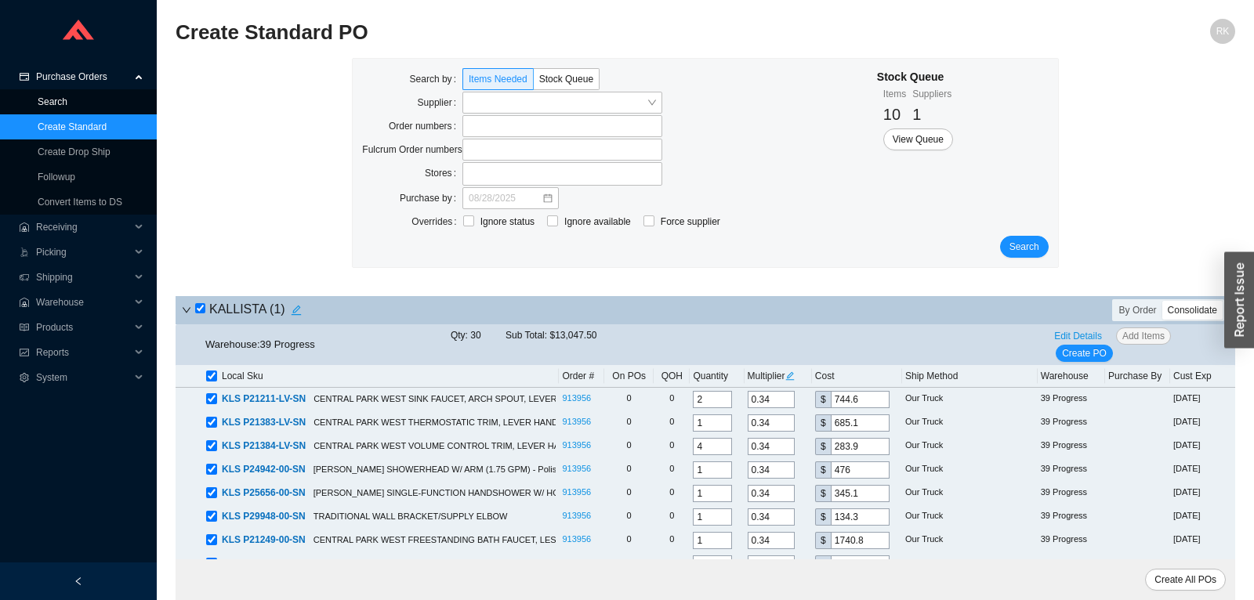
click at [40, 103] on link "Search" at bounding box center [53, 101] width 30 height 11
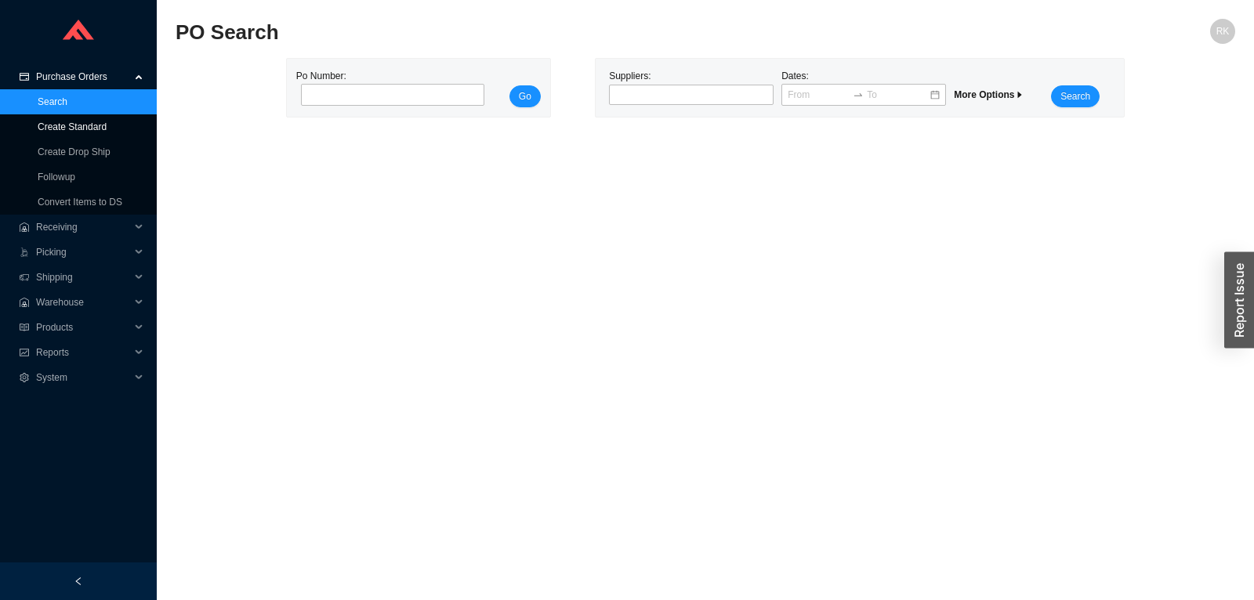
click at [78, 132] on link "Create Standard" at bounding box center [72, 127] width 69 height 11
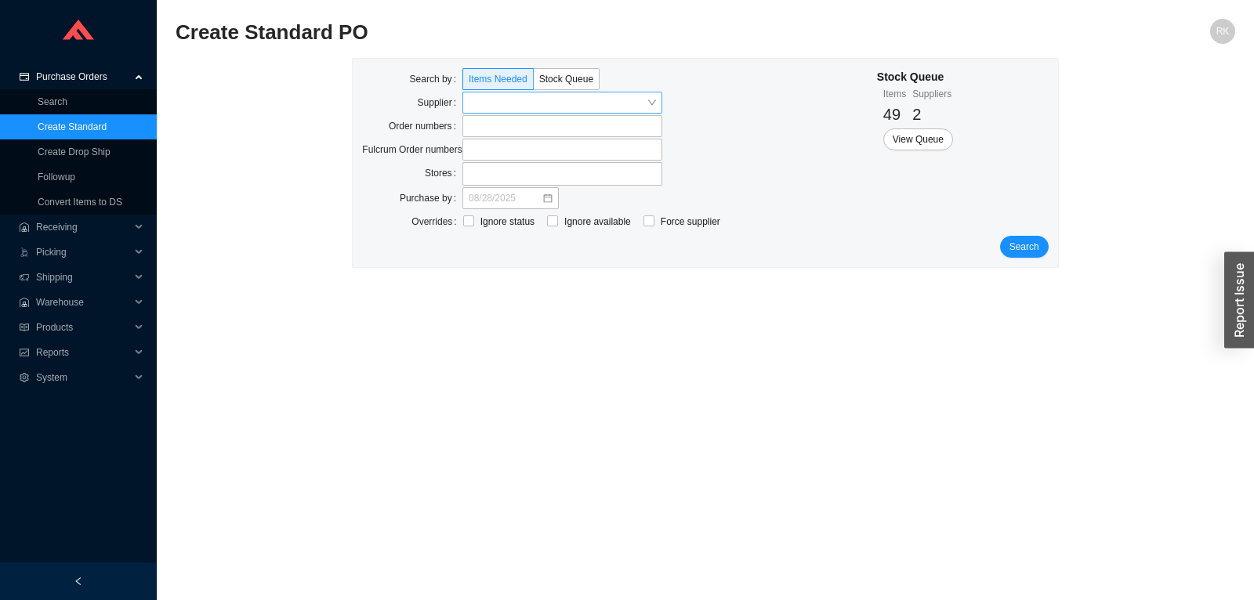
click at [589, 107] on input "search" at bounding box center [558, 103] width 178 height 20
click at [1048, 249] on div "Search" at bounding box center [705, 247] width 686 height 22
click at [1040, 248] on span "Search" at bounding box center [1025, 247] width 30 height 16
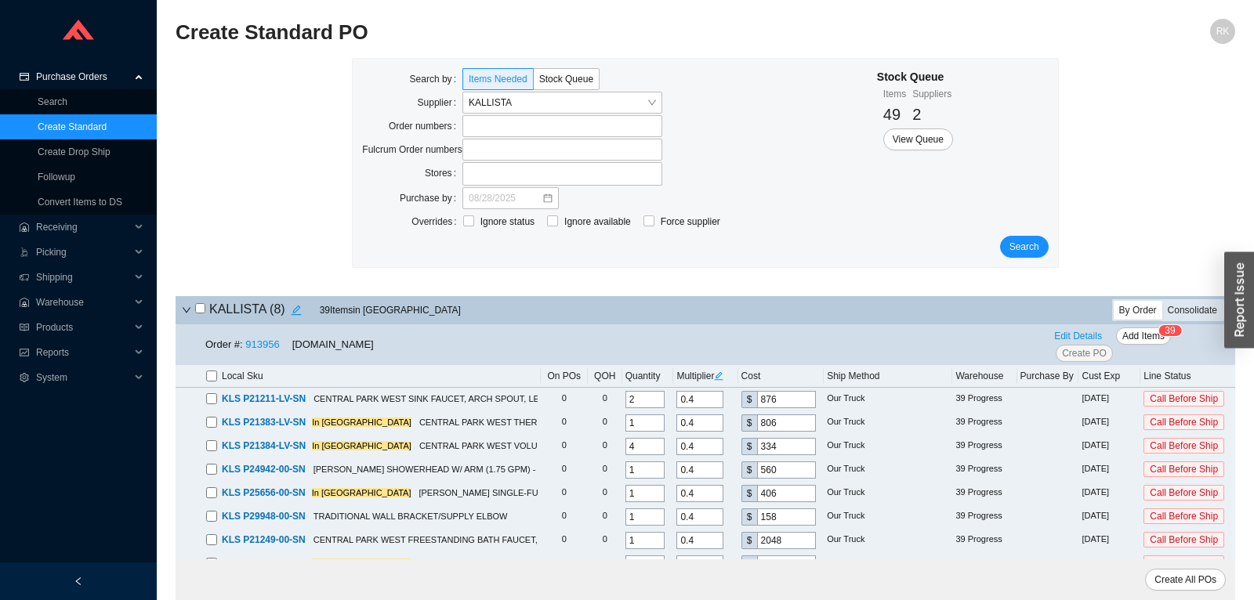
click at [1201, 312] on div "Consolidate" at bounding box center [1193, 310] width 60 height 19
click at [1163, 301] on input "Consolidate" at bounding box center [1163, 301] width 0 height 0
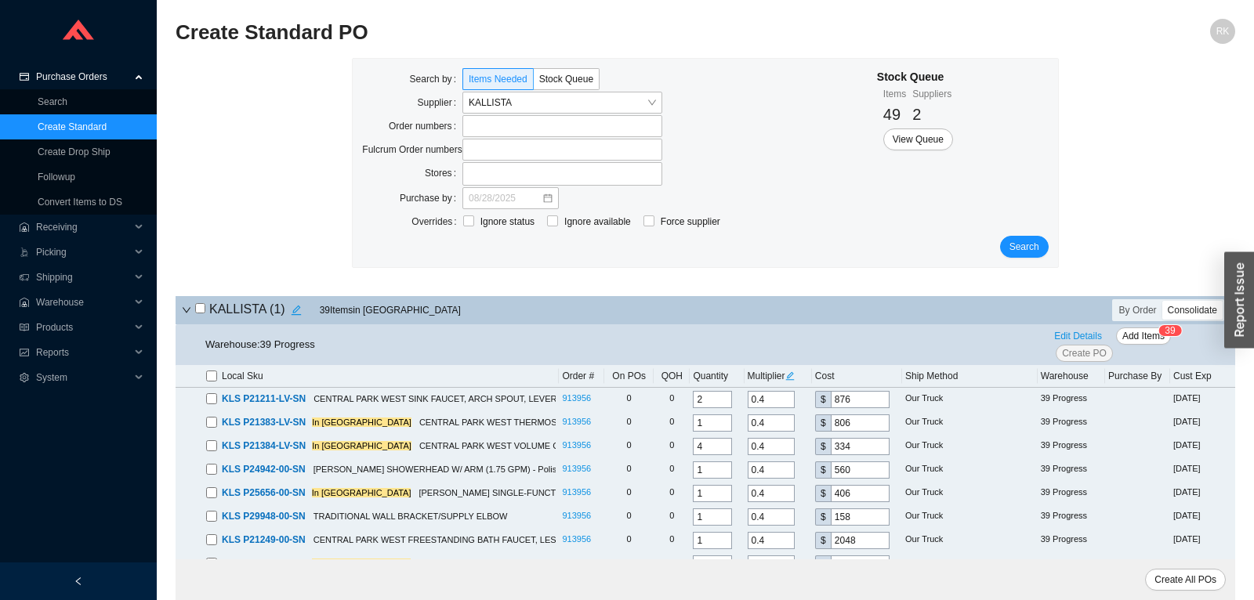
drag, startPoint x: 202, startPoint y: 309, endPoint x: 440, endPoint y: 361, distance: 243.1
click at [202, 309] on input "checkbox" at bounding box center [200, 308] width 10 height 10
click at [1146, 337] on span "Add Items" at bounding box center [1144, 336] width 42 height 16
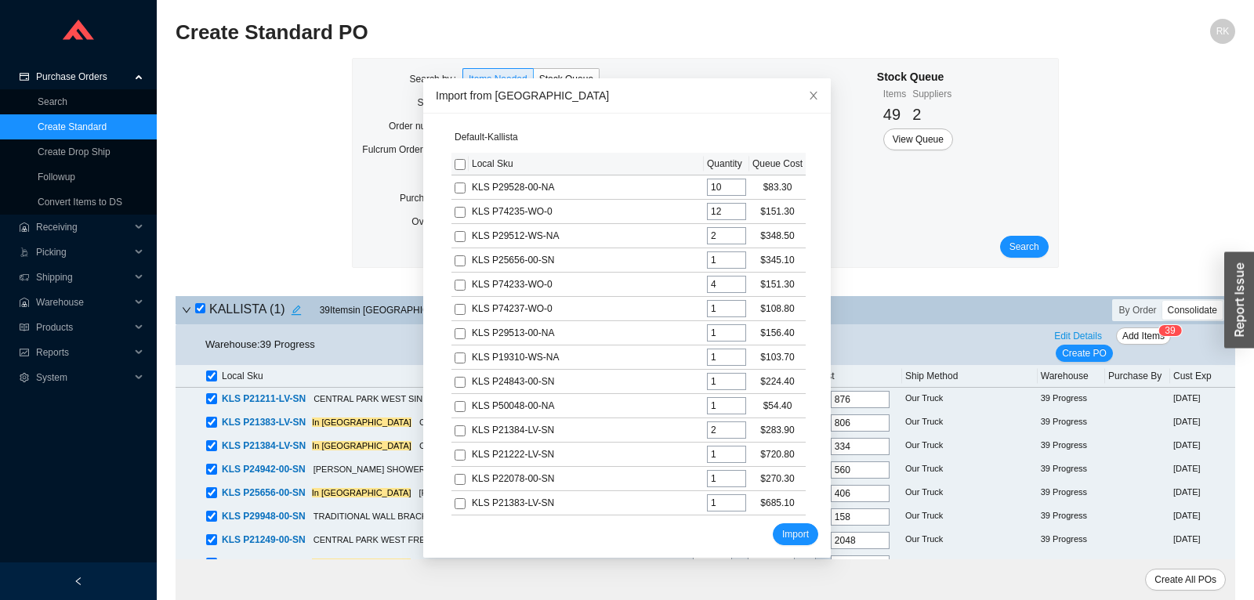
click at [461, 165] on input "checkbox" at bounding box center [460, 164] width 11 height 11
click at [798, 532] on span "Import" at bounding box center [795, 535] width 27 height 16
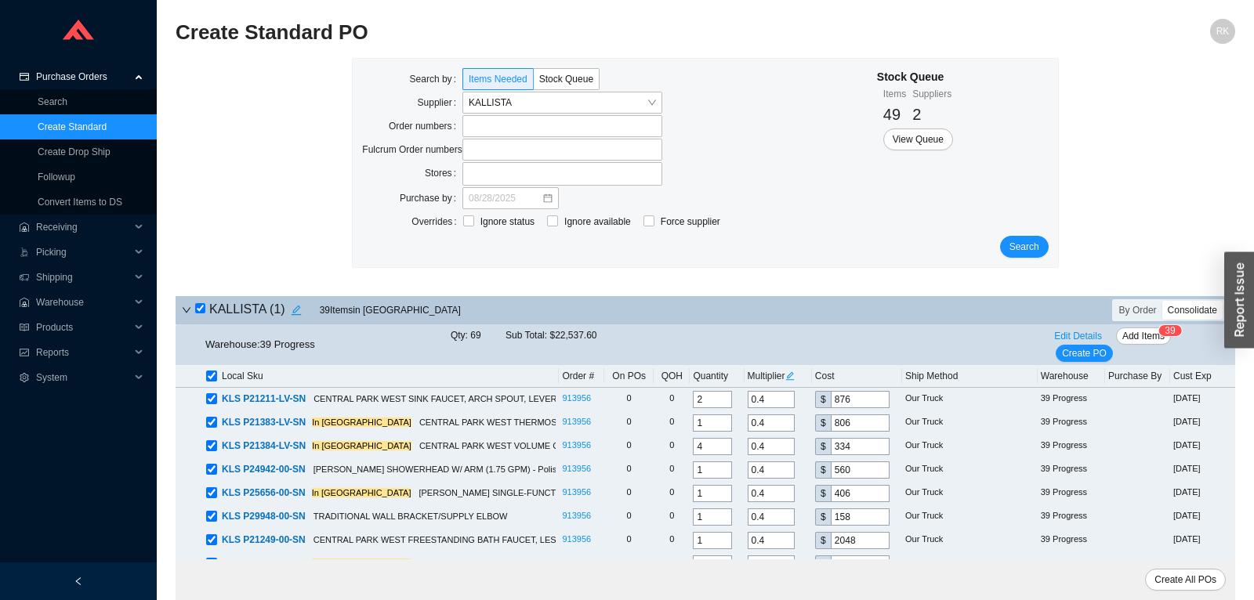
click at [795, 379] on icon "edit" at bounding box center [790, 376] width 9 height 9
click at [811, 315] on input "0.4" at bounding box center [819, 313] width 47 height 17
click at [833, 337] on span "Update All" at bounding box center [817, 340] width 43 height 16
click at [1082, 338] on span "Edit Details" at bounding box center [1078, 336] width 48 height 16
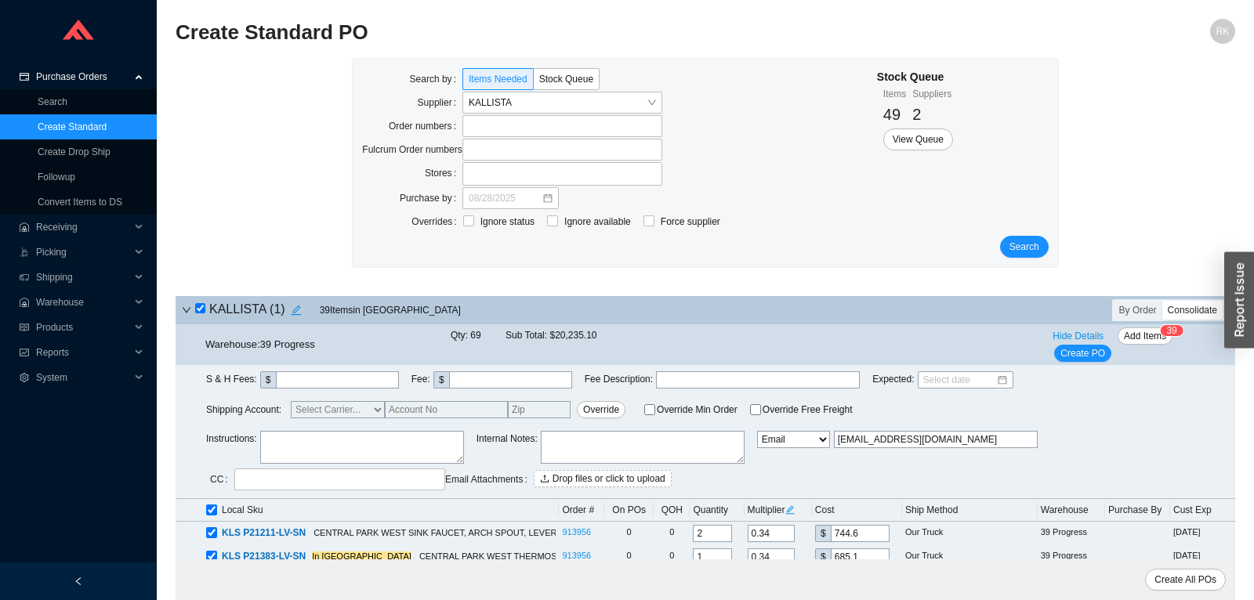
drag, startPoint x: 920, startPoint y: 446, endPoint x: 704, endPoint y: 451, distance: 216.4
click at [834, 448] on input "customerservice@kallista.com" at bounding box center [936, 439] width 204 height 17
drag, startPoint x: 847, startPoint y: 444, endPoint x: 796, endPoint y: 439, distance: 51.3
click at [834, 439] on input "sa" at bounding box center [936, 439] width 204 height 17
paste input "mmyw@homeandstone.com"
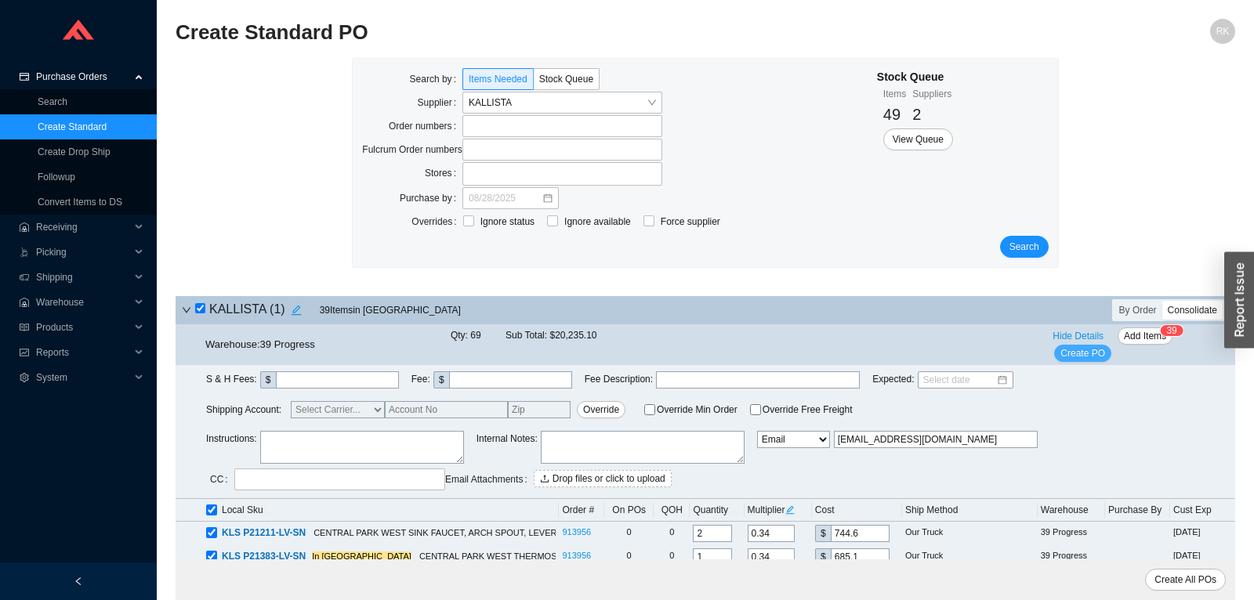
click at [1082, 353] on span "Create PO" at bounding box center [1083, 354] width 45 height 16
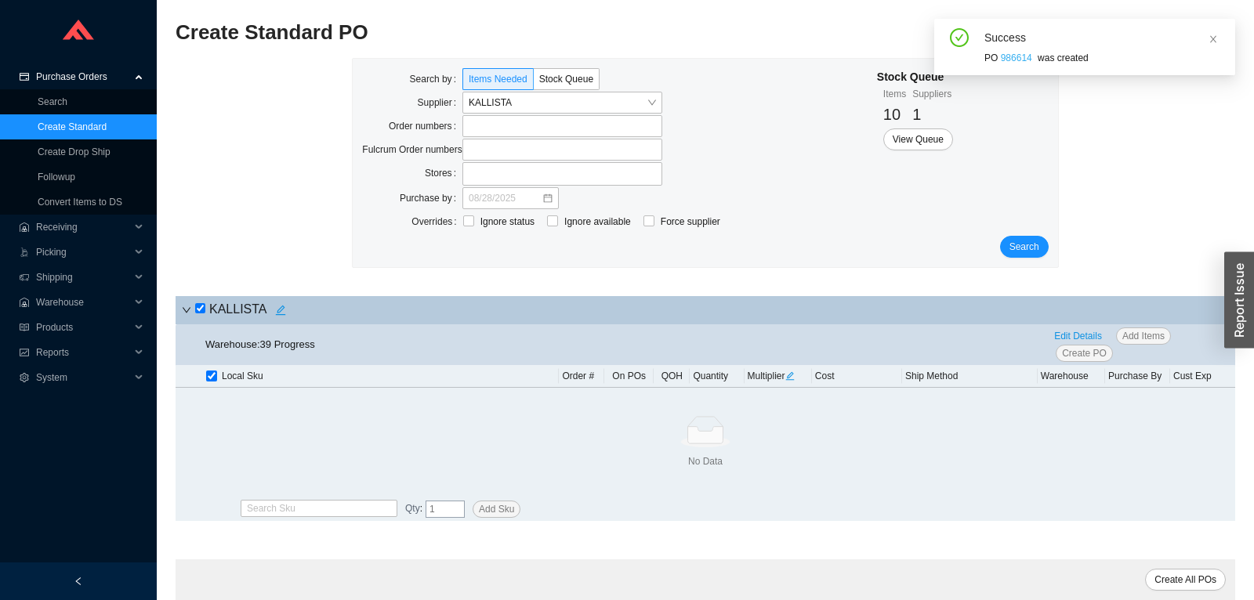
click at [1009, 53] on link "986614" at bounding box center [1016, 58] width 31 height 11
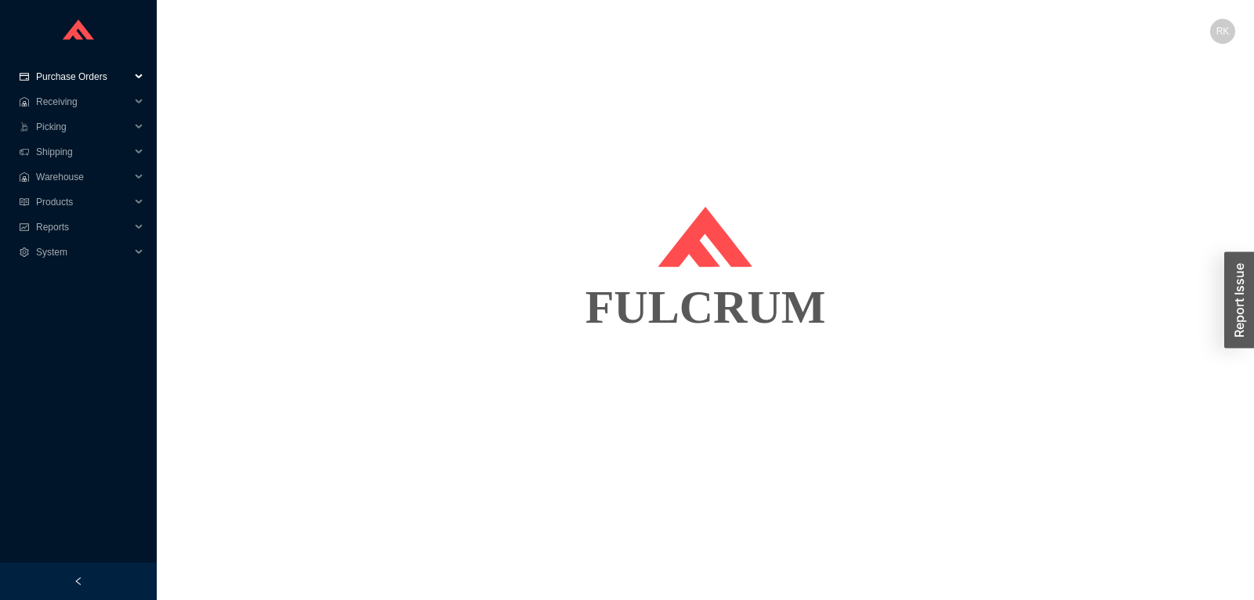
click at [94, 77] on span "Purchase Orders" at bounding box center [83, 76] width 94 height 25
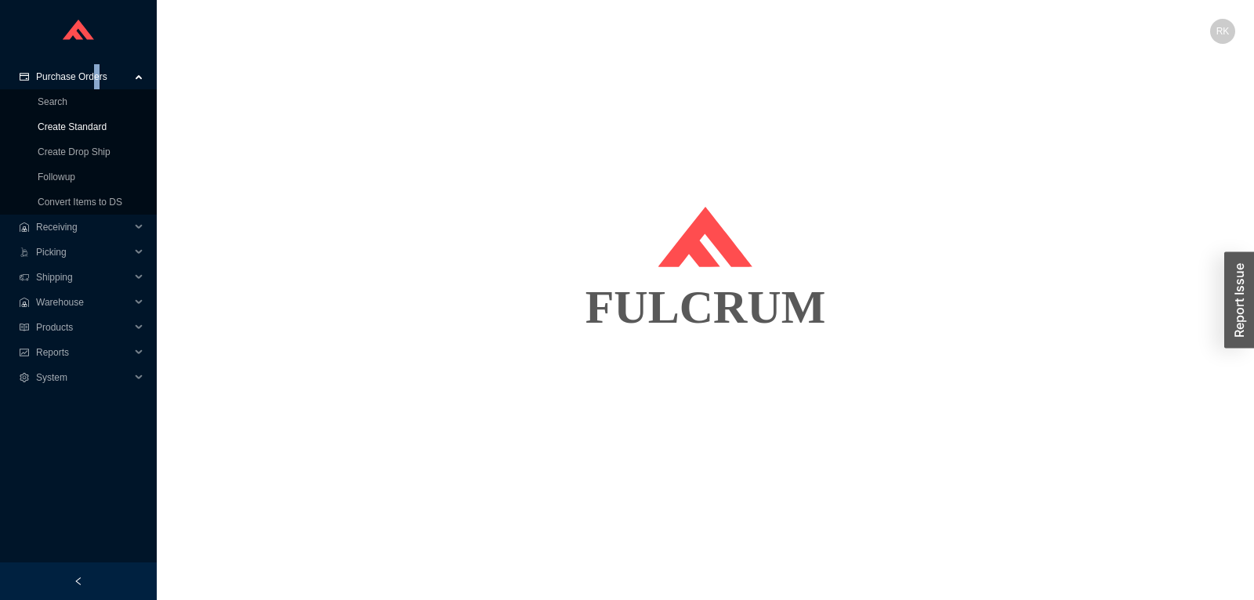
click at [93, 128] on link "Create Standard" at bounding box center [72, 127] width 69 height 11
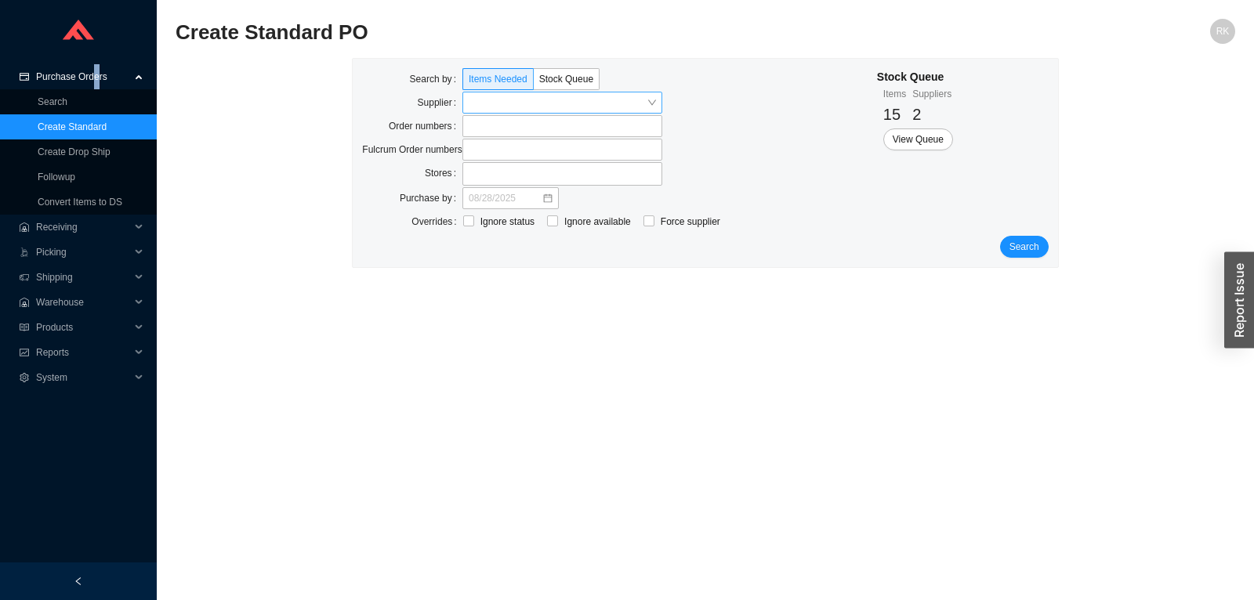
click at [499, 104] on input "search" at bounding box center [558, 103] width 178 height 20
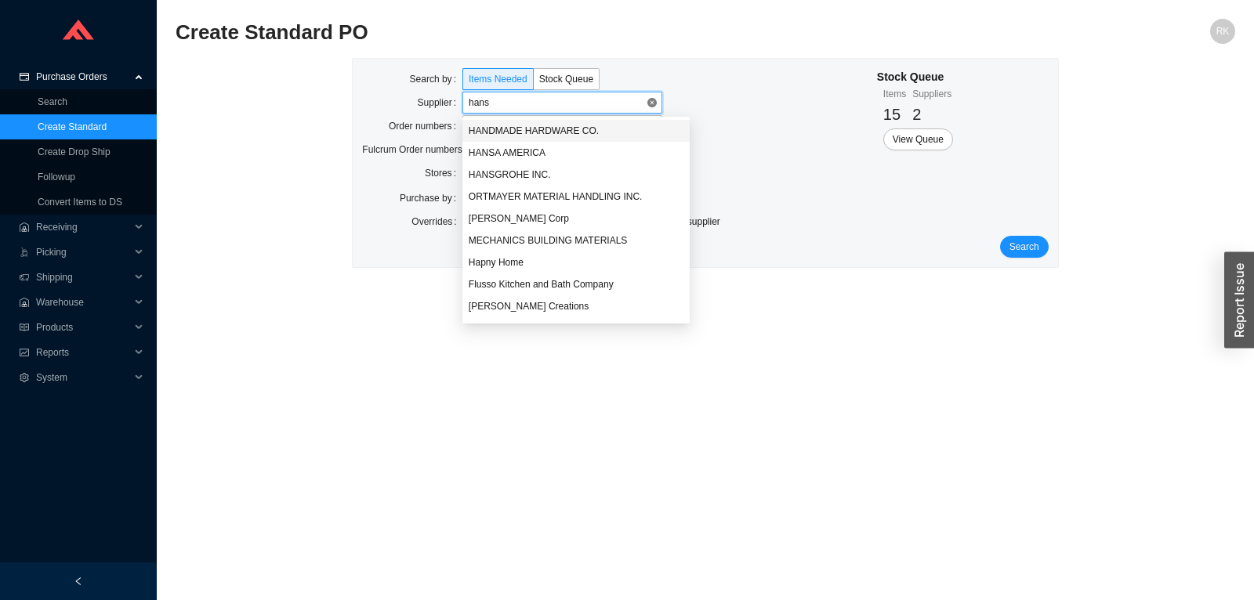
type input "hansg"
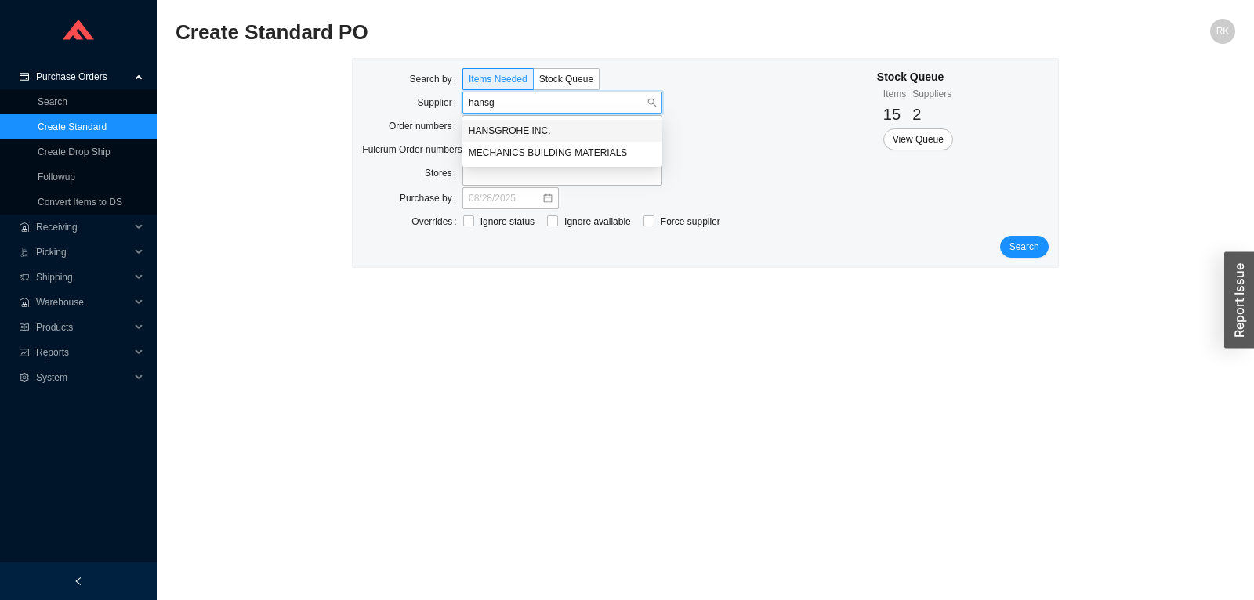
click at [492, 132] on div "HANSGROHE INC." at bounding box center [562, 131] width 187 height 14
click at [1031, 251] on span "Search" at bounding box center [1025, 247] width 30 height 16
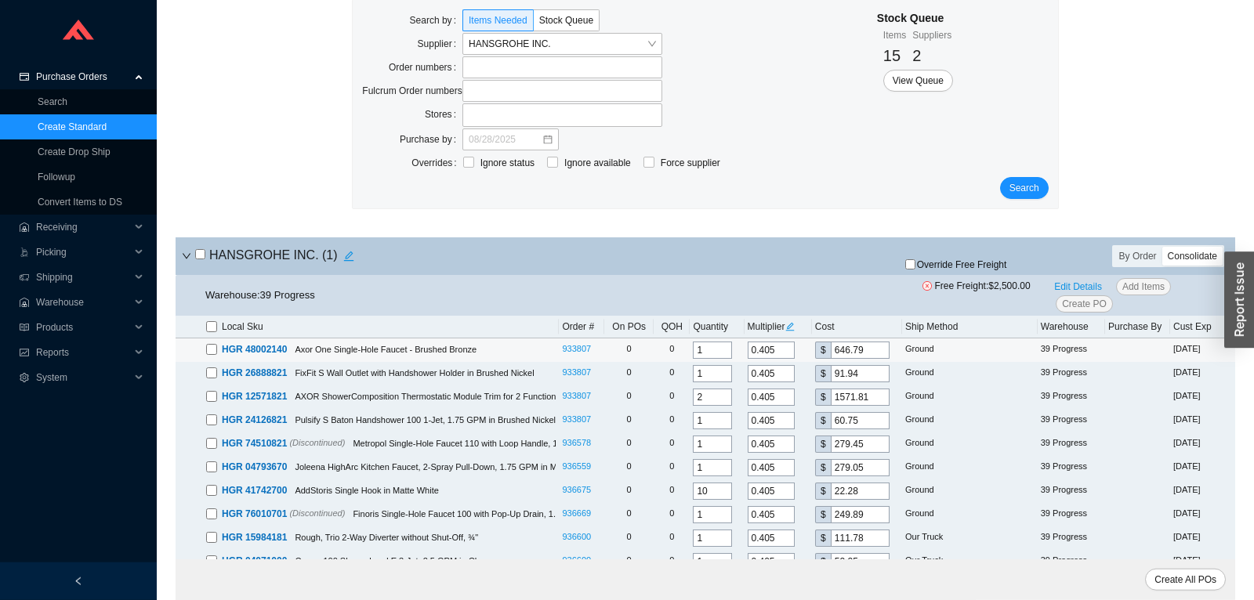
scroll to position [143, 0]
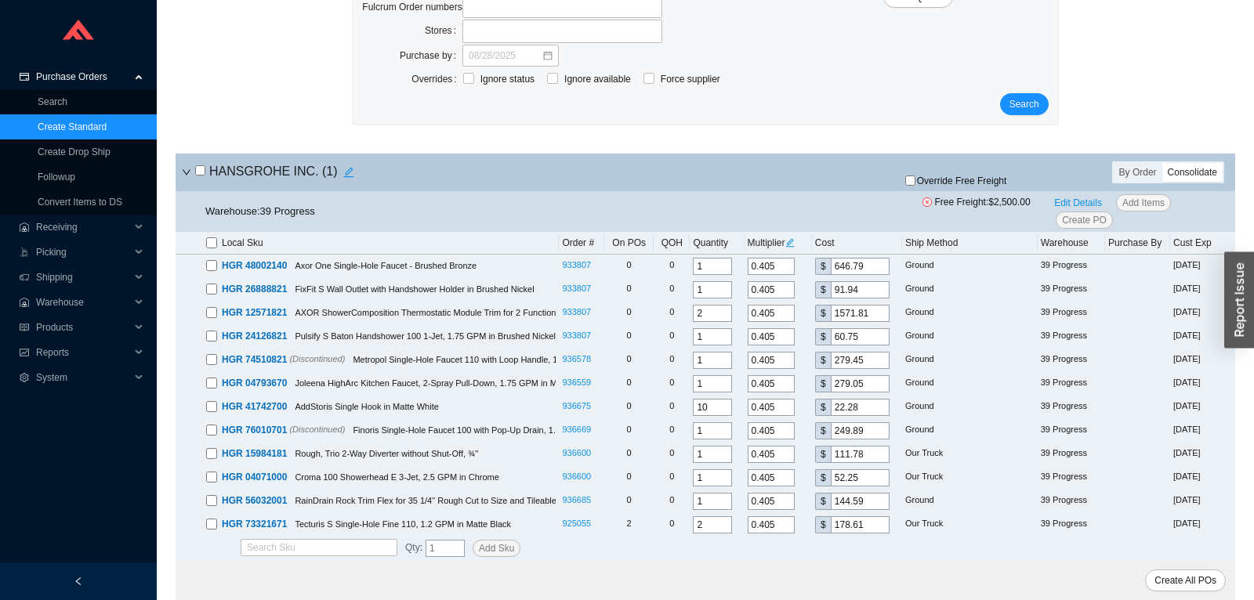
click at [201, 167] on input "checkbox" at bounding box center [200, 170] width 10 height 10
checkbox input "true"
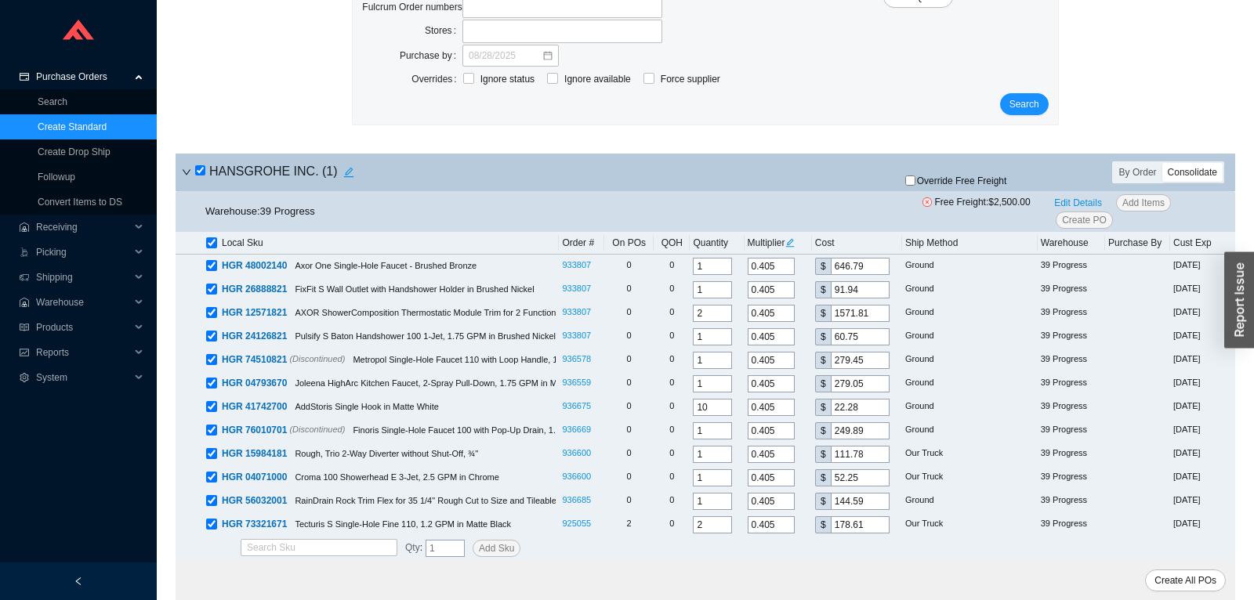
checkbox input "true"
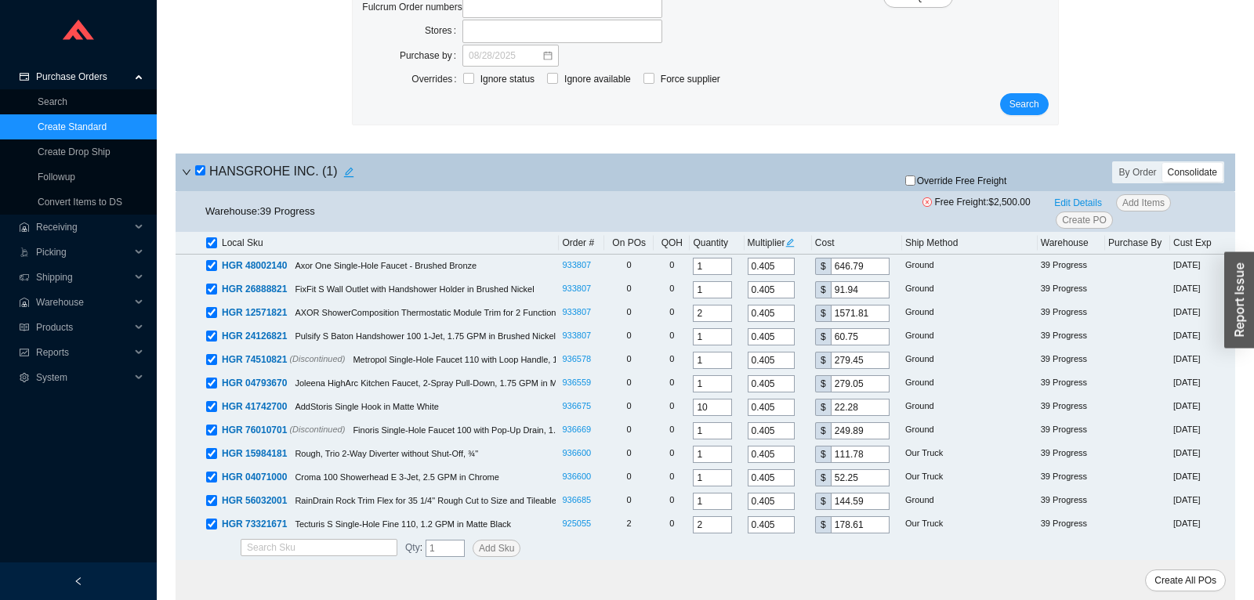
checkbox input "true"
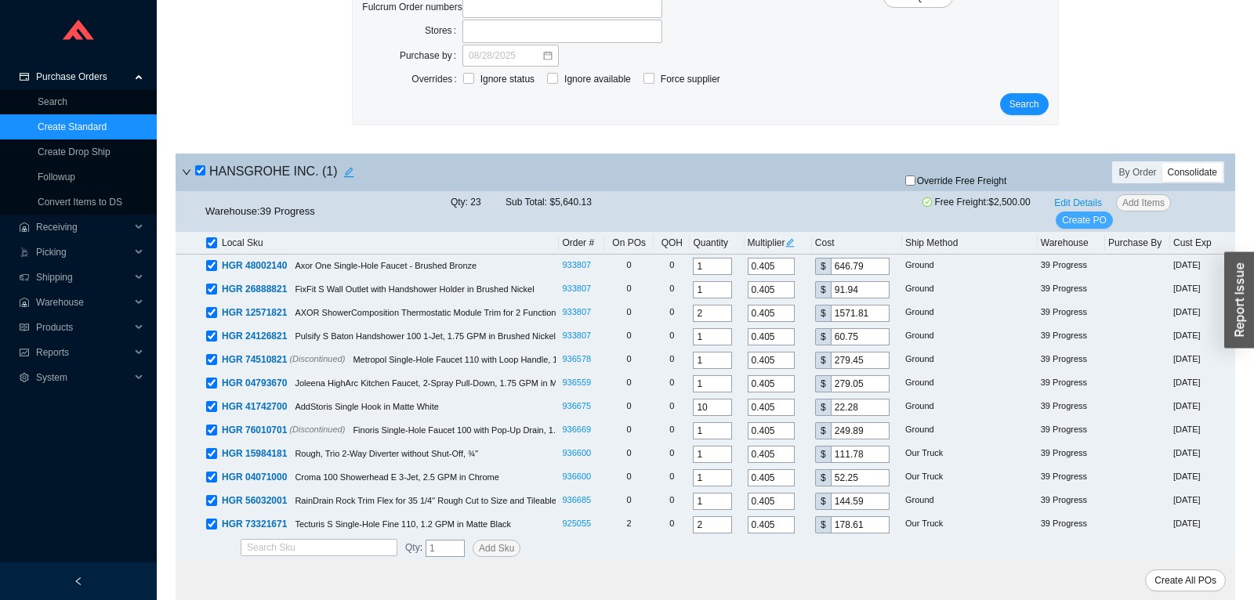
click at [1079, 216] on span "Create PO" at bounding box center [1084, 220] width 45 height 16
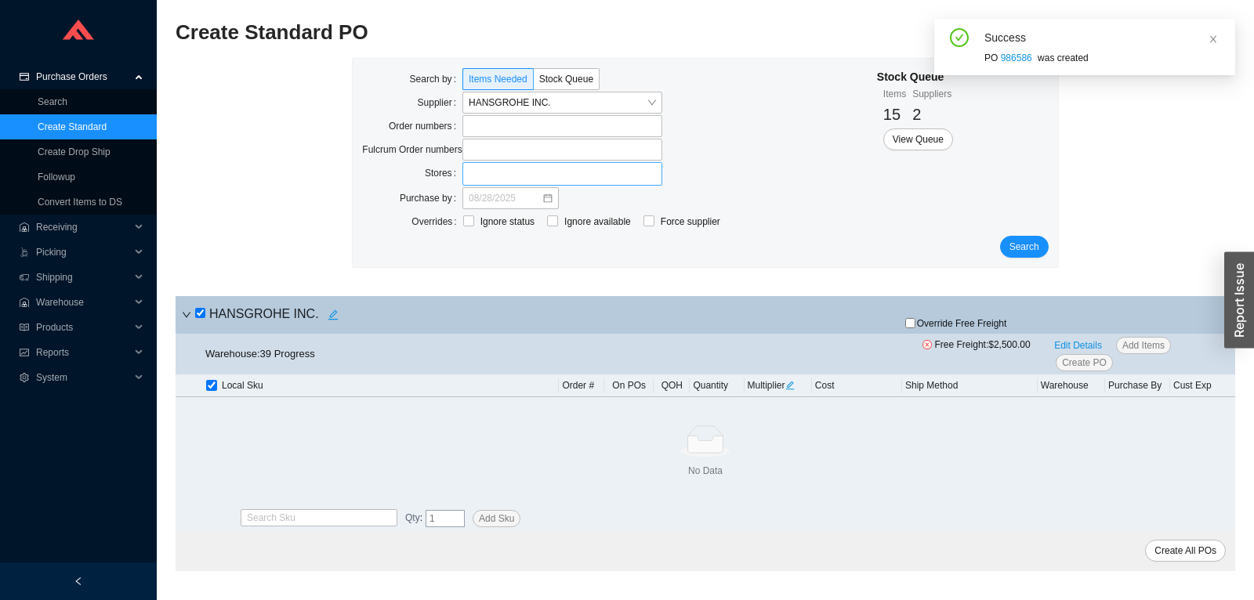
scroll to position [0, 0]
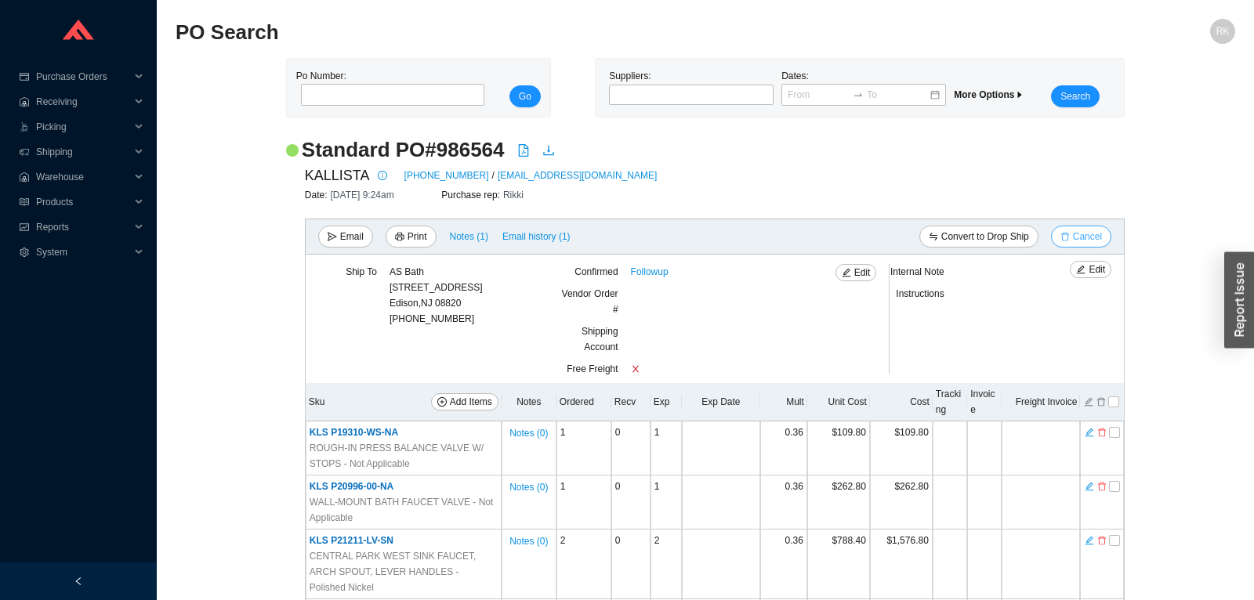
click at [1080, 234] on span "Cancel" at bounding box center [1087, 237] width 29 height 16
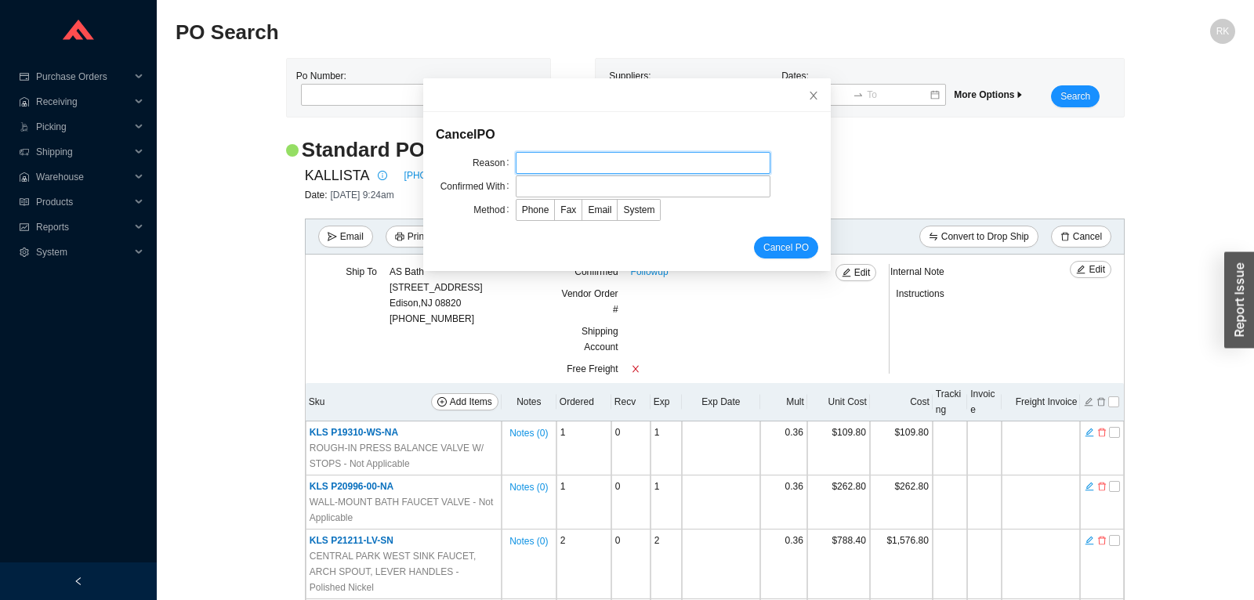
click at [586, 168] on input "text" at bounding box center [643, 163] width 255 height 22
type input "we are getting better discount"
type input "sammy"
click at [541, 205] on span "Phone" at bounding box center [535, 210] width 27 height 11
click at [517, 213] on input "Phone" at bounding box center [517, 213] width 0 height 0
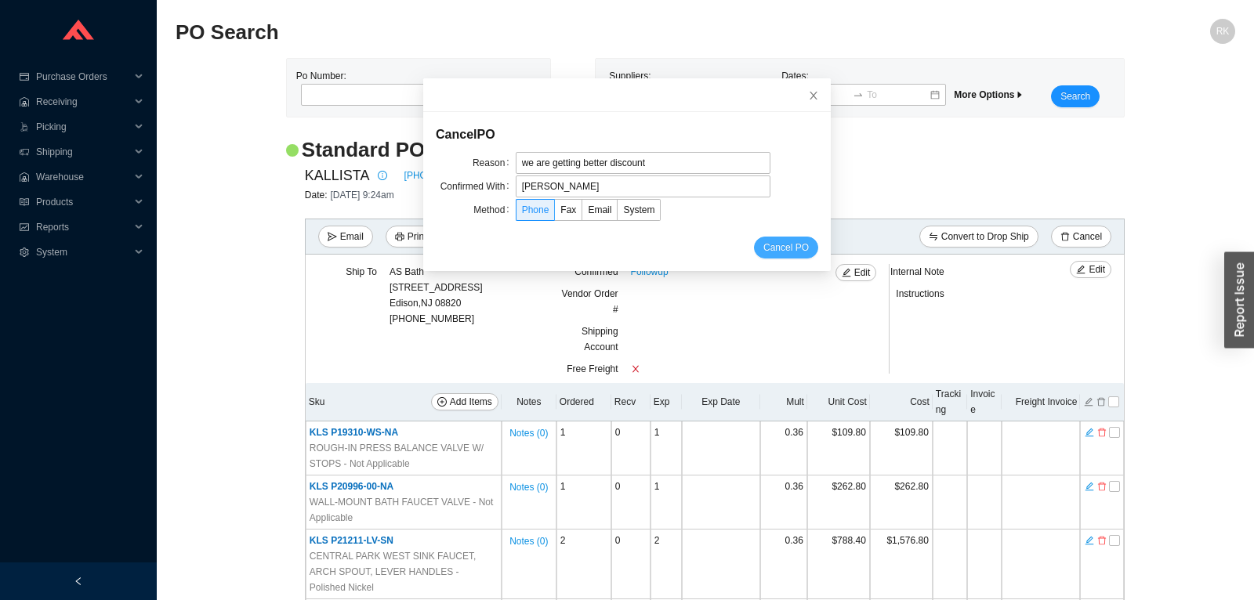
click at [778, 241] on span "Cancel PO" at bounding box center [786, 248] width 45 height 16
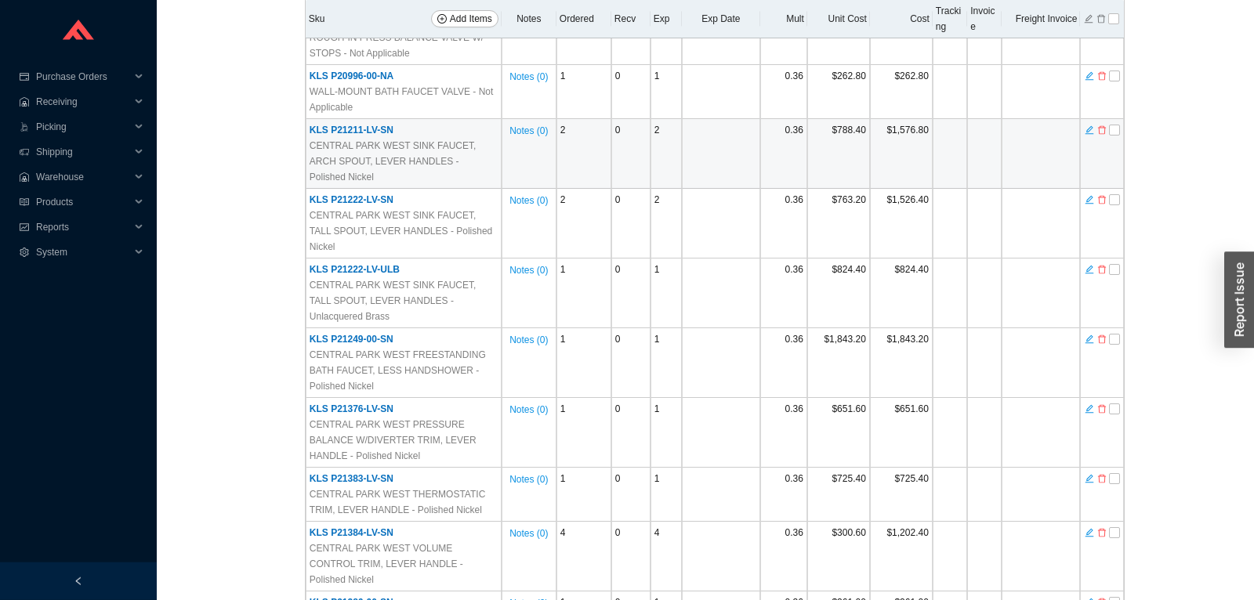
scroll to position [412, 0]
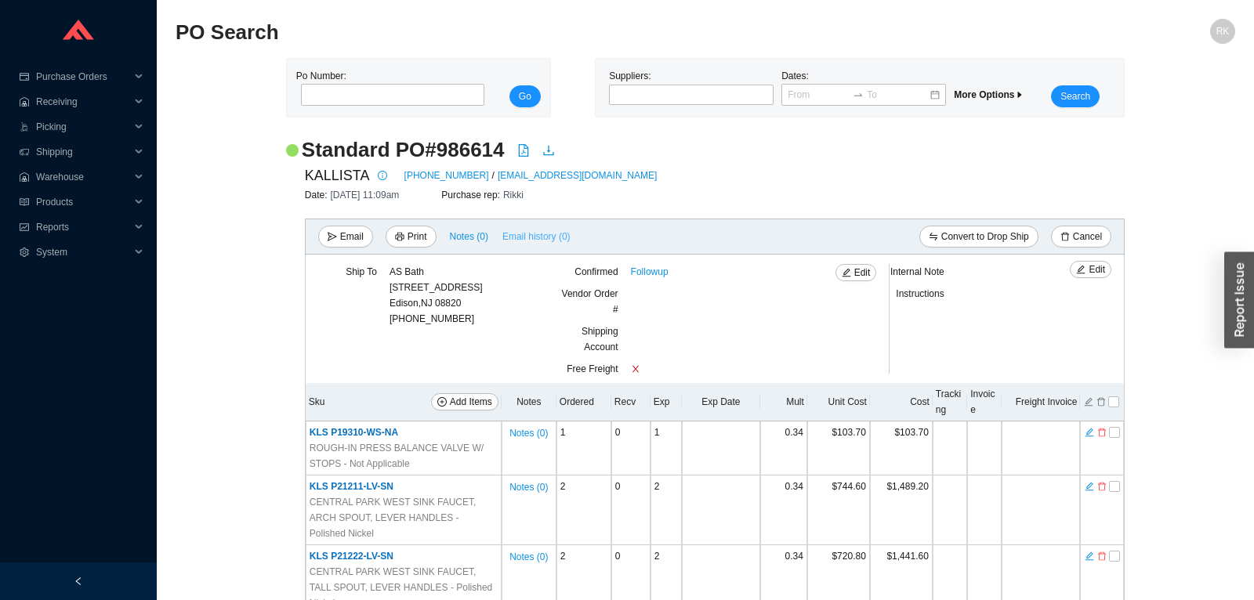
click at [532, 236] on span "Email history (0)" at bounding box center [537, 237] width 68 height 16
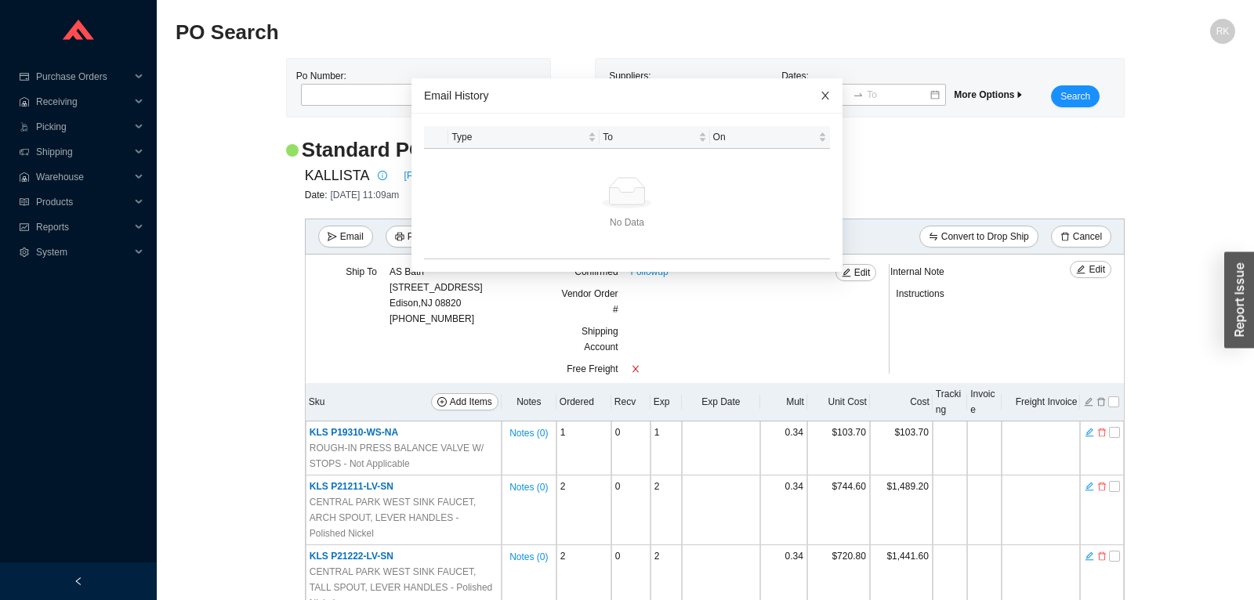
click at [822, 89] on span "Close" at bounding box center [825, 95] width 34 height 34
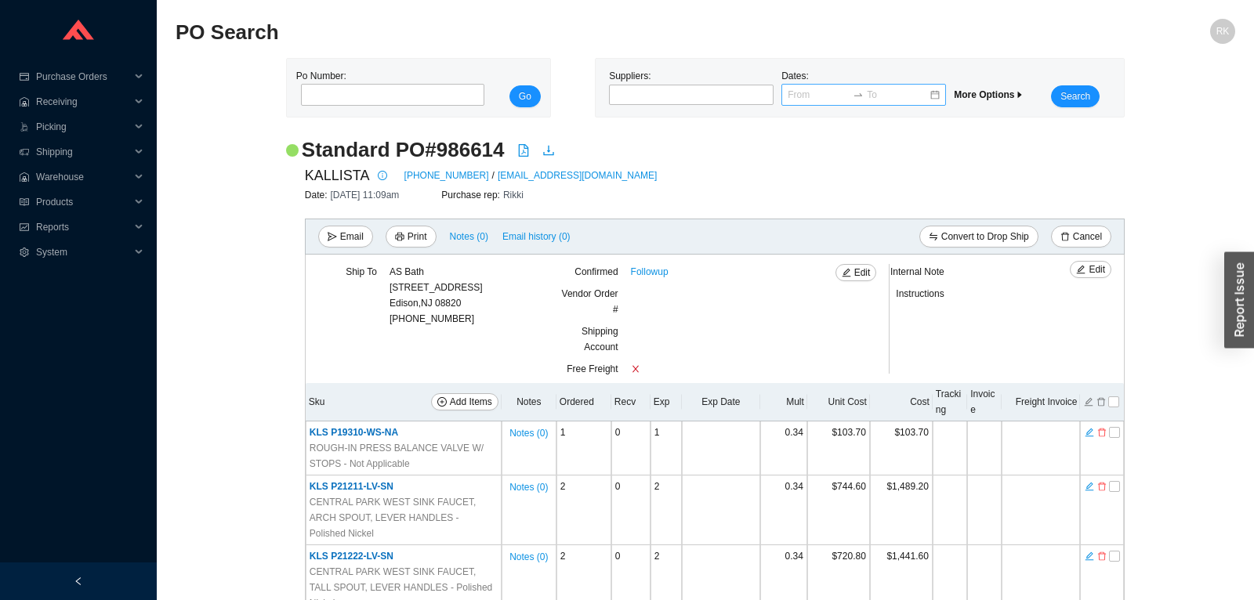
click at [825, 85] on div at bounding box center [864, 95] width 165 height 22
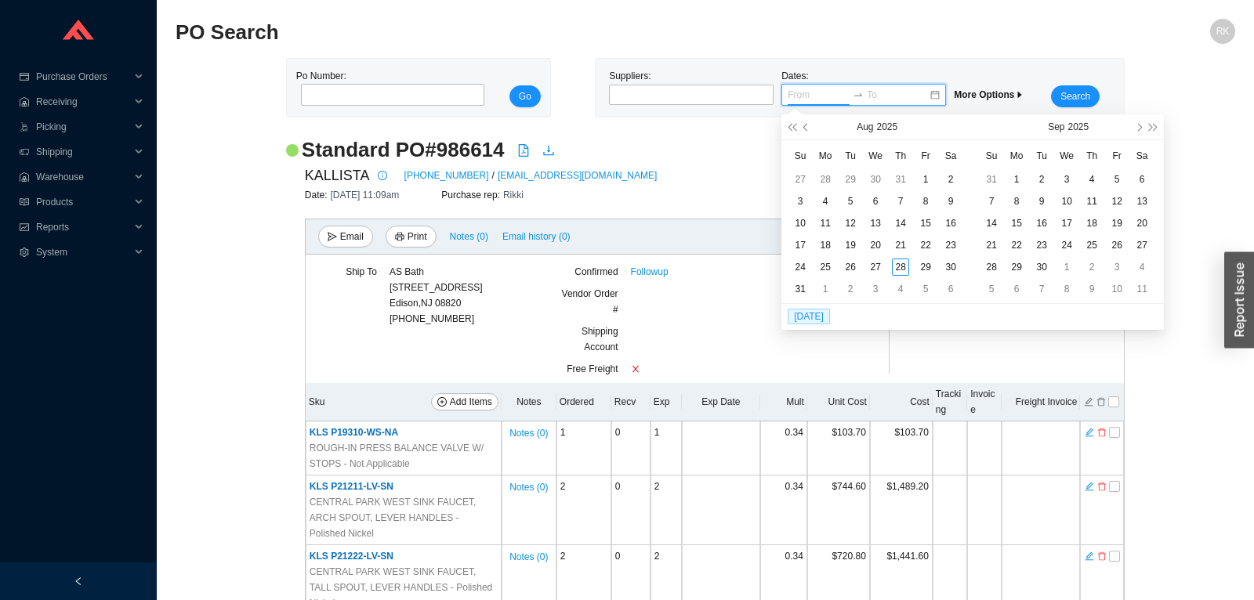
click at [830, 45] on h2 "PO Search" at bounding box center [573, 32] width 795 height 27
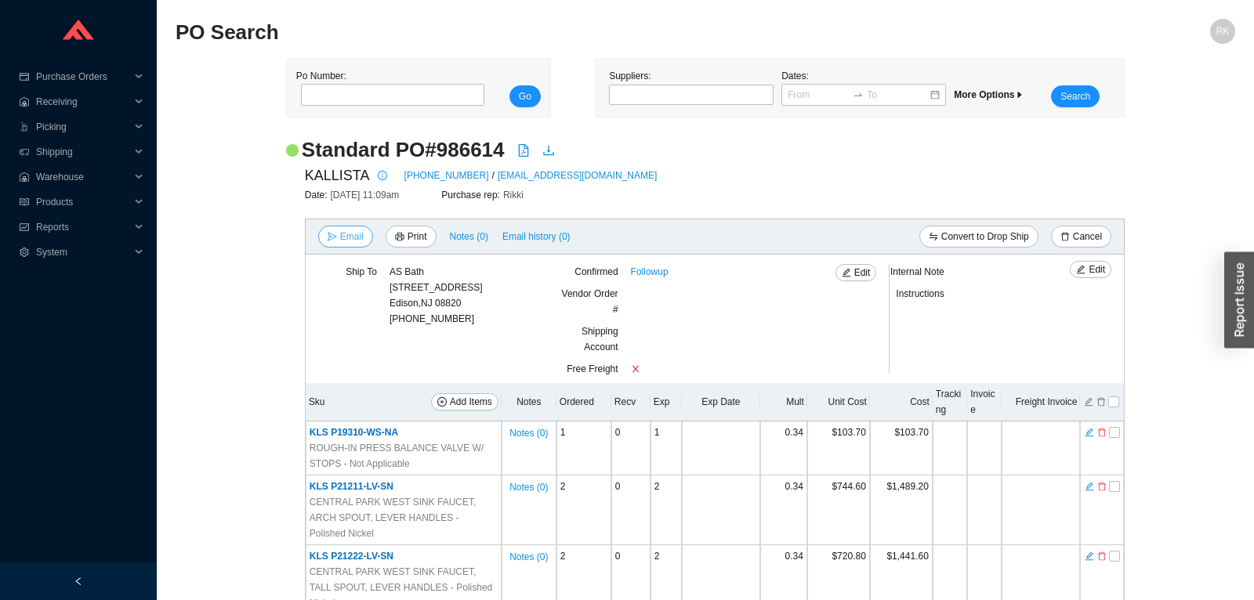
click at [359, 234] on span "Email" at bounding box center [352, 237] width 24 height 16
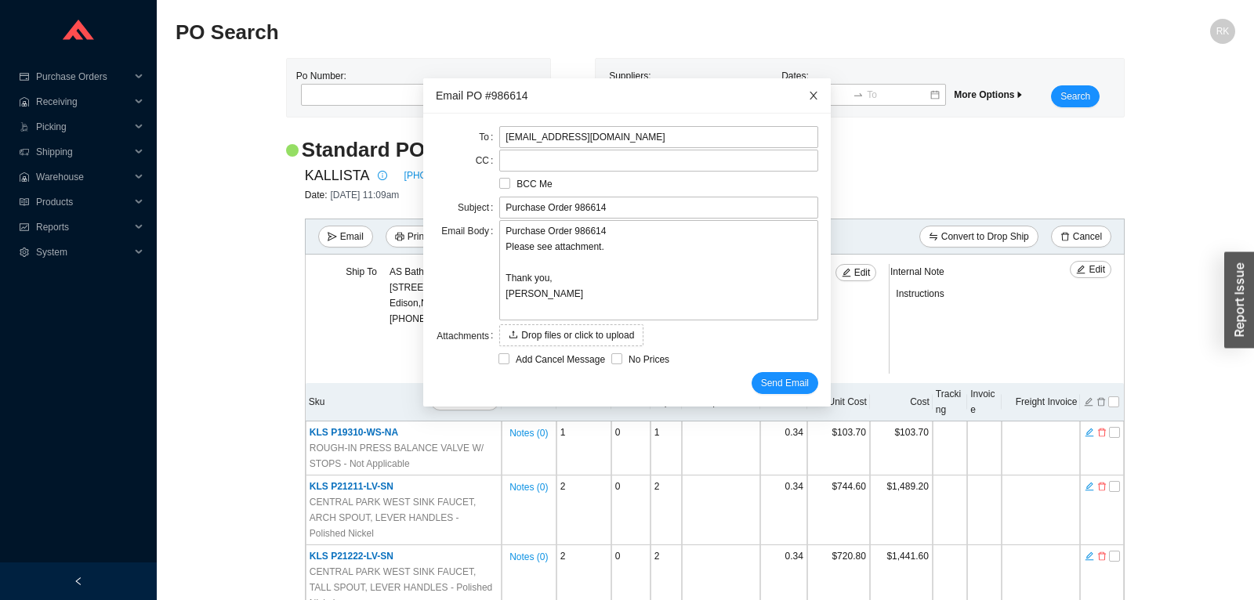
click at [814, 89] on span "Close" at bounding box center [813, 95] width 34 height 34
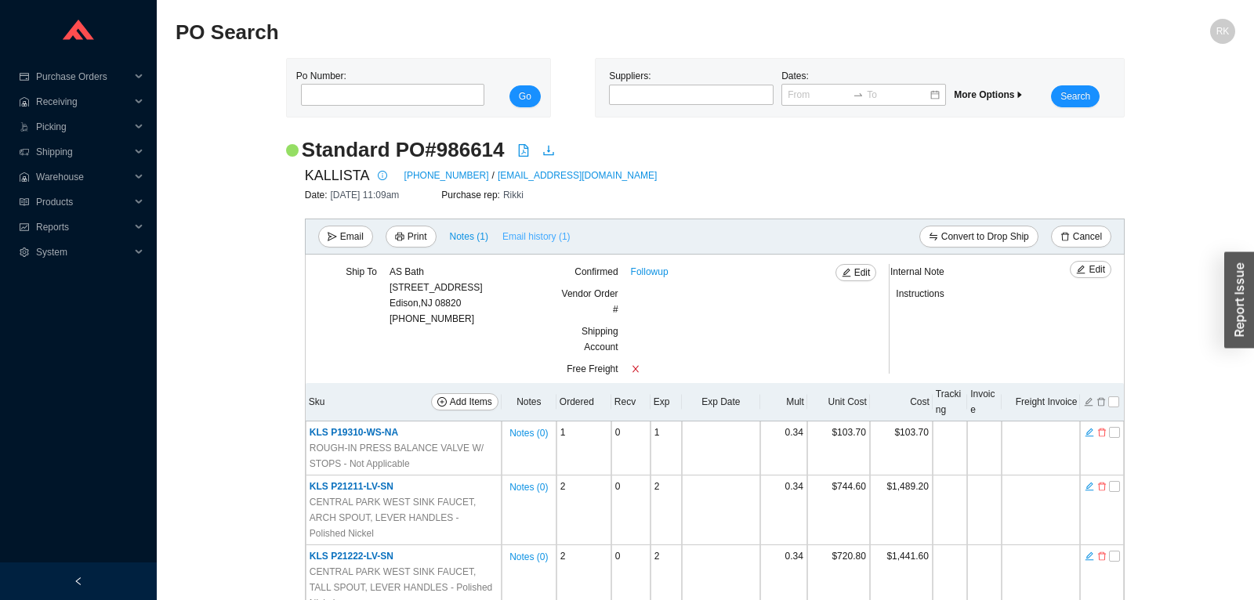
click at [521, 238] on span "Email history (1)" at bounding box center [537, 237] width 68 height 16
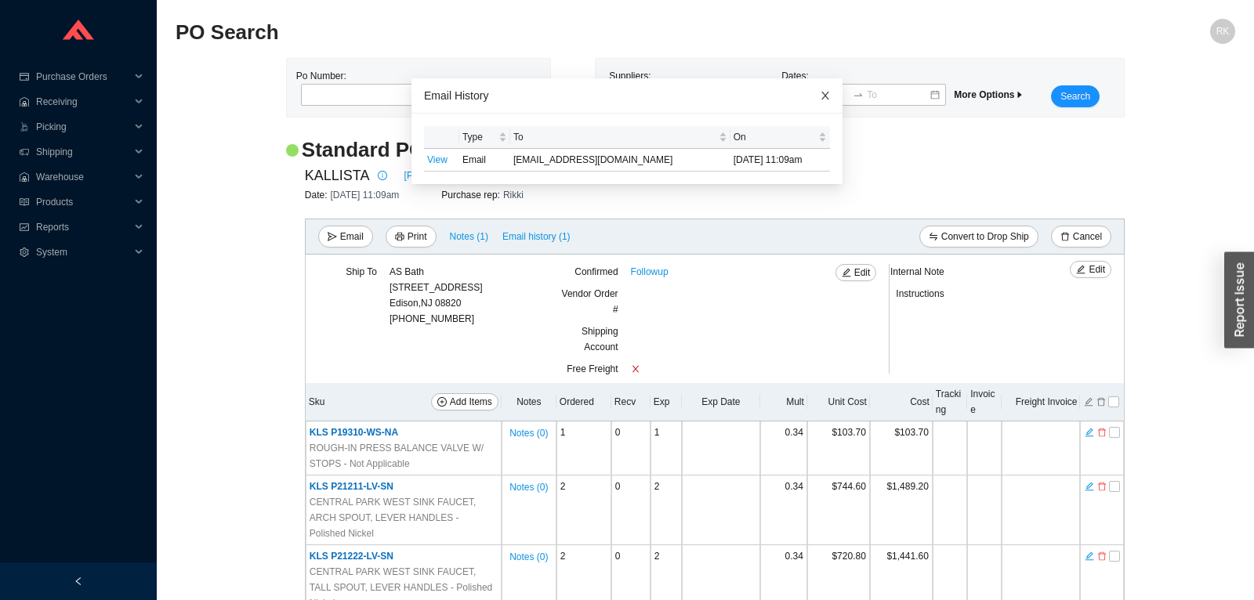
click at [814, 95] on span "Close" at bounding box center [825, 95] width 34 height 34
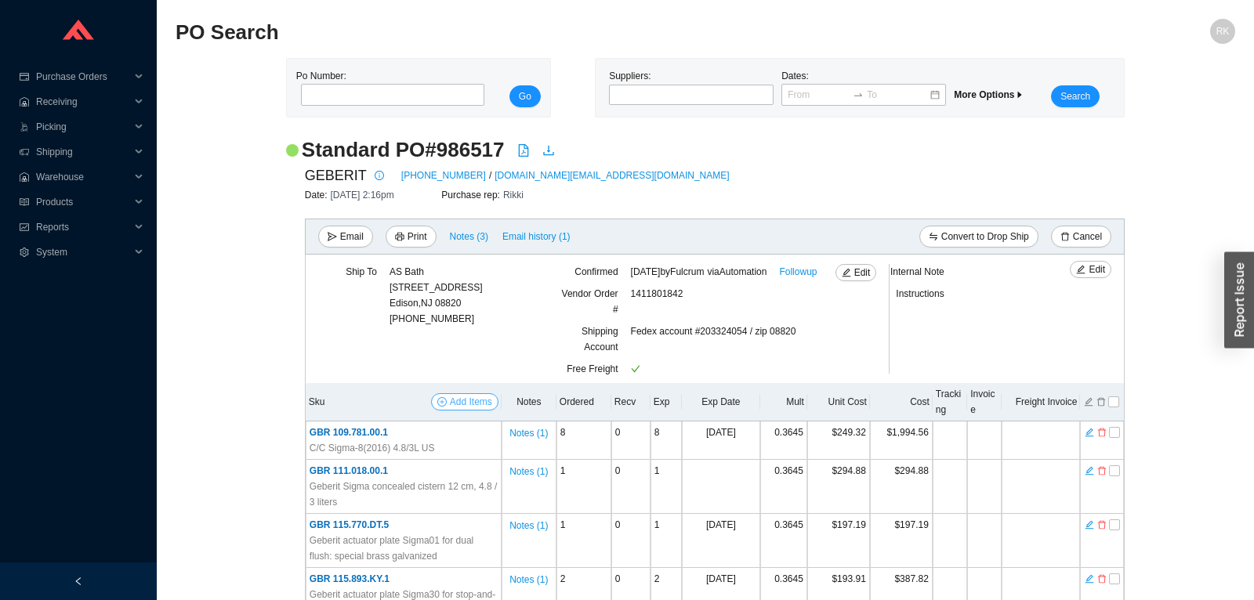
click at [488, 401] on span "Add Items" at bounding box center [471, 402] width 42 height 16
select select "245"
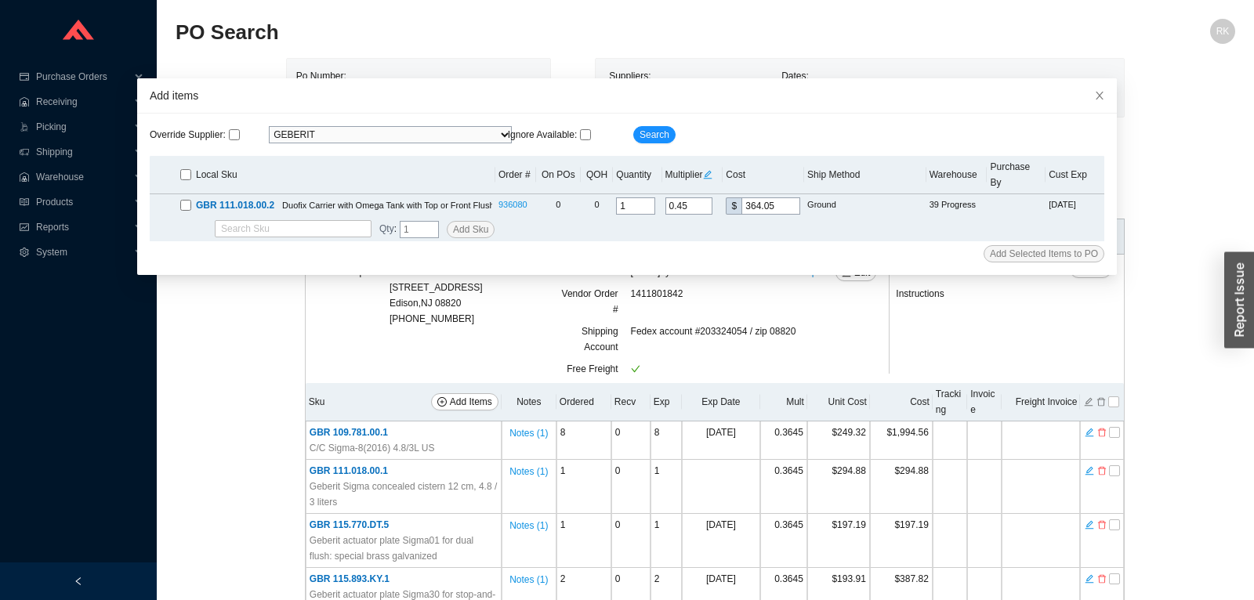
click at [189, 169] on input "checkbox" at bounding box center [185, 174] width 11 height 11
checkbox input "true"
click at [1043, 246] on span "Add Selected Items to PO" at bounding box center [1044, 254] width 108 height 16
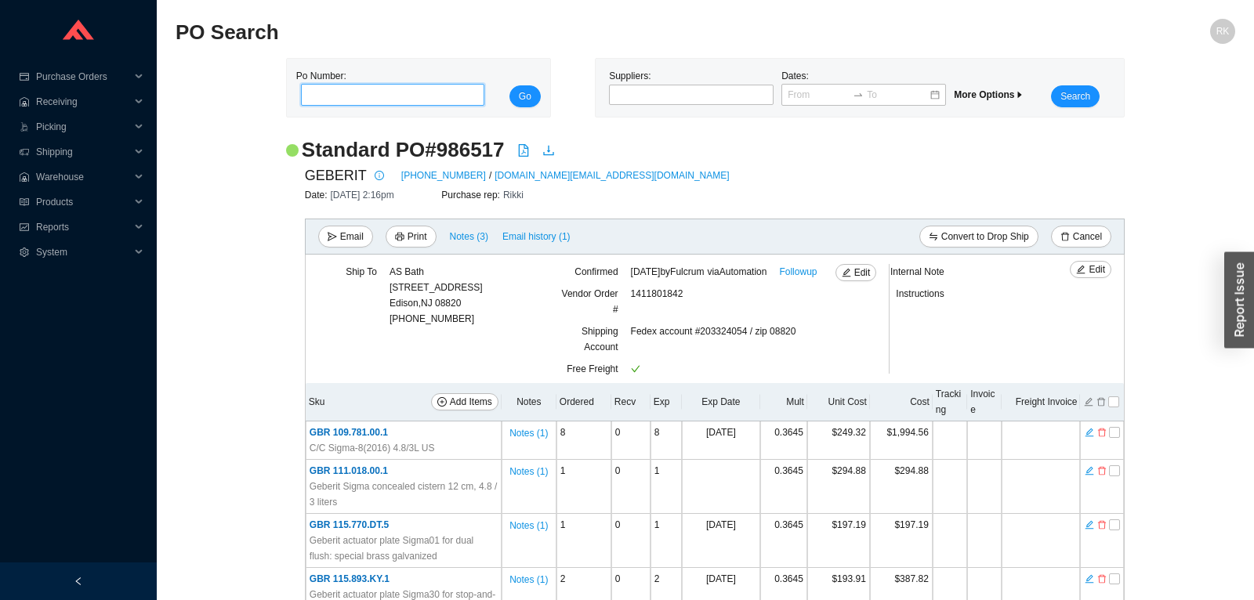
click at [402, 103] on input "tel" at bounding box center [392, 95] width 183 height 22
type input "986082"
click at [510, 85] on button "Go" at bounding box center [525, 96] width 31 height 22
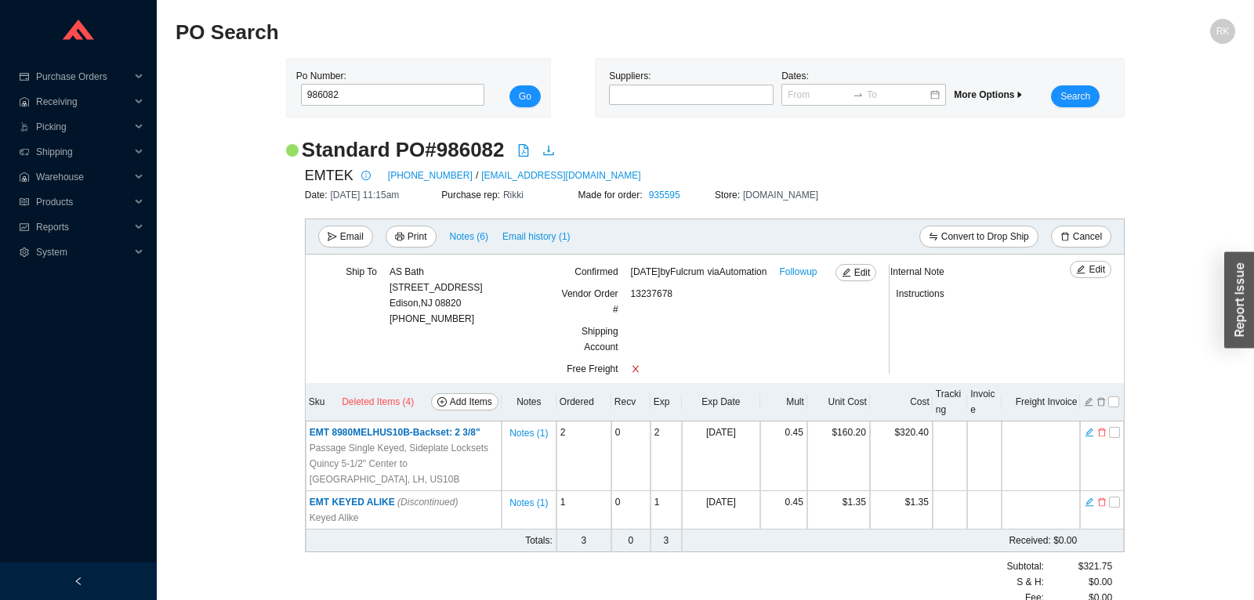
click at [462, 413] on th "Sku Deleted Items (4) Add Items" at bounding box center [404, 402] width 196 height 38
click at [462, 406] on span "Add Items" at bounding box center [471, 402] width 42 height 16
select select "213"
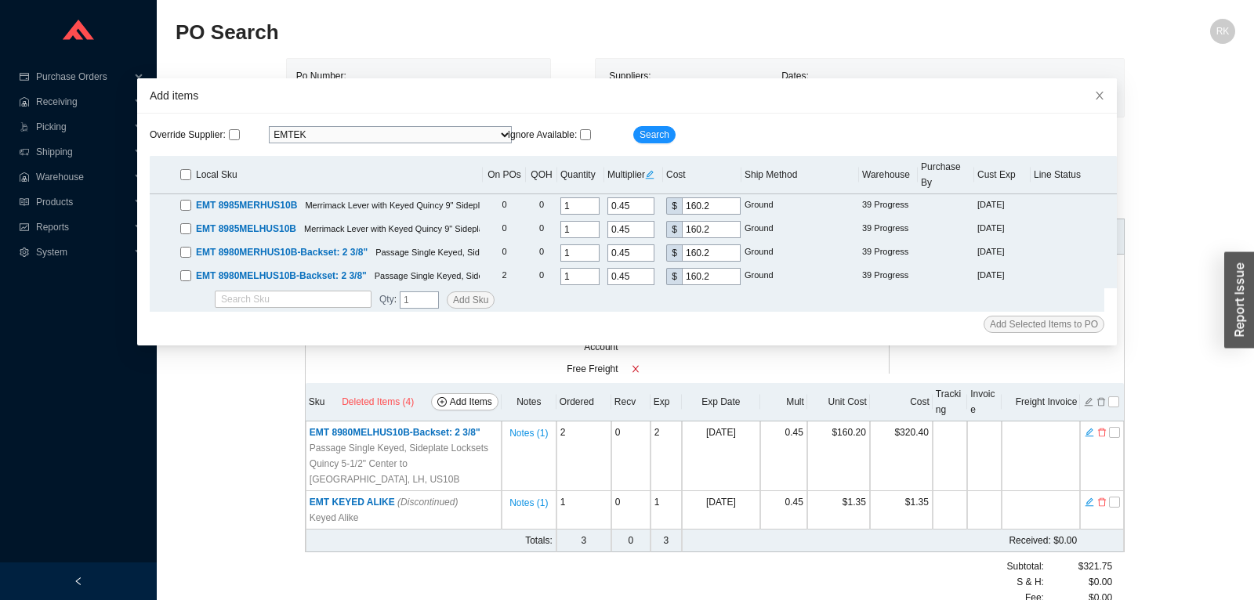
click at [180, 169] on input "checkbox" at bounding box center [185, 174] width 11 height 11
checkbox input "true"
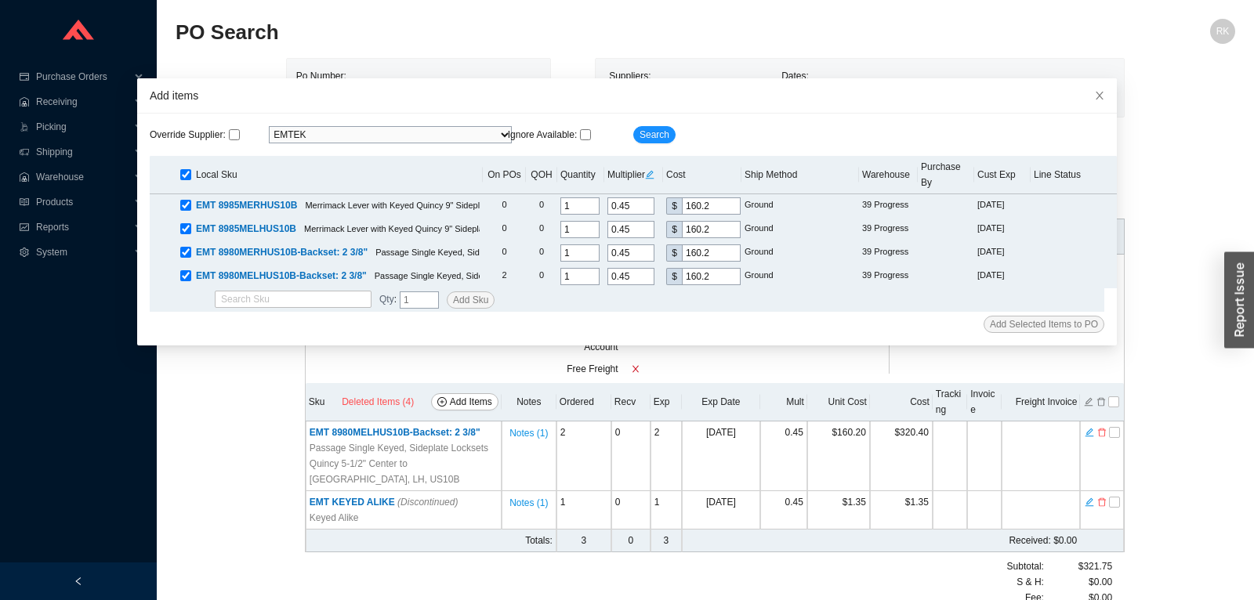
checkbox input "true"
drag, startPoint x: 1050, startPoint y: 307, endPoint x: 539, endPoint y: 593, distance: 585.1
click at [1049, 317] on span "Add Selected Items to PO" at bounding box center [1044, 325] width 108 height 16
